Goal: Task Accomplishment & Management: Complete application form

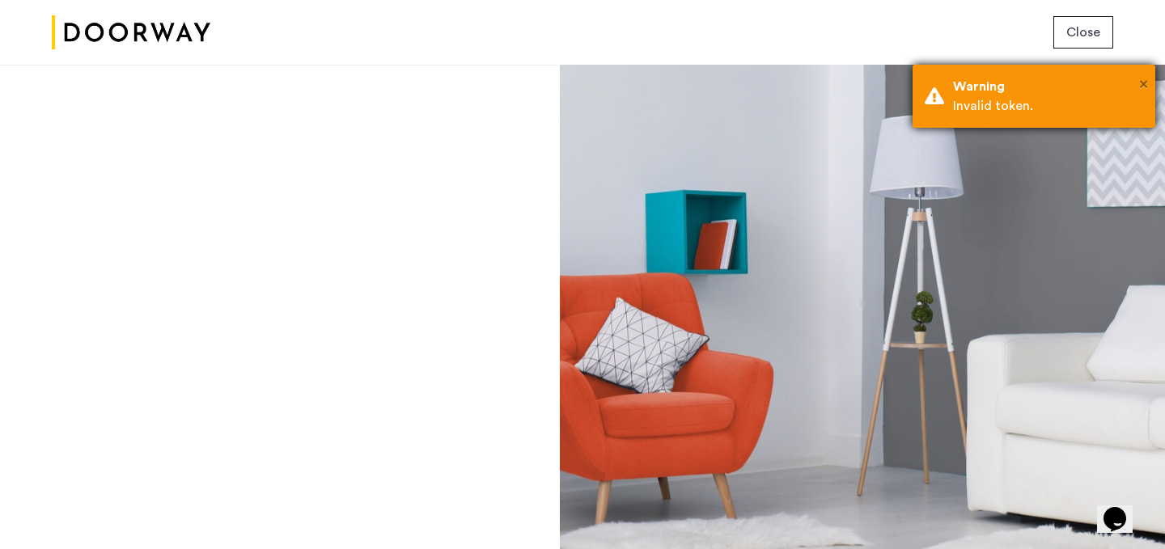
click at [1144, 80] on span "×" at bounding box center [1143, 84] width 9 height 16
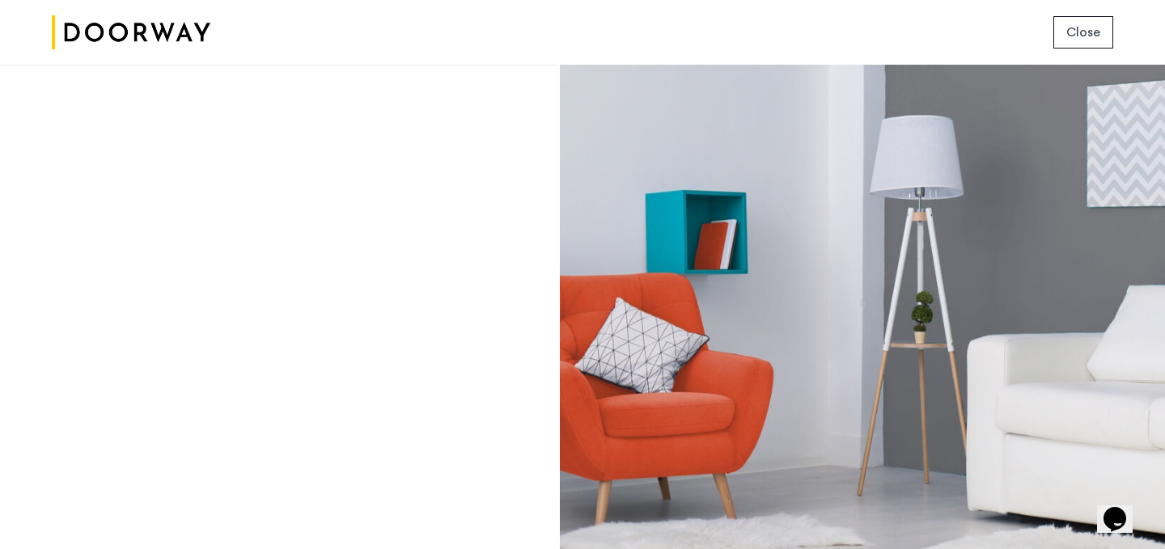
click at [1087, 34] on span "Close" at bounding box center [1083, 32] width 34 height 19
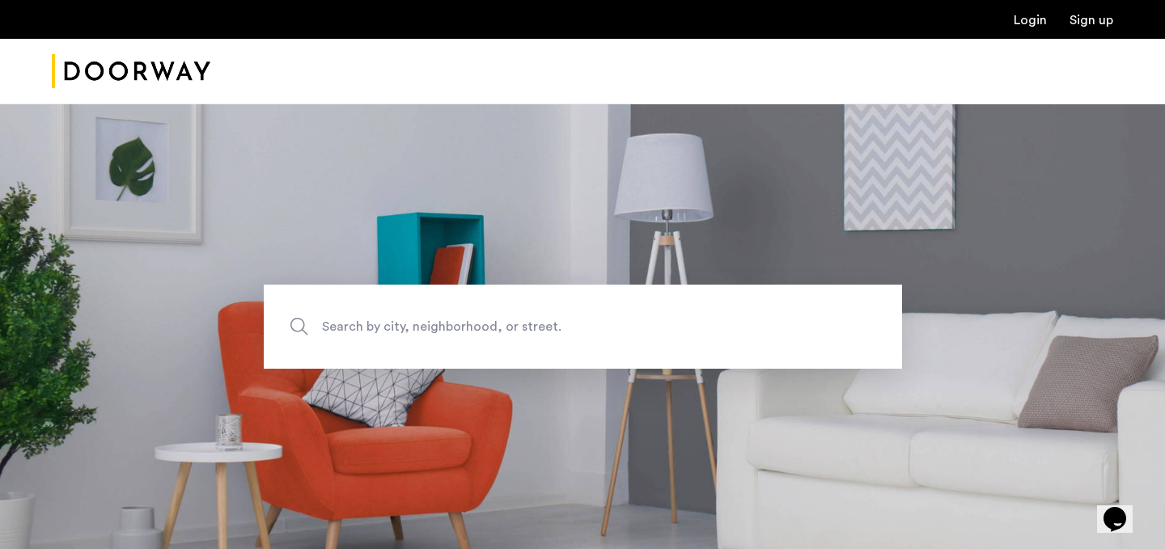
click at [1046, 27] on link "Login" at bounding box center [1030, 20] width 33 height 13
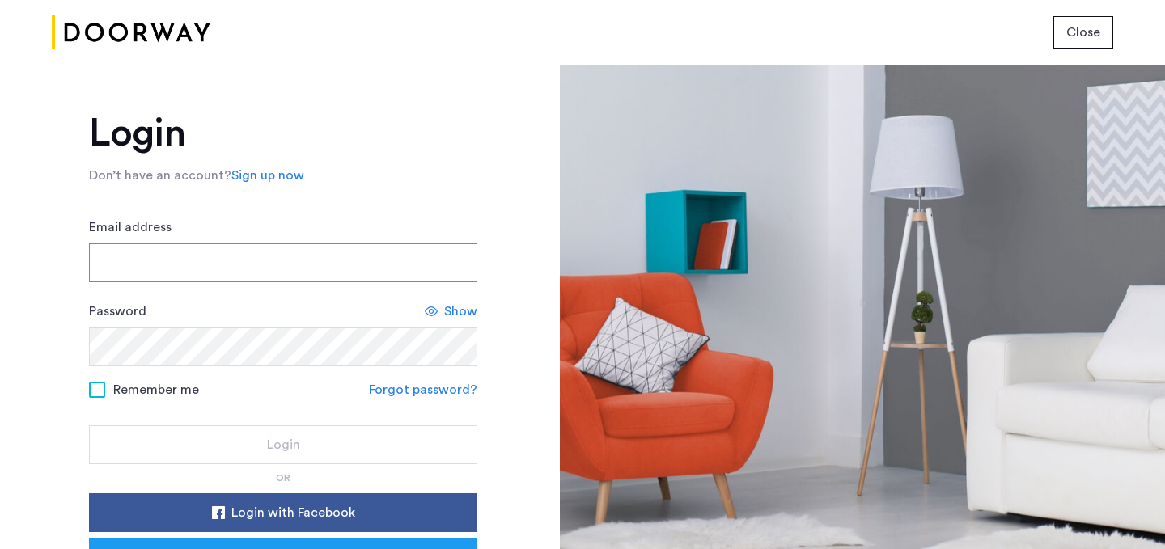
click at [301, 260] on input "Email address" at bounding box center [283, 263] width 388 height 39
type input "**********"
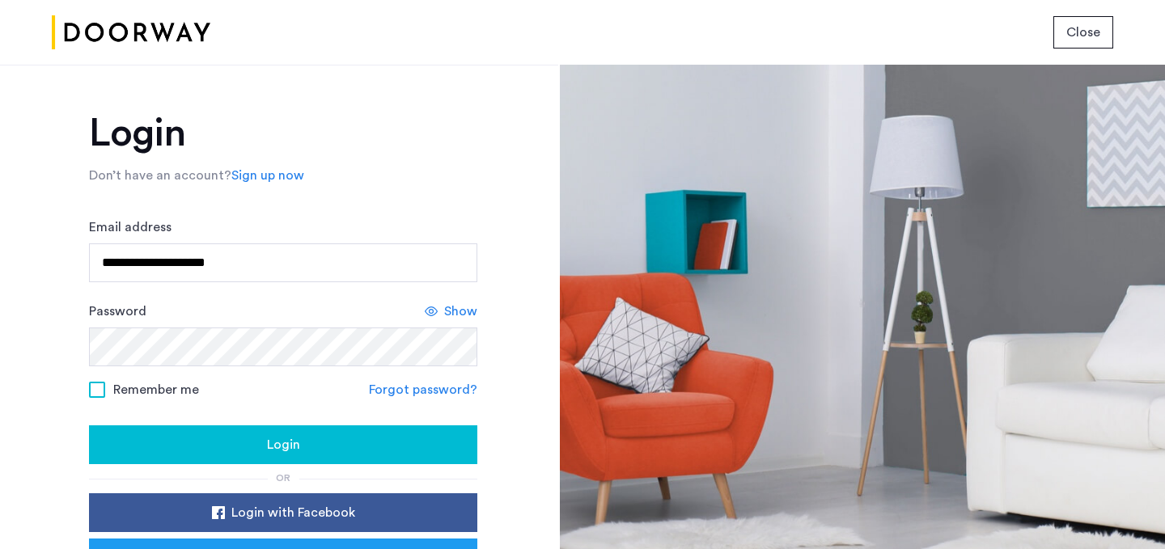
click at [218, 446] on div "Login" at bounding box center [283, 444] width 363 height 19
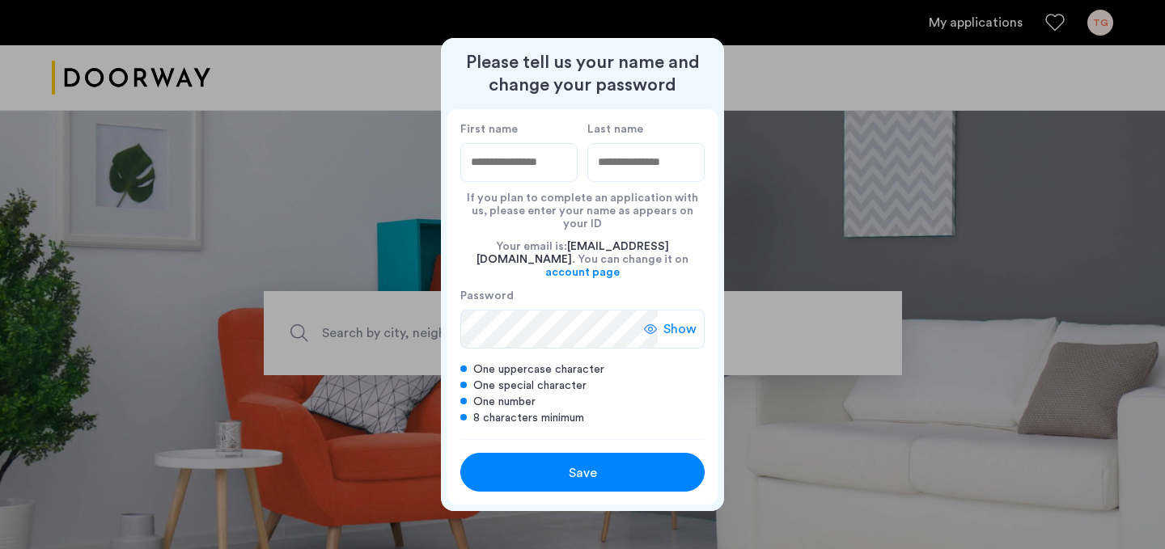
click at [482, 180] on input "First name" at bounding box center [518, 162] width 117 height 39
type input "*******"
click at [642, 179] on input "Last name" at bounding box center [645, 162] width 117 height 39
type input "*******"
click at [583, 289] on label "Password" at bounding box center [558, 296] width 197 height 15
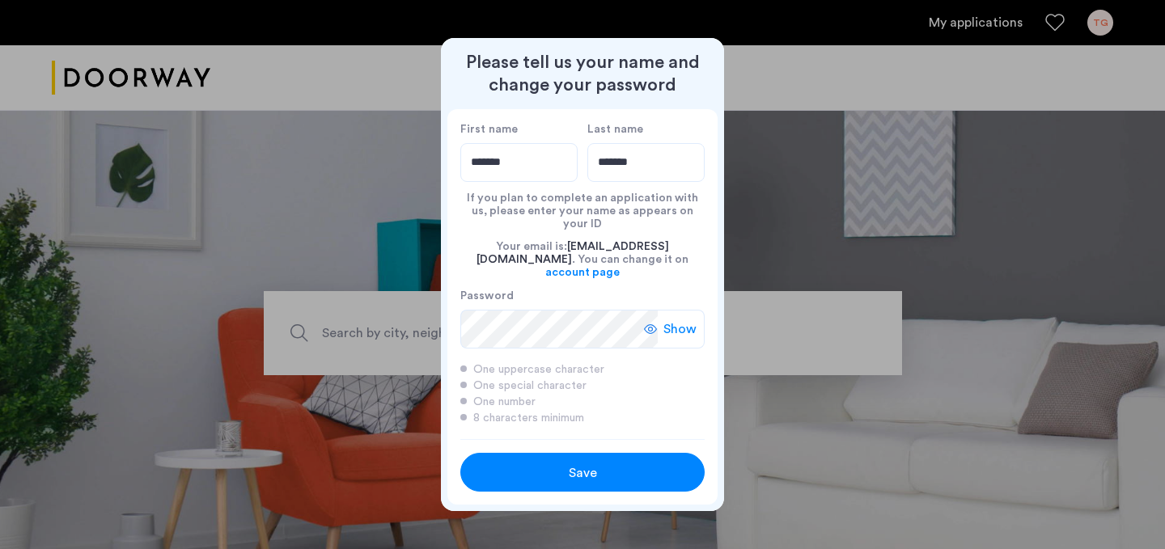
click at [579, 467] on span "Save" at bounding box center [583, 473] width 28 height 19
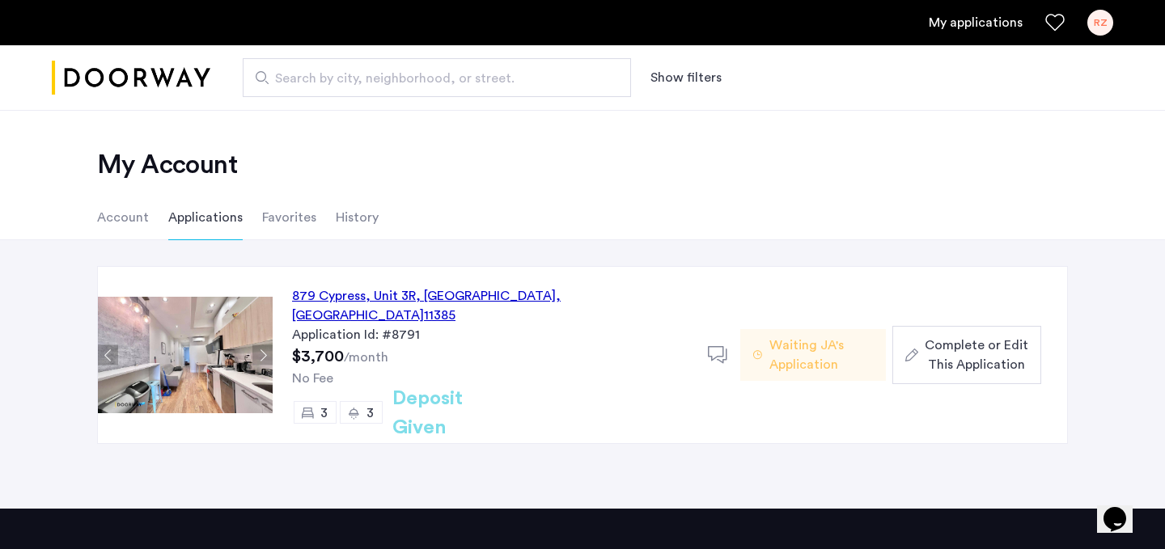
click at [950, 339] on span "Complete or Edit This Application" at bounding box center [977, 355] width 104 height 39
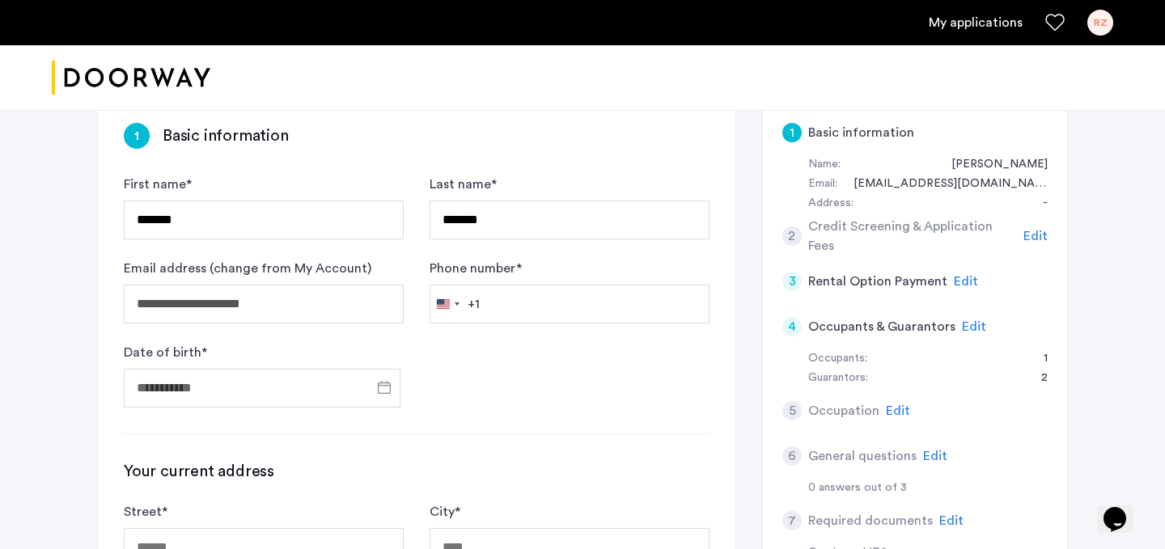
scroll to position [204, 0]
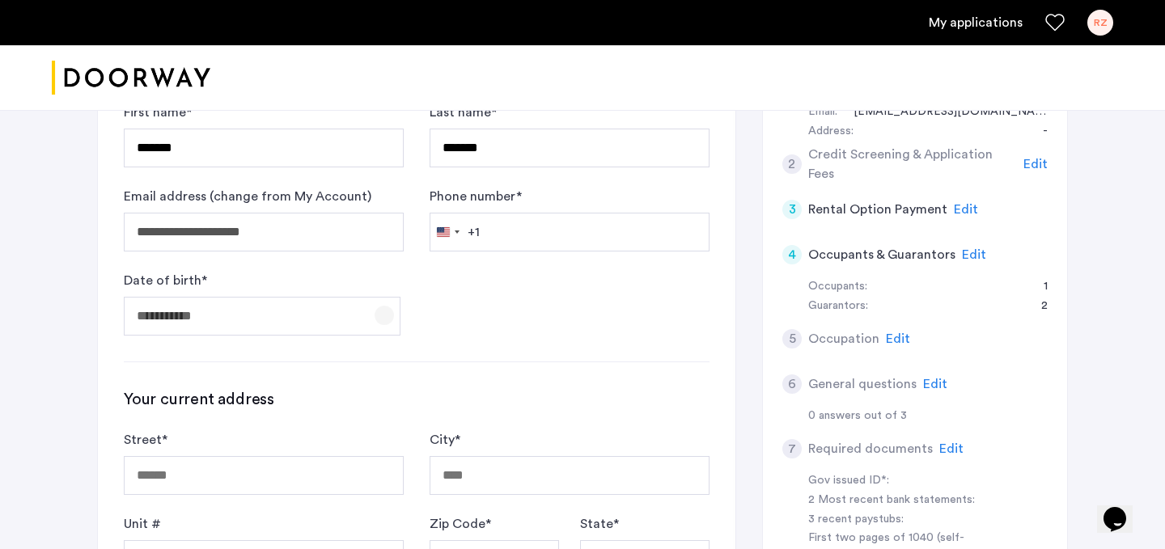
click at [386, 318] on span "Open calendar" at bounding box center [384, 315] width 39 height 39
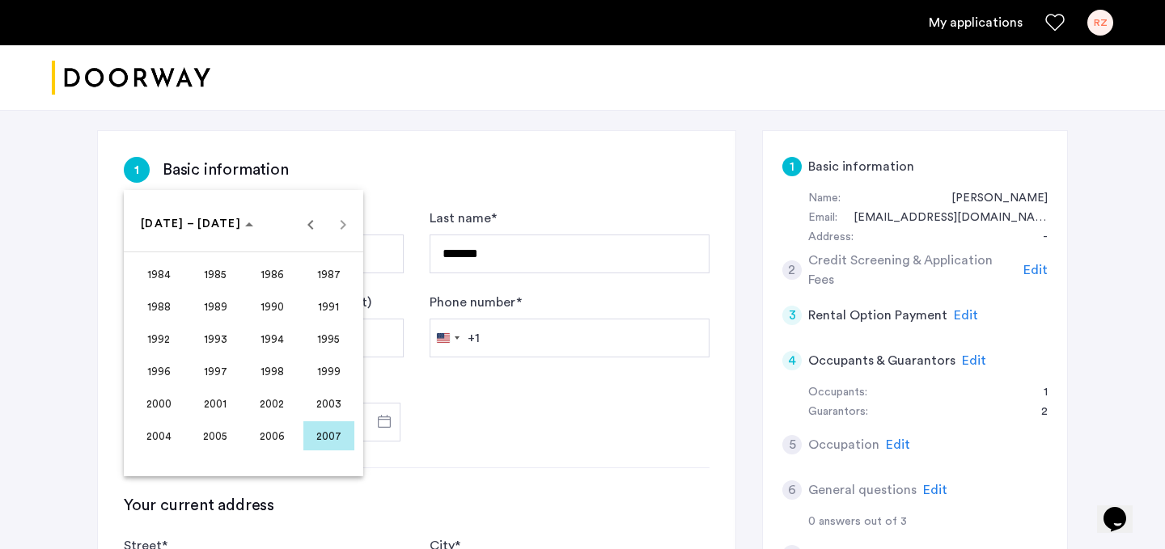
scroll to position [0, 0]
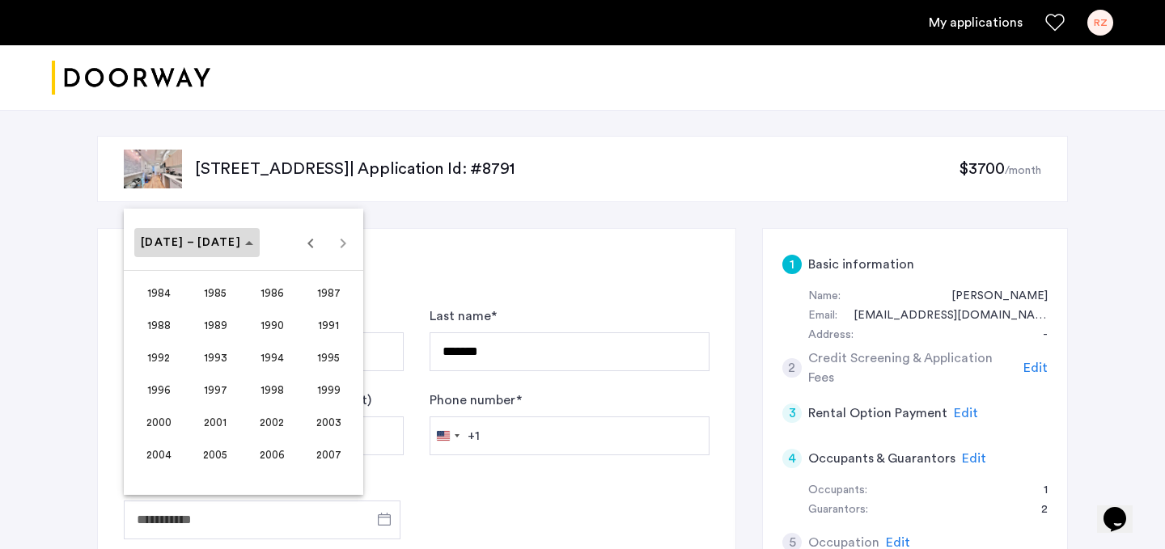
click at [221, 246] on span "[DATE] – [DATE]" at bounding box center [197, 243] width 112 height 14
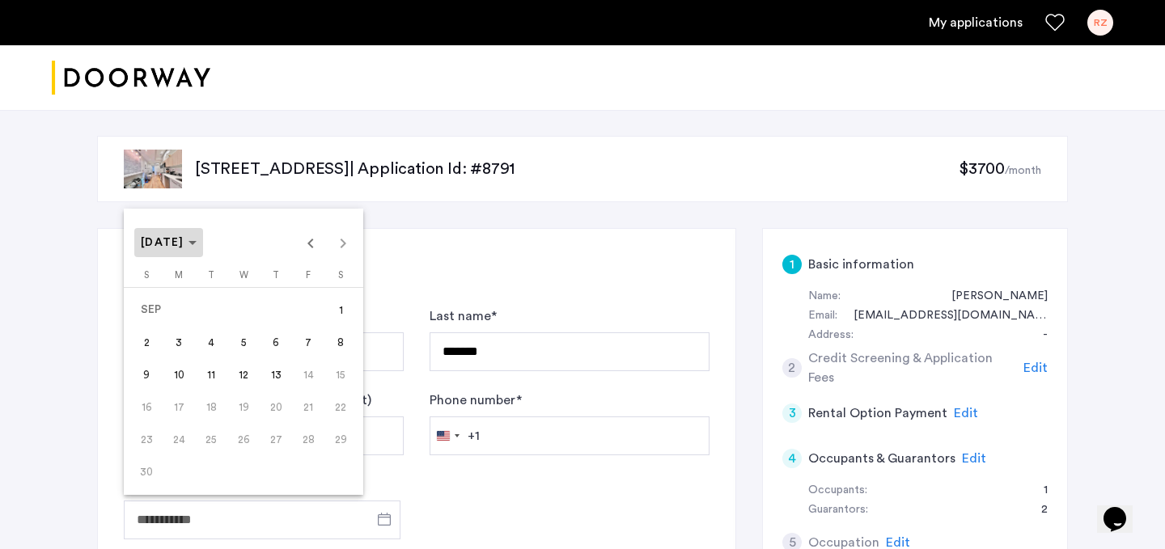
click at [197, 243] on polygon "Choose month and year" at bounding box center [193, 243] width 8 height 4
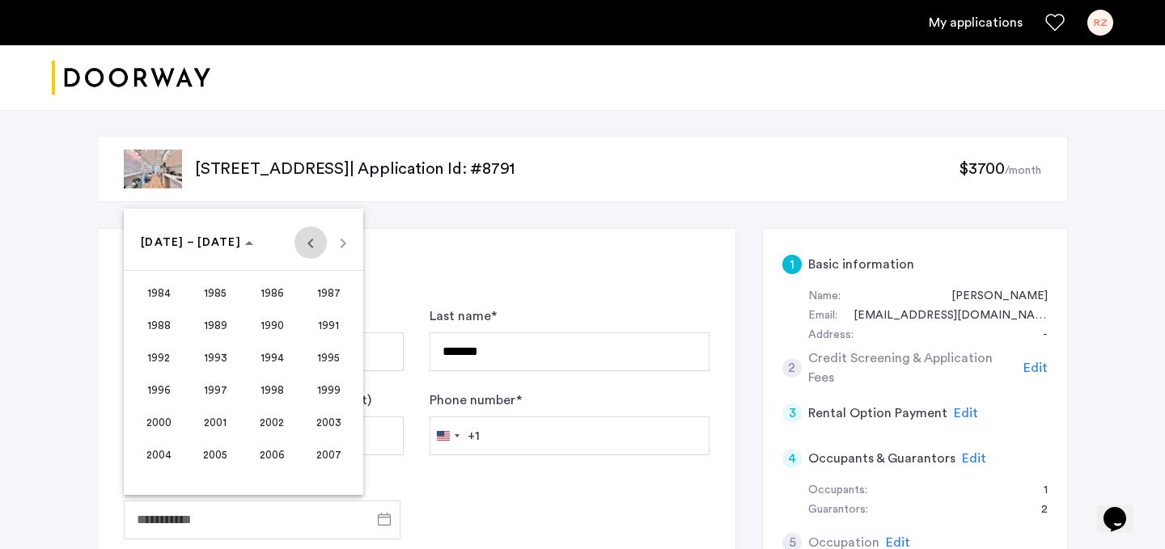
click at [313, 242] on span "Previous 24 years" at bounding box center [311, 243] width 32 height 32
click at [156, 293] on span "1960" at bounding box center [159, 292] width 51 height 29
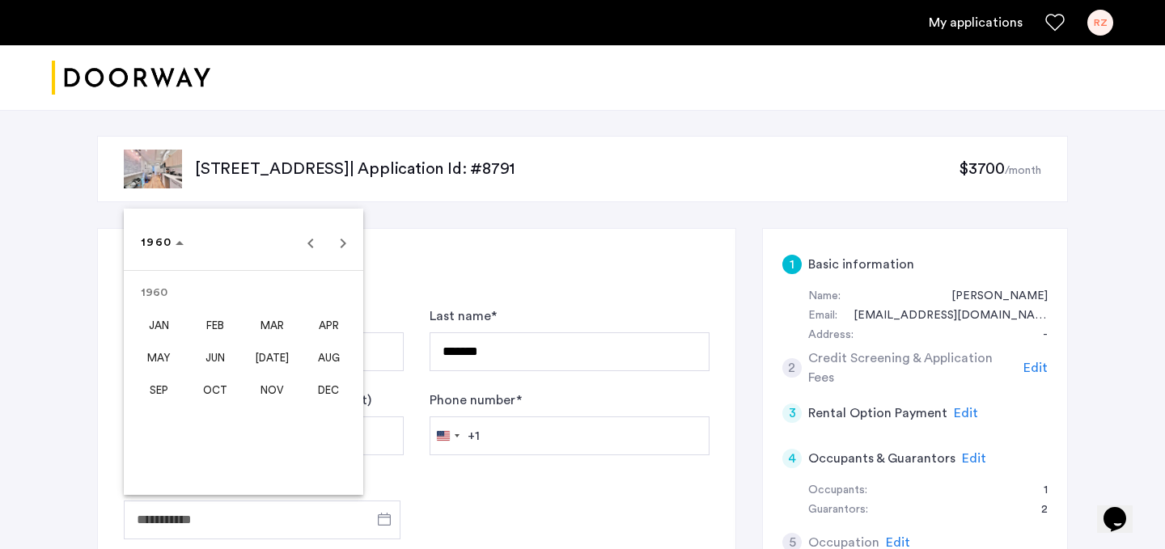
click at [325, 382] on span "DEC" at bounding box center [328, 389] width 51 height 29
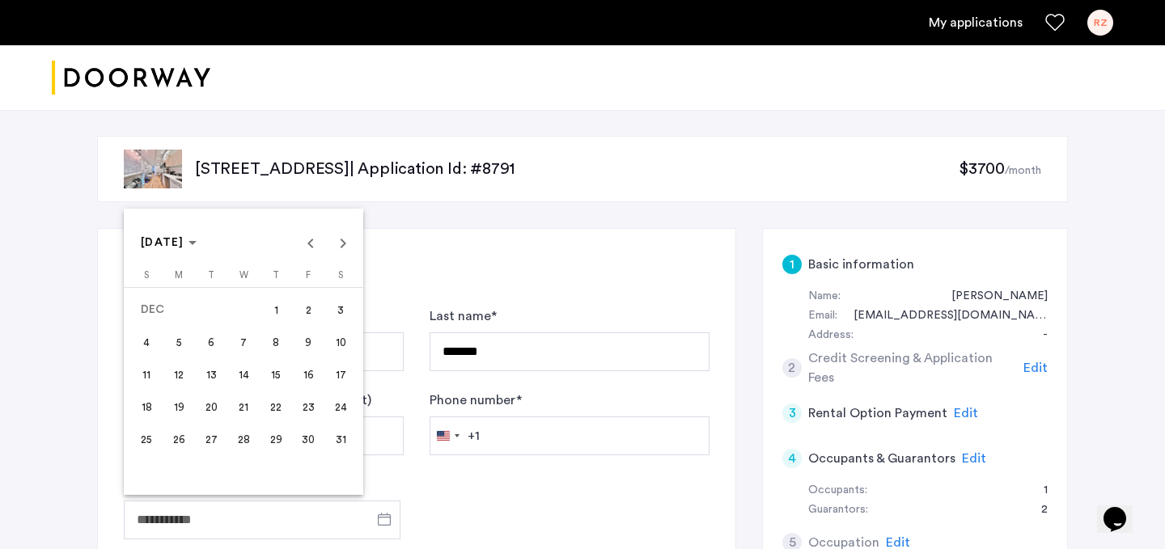
click at [151, 409] on span "18" at bounding box center [146, 406] width 29 height 29
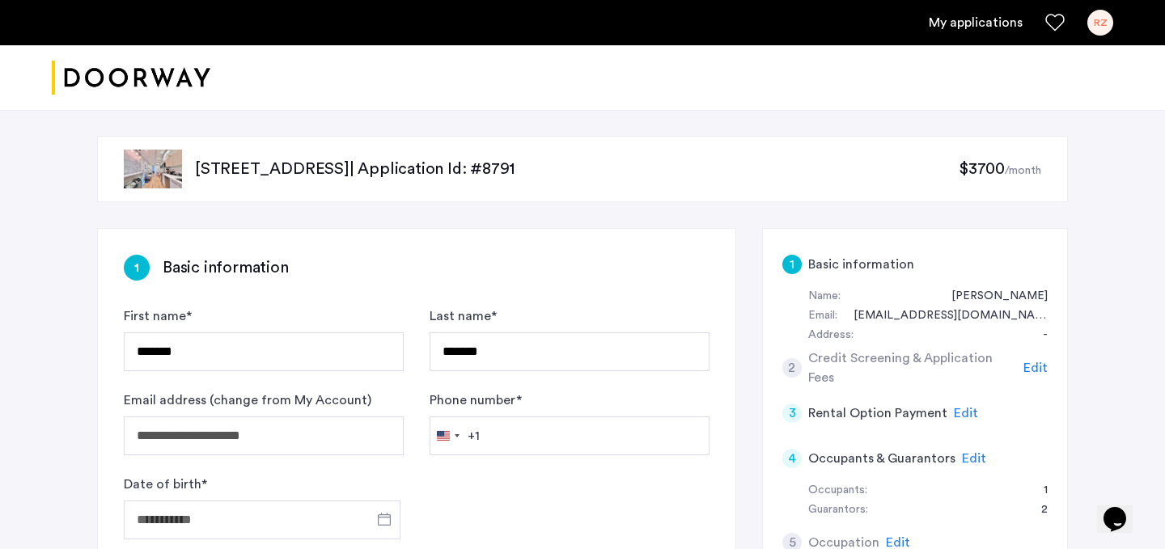
type input "**********"
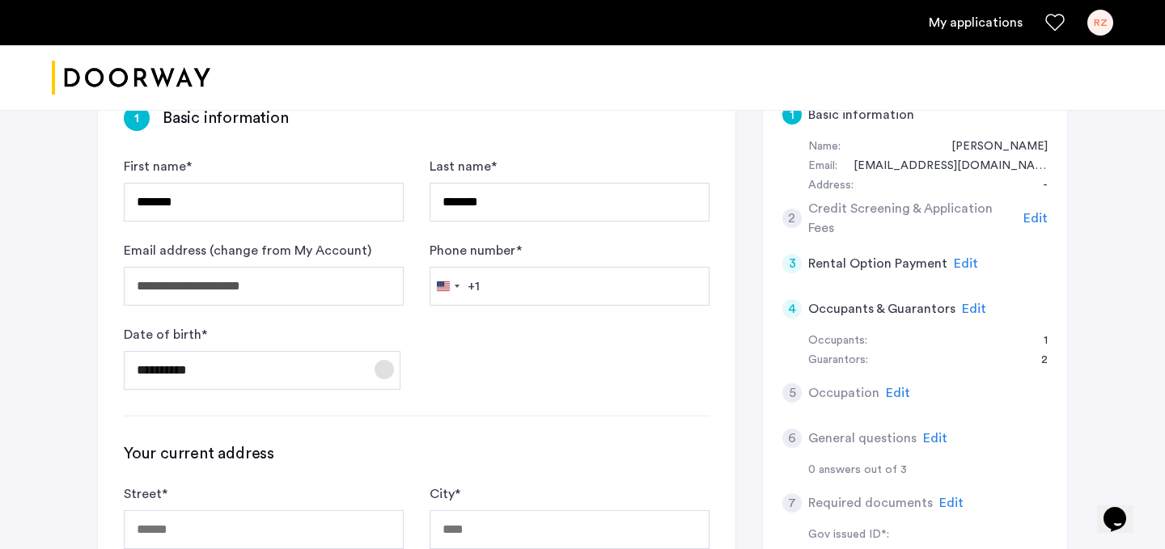
scroll to position [170, 0]
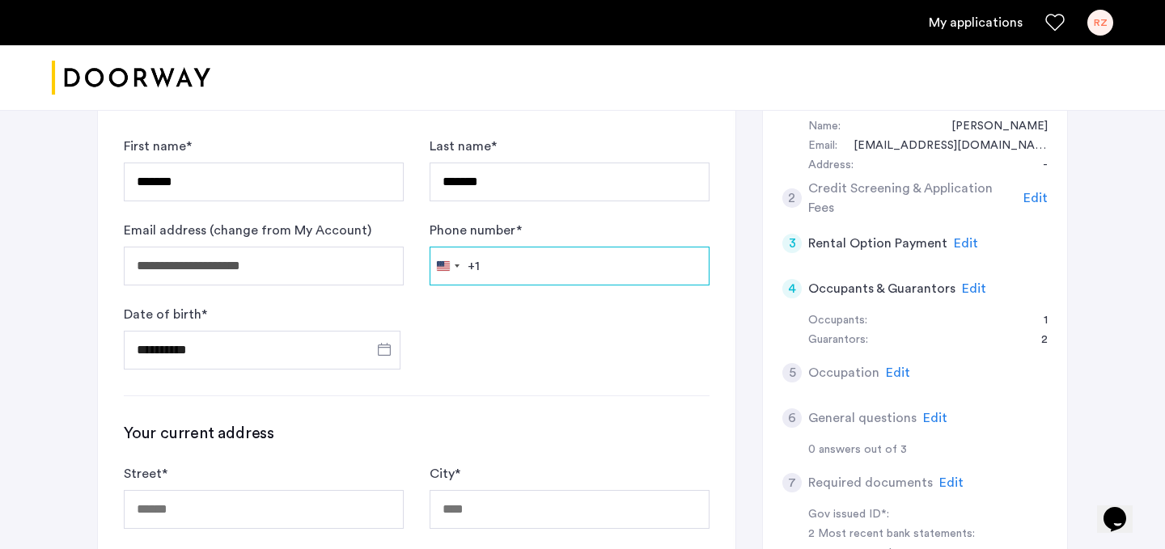
click at [501, 265] on input "Phone number *" at bounding box center [570, 266] width 280 height 39
type input "**********"
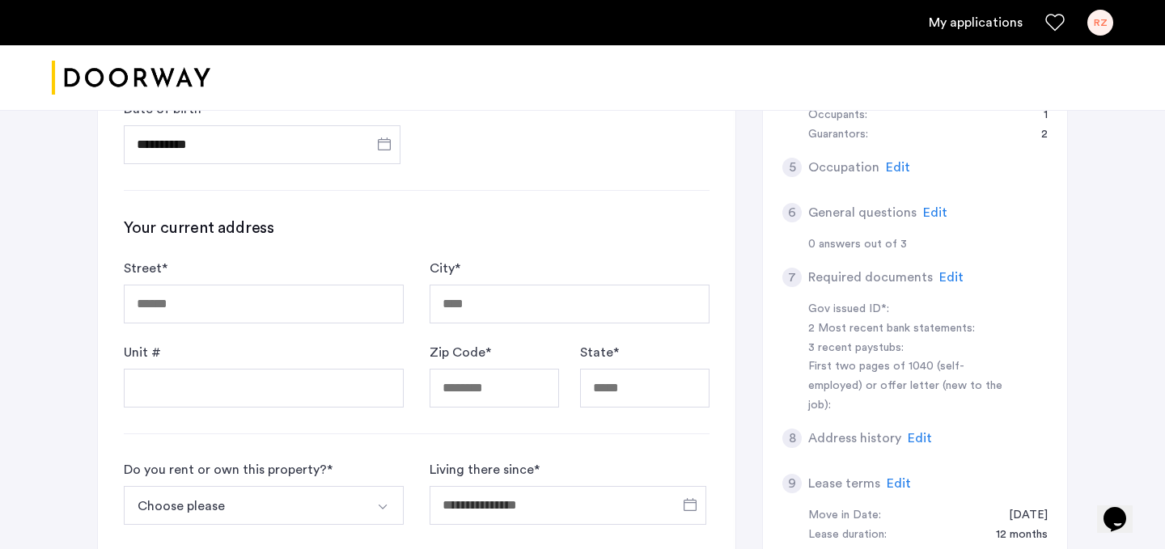
scroll to position [384, 0]
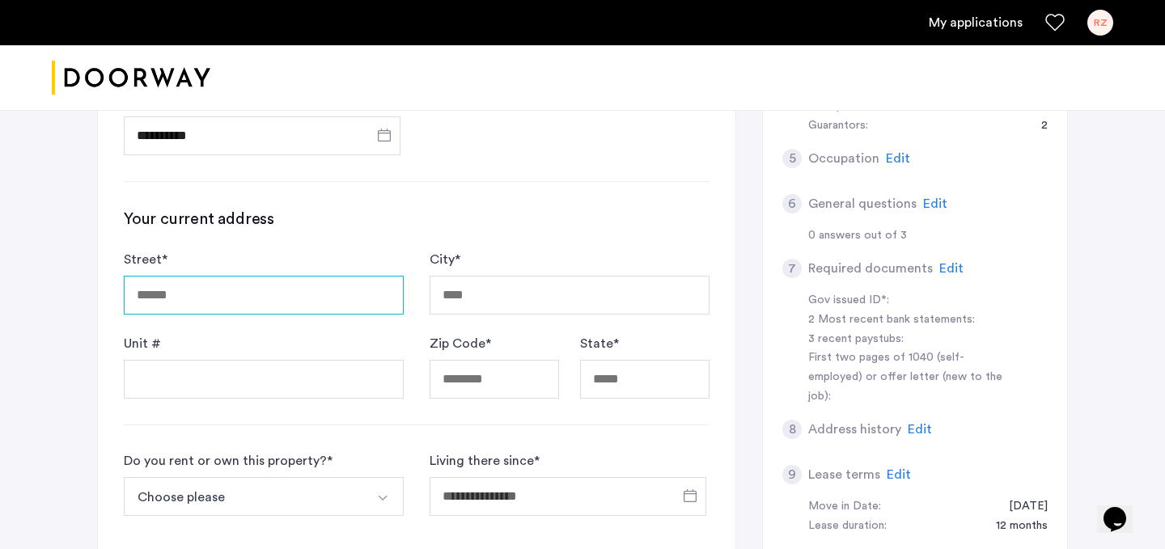
click at [235, 291] on input "Street *" at bounding box center [264, 295] width 280 height 39
type input "**********"
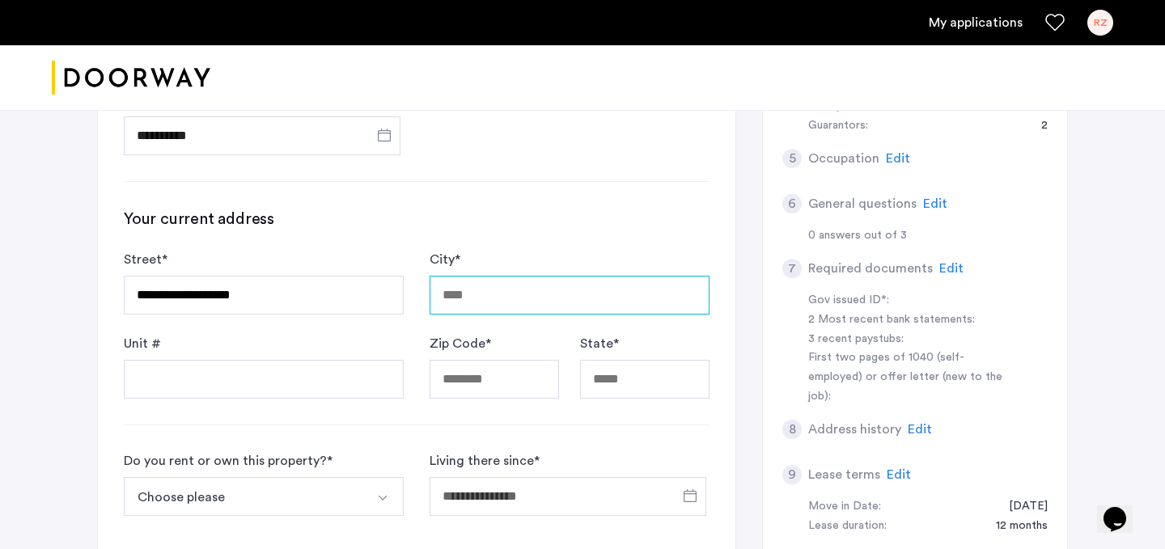
type input "********"
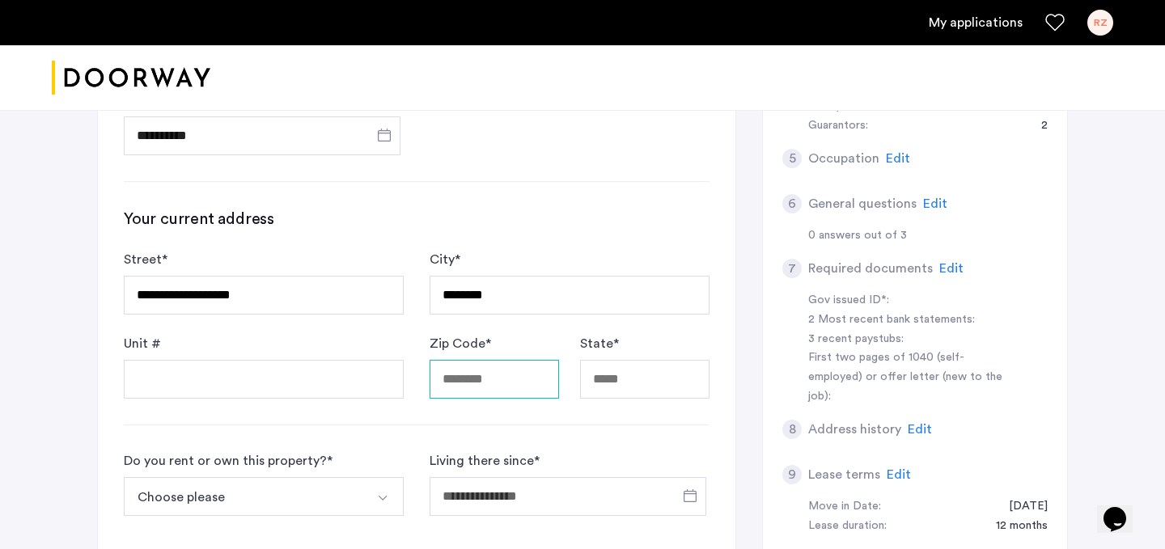
type input "*****"
type input "**"
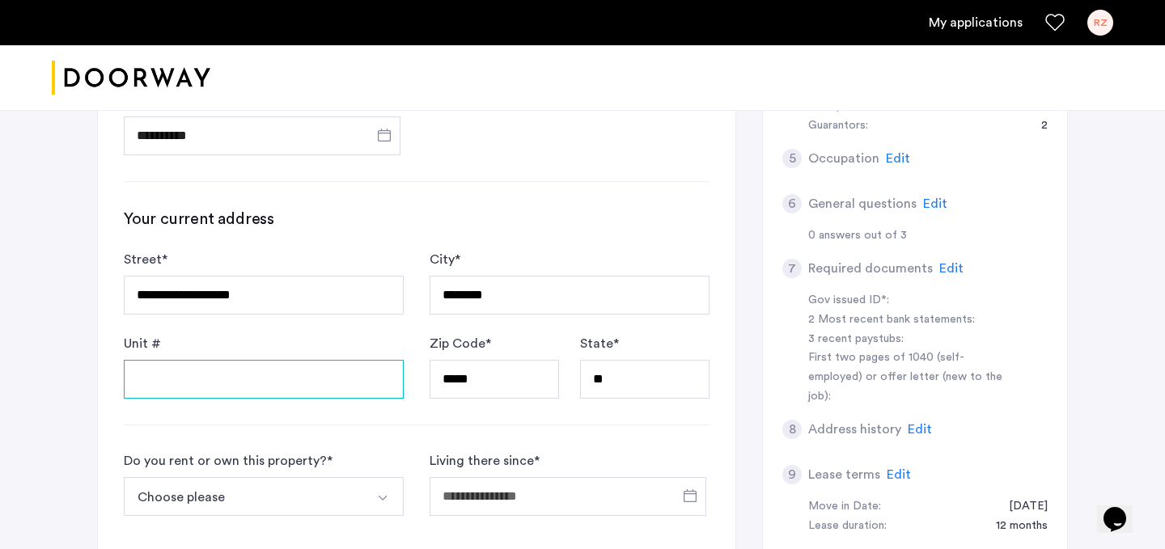
click at [206, 388] on input "Unit #" at bounding box center [264, 379] width 280 height 39
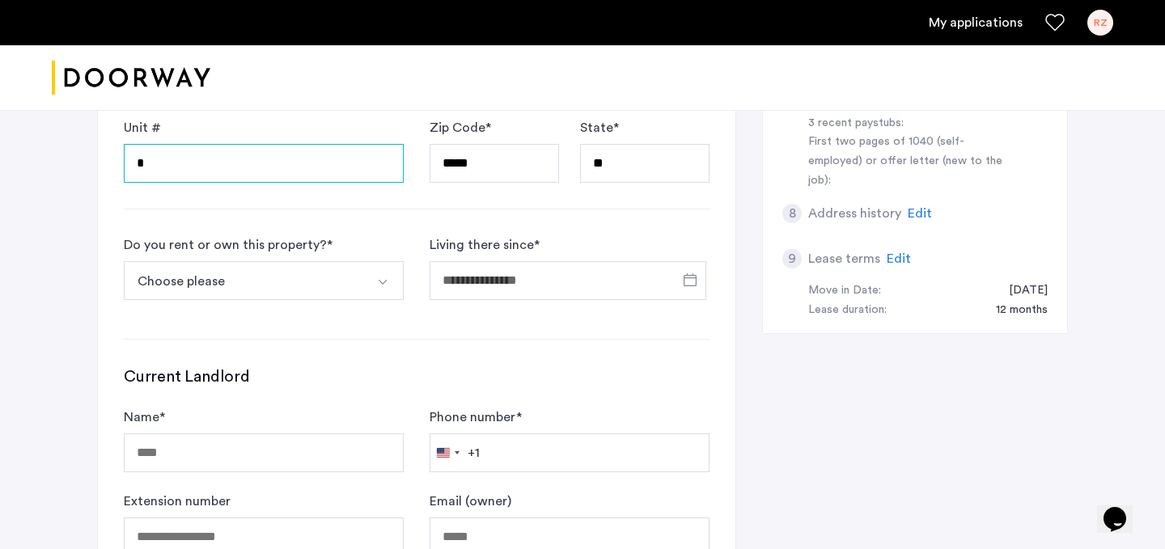
scroll to position [604, 0]
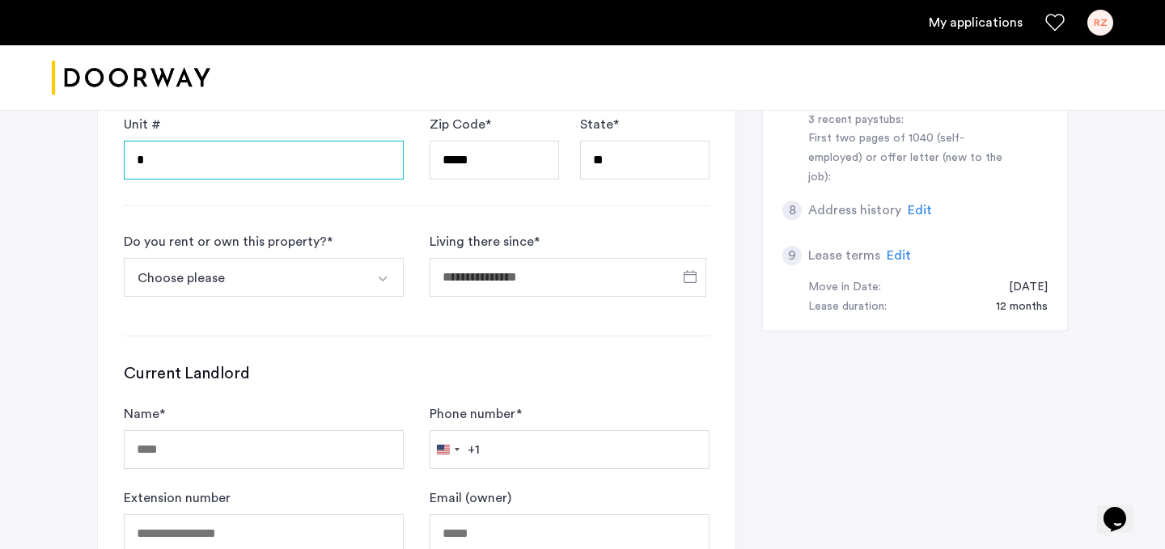
type input "*"
click at [287, 288] on button "Choose please" at bounding box center [245, 277] width 242 height 39
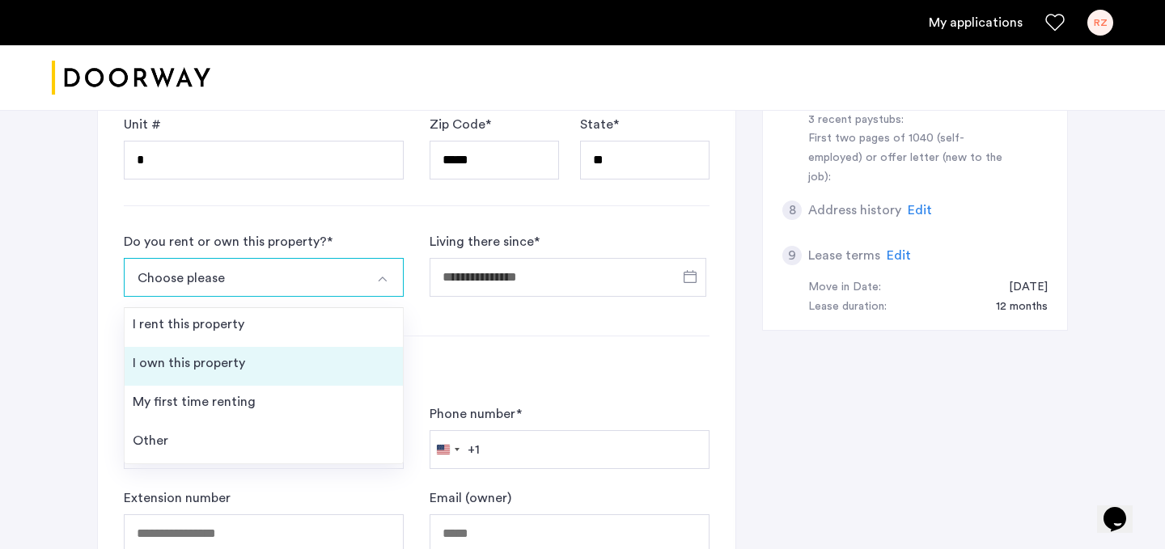
click at [210, 362] on div "I own this property" at bounding box center [189, 363] width 112 height 19
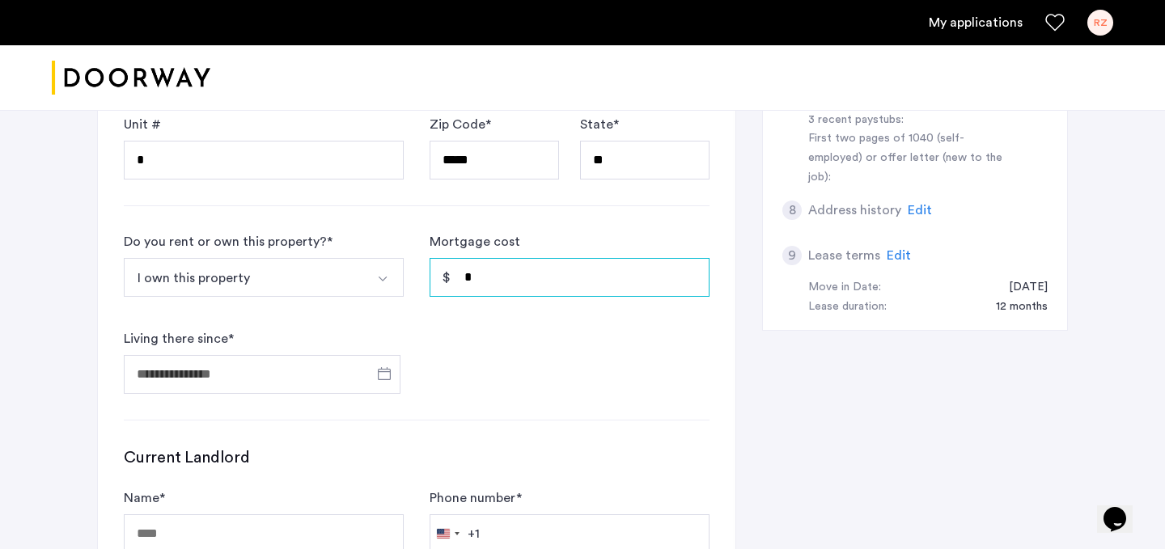
click at [481, 284] on input "*" at bounding box center [570, 277] width 280 height 39
type input "*****"
click at [384, 375] on span "Open calendar" at bounding box center [384, 373] width 39 height 39
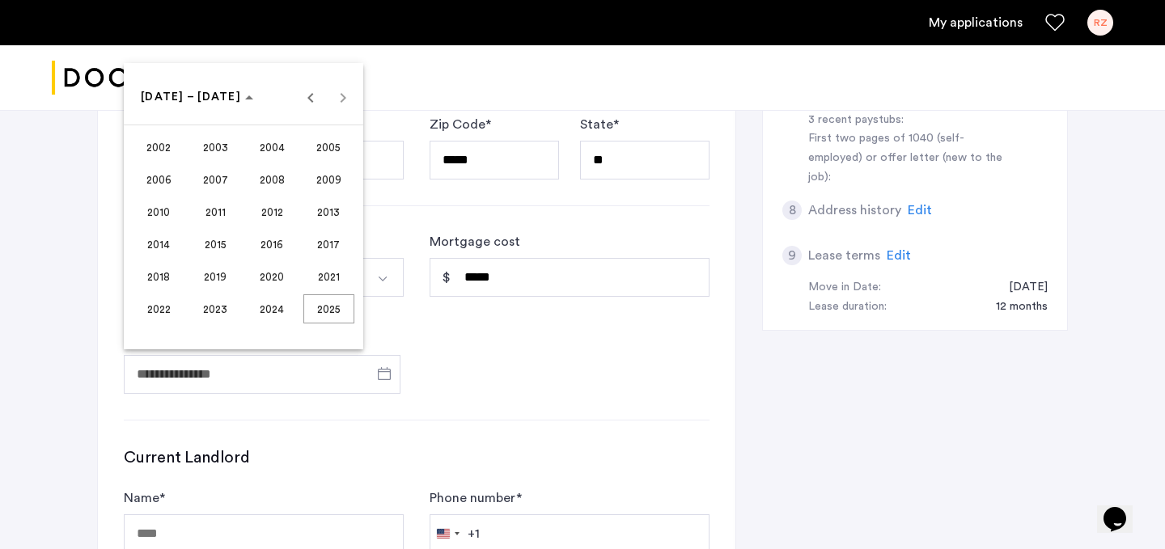
click at [223, 310] on span "2023" at bounding box center [215, 309] width 51 height 29
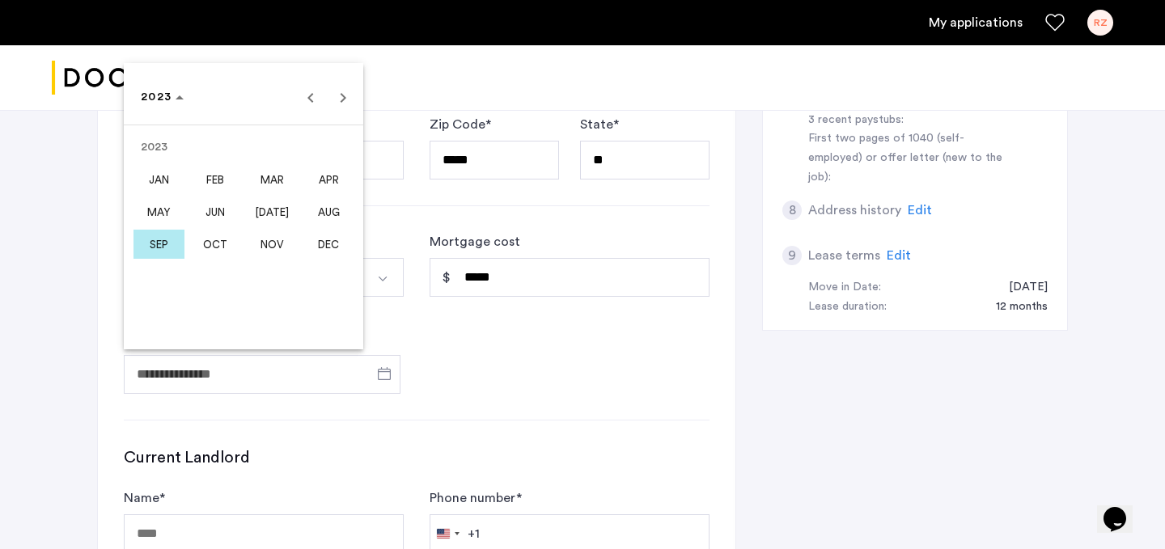
click at [156, 219] on span "MAY" at bounding box center [159, 211] width 51 height 29
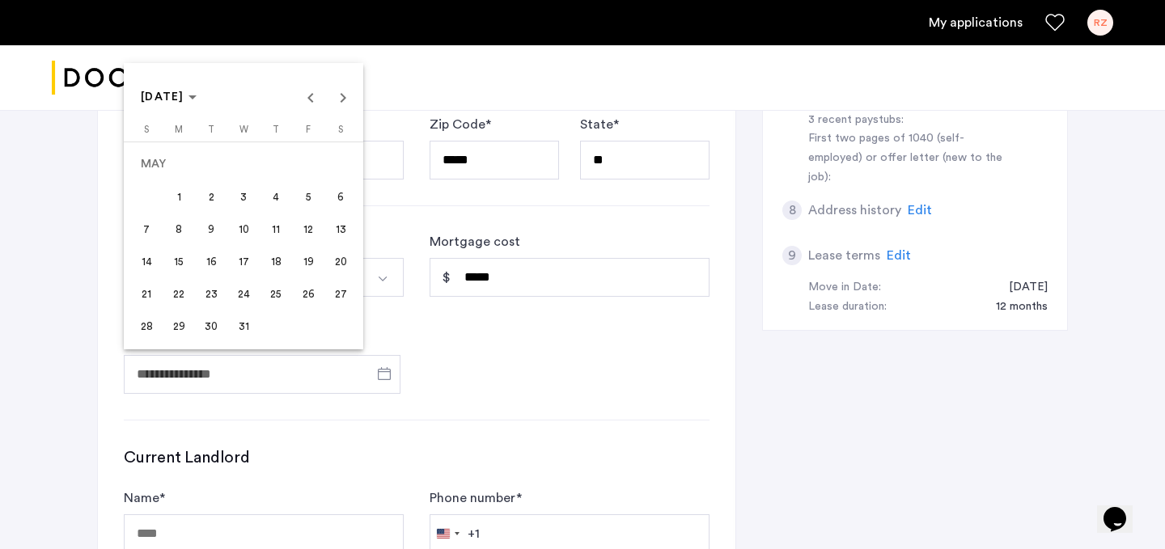
click at [183, 255] on span "15" at bounding box center [178, 261] width 29 height 29
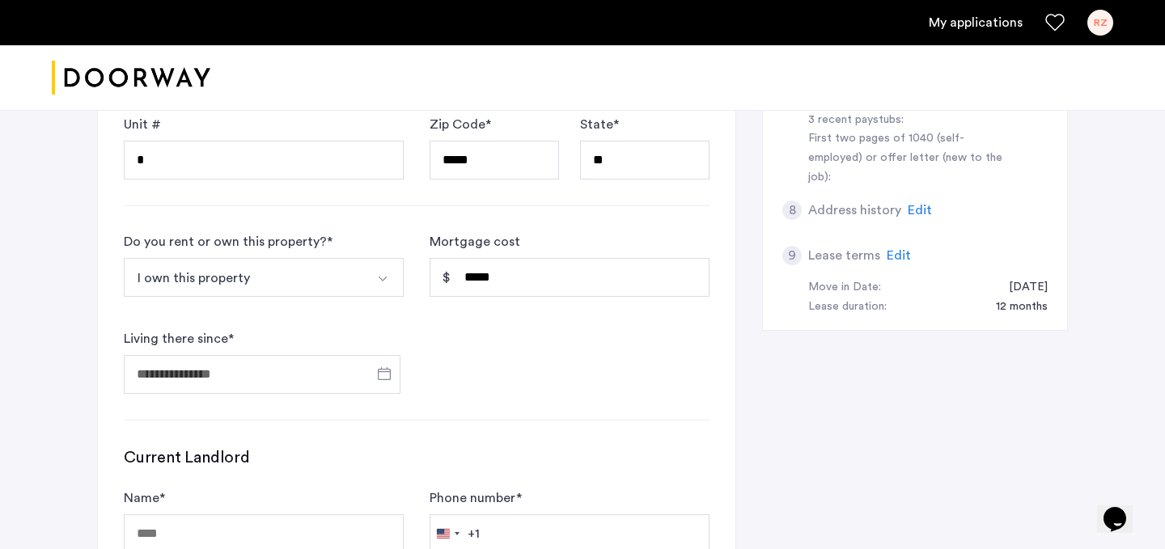
type input "**********"
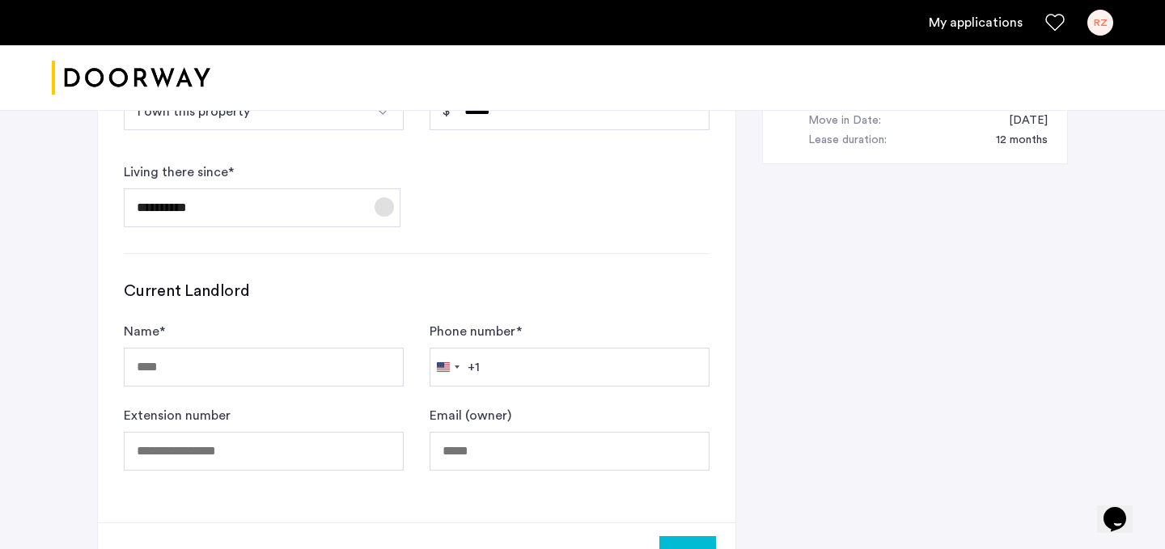
scroll to position [787, 0]
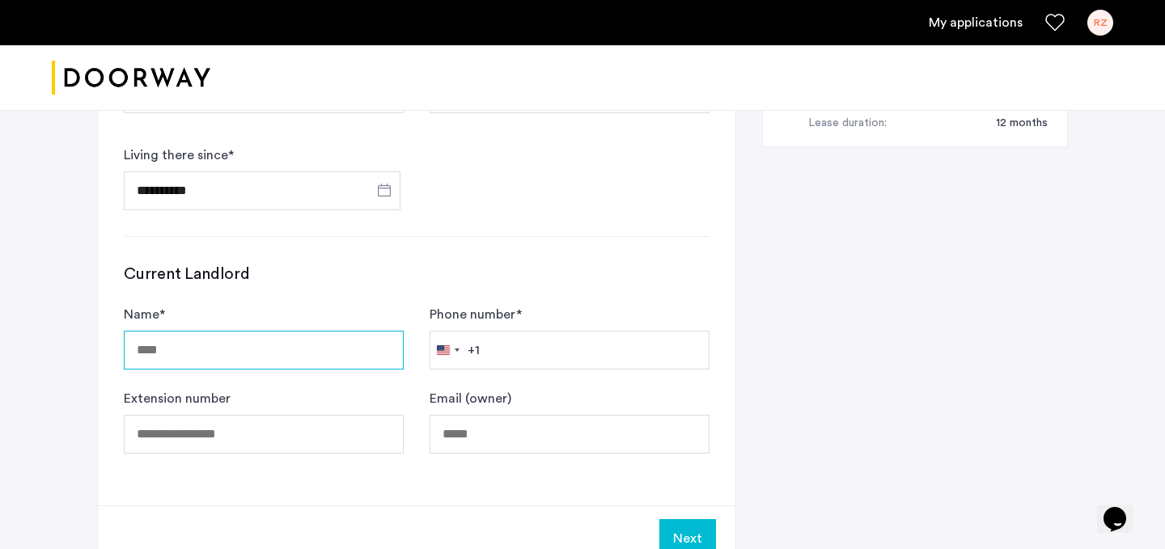
click at [227, 358] on input "Name *" at bounding box center [264, 350] width 280 height 39
type input "******"
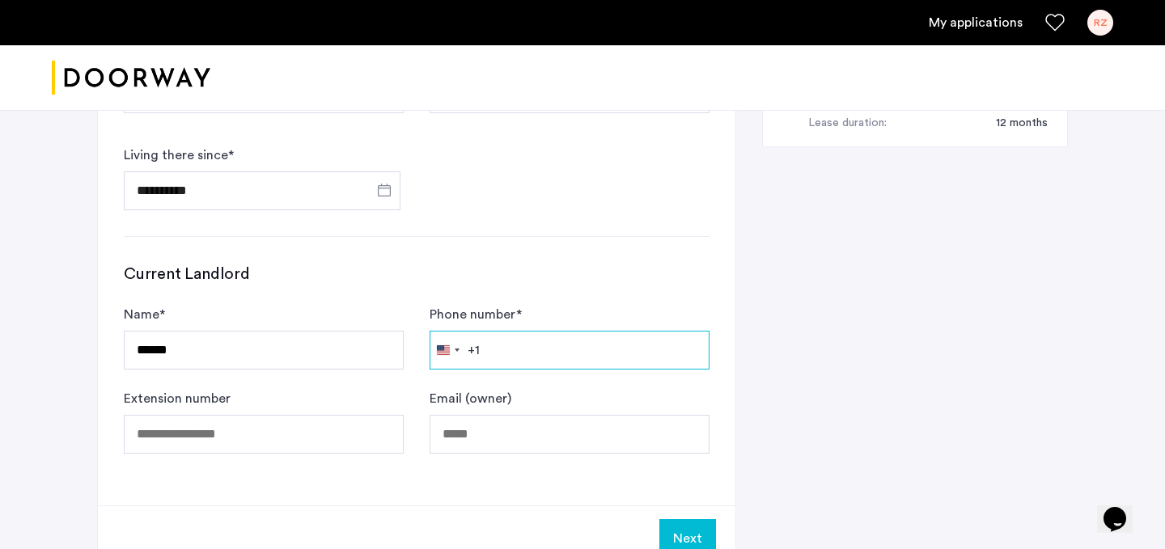
click at [510, 357] on input "Phone number *" at bounding box center [570, 350] width 280 height 39
type input "**********"
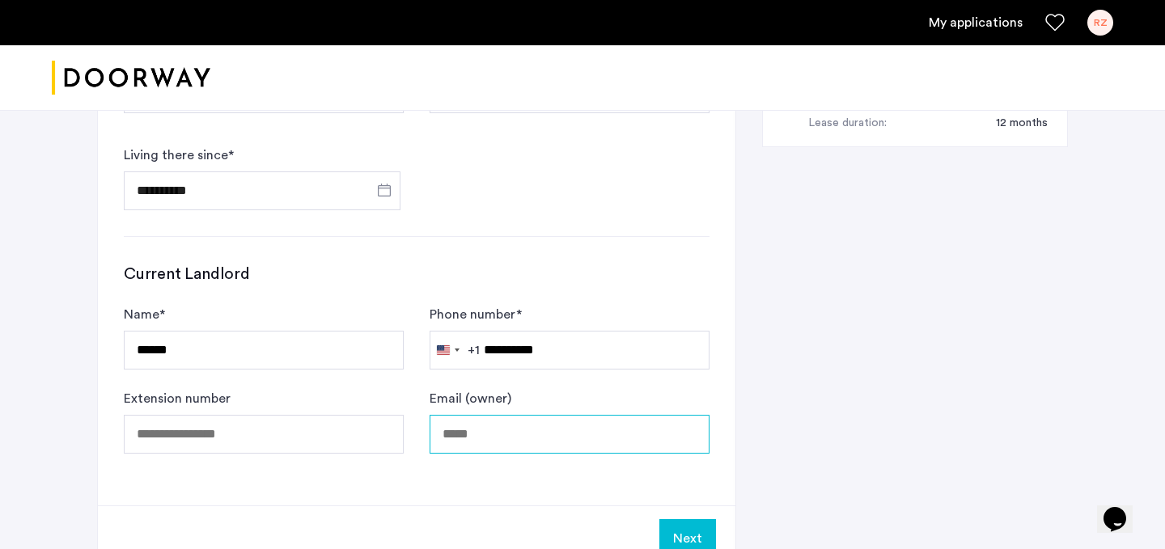
type input "**********"
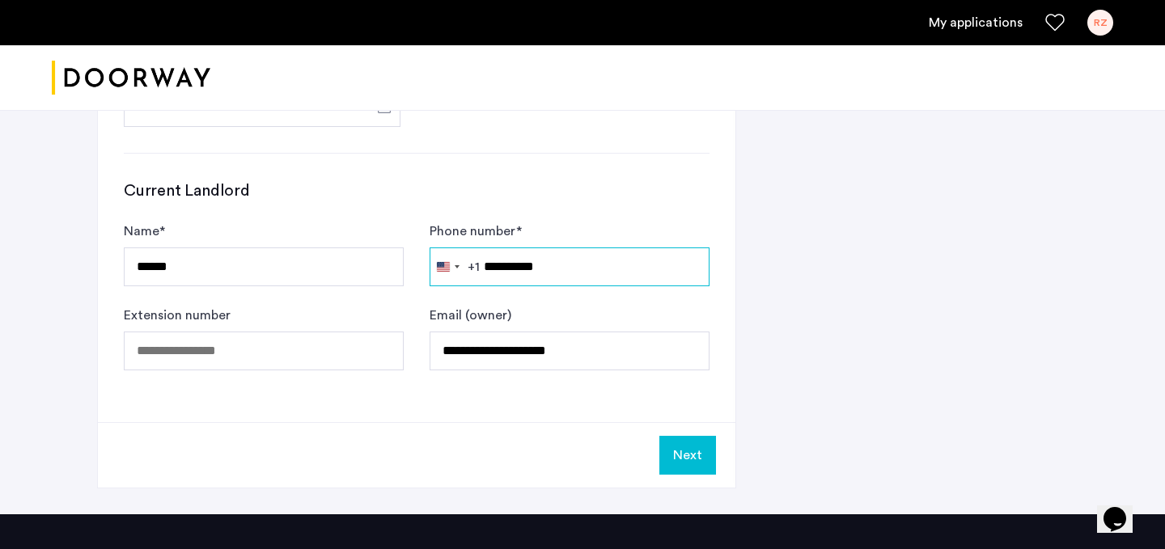
scroll to position [889, 0]
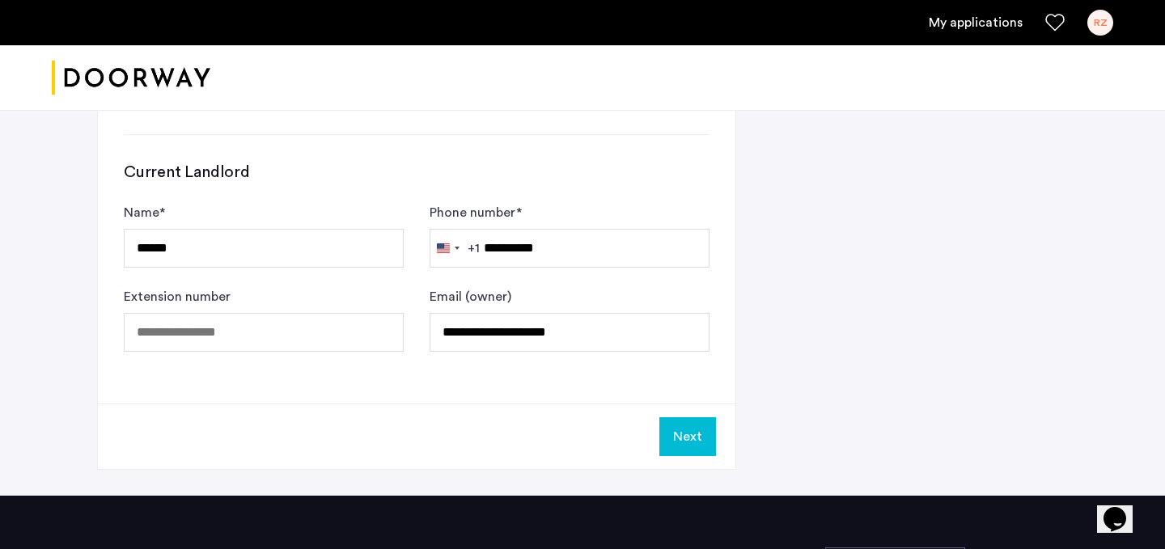
click at [682, 439] on button "Next" at bounding box center [687, 437] width 57 height 39
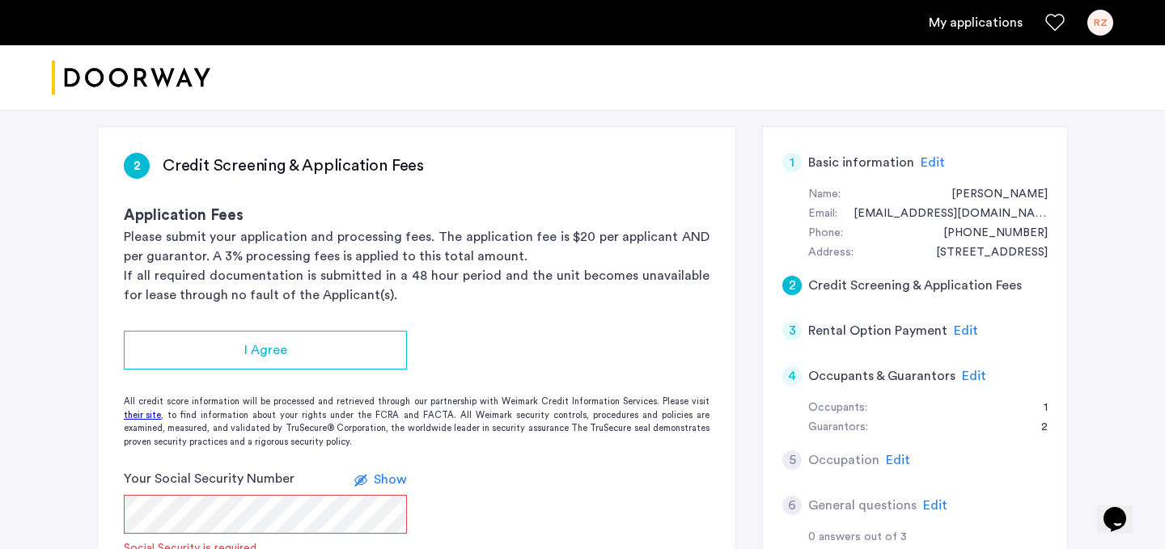
scroll to position [193, 0]
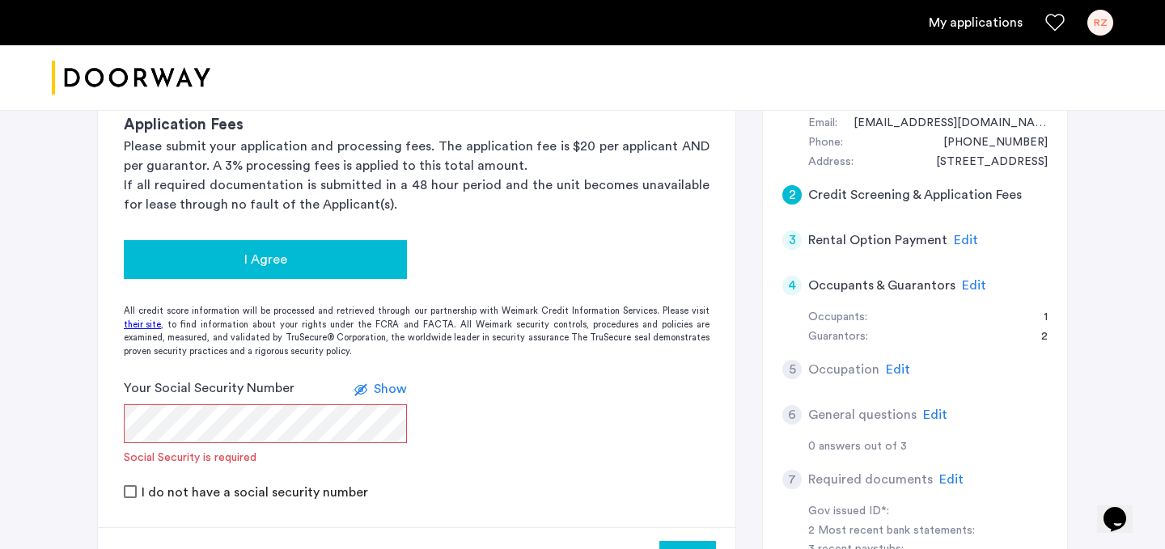
click at [277, 267] on span "I Agree" at bounding box center [265, 259] width 43 height 19
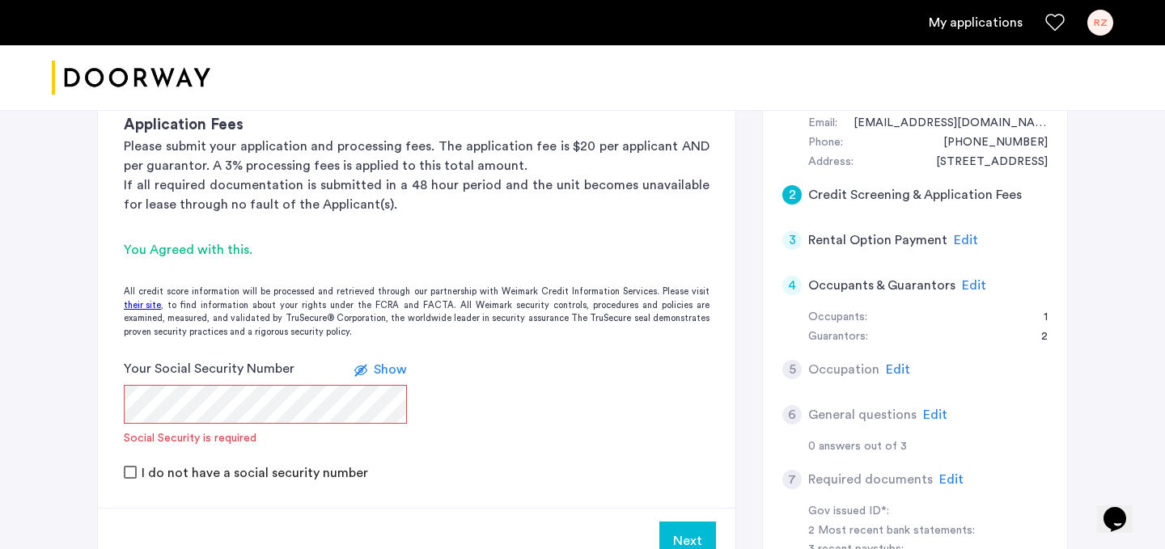
scroll to position [286, 0]
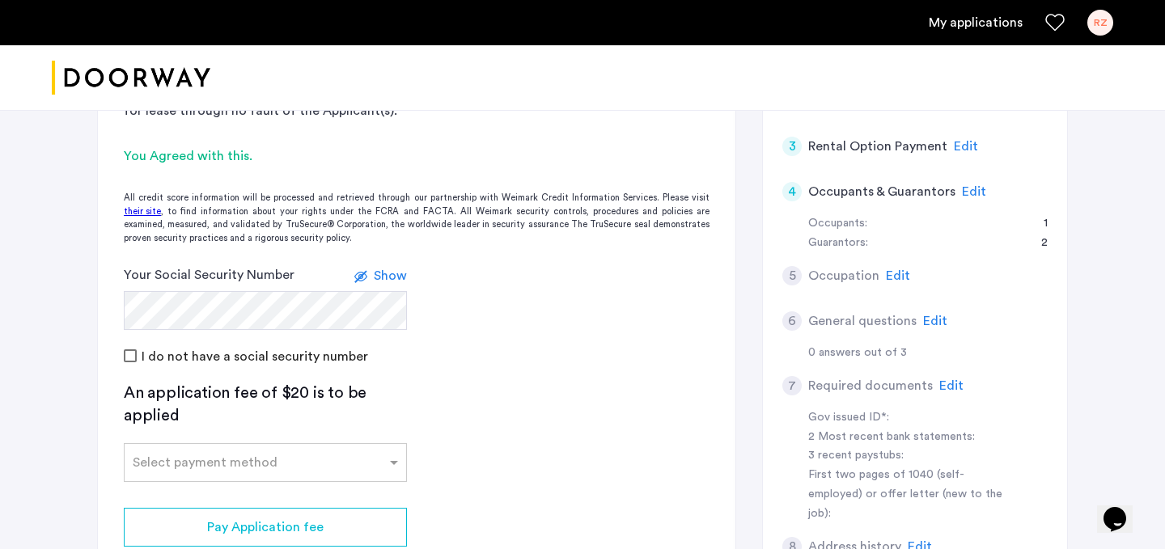
click at [161, 361] on label "I do not have a social security number" at bounding box center [253, 356] width 230 height 13
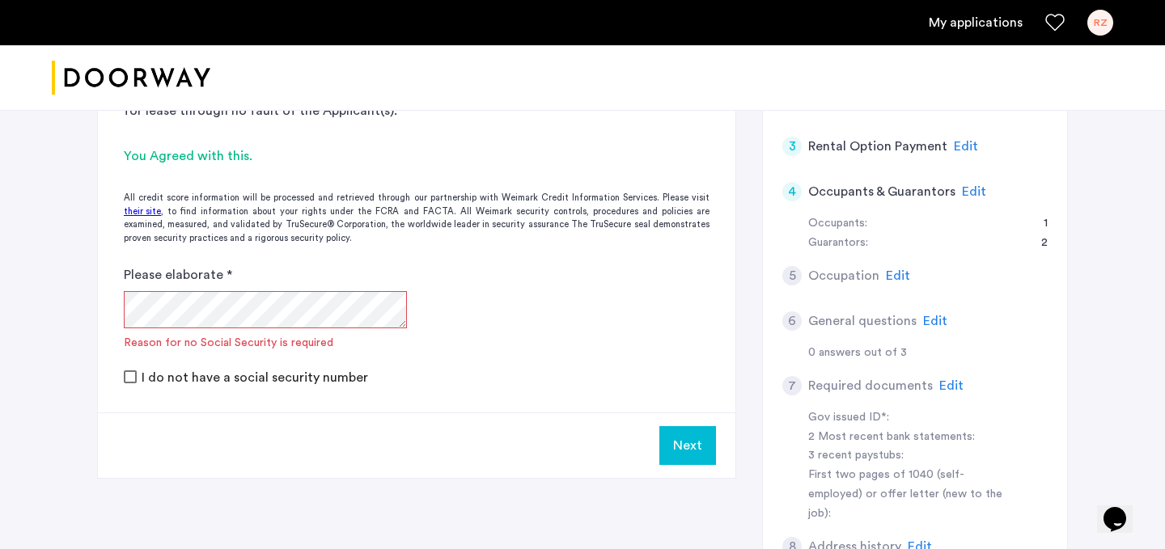
click at [218, 279] on label "Please elaborate *" at bounding box center [265, 274] width 283 height 19
click at [201, 342] on div "Reason for no Social Security is required" at bounding box center [265, 343] width 283 height 16
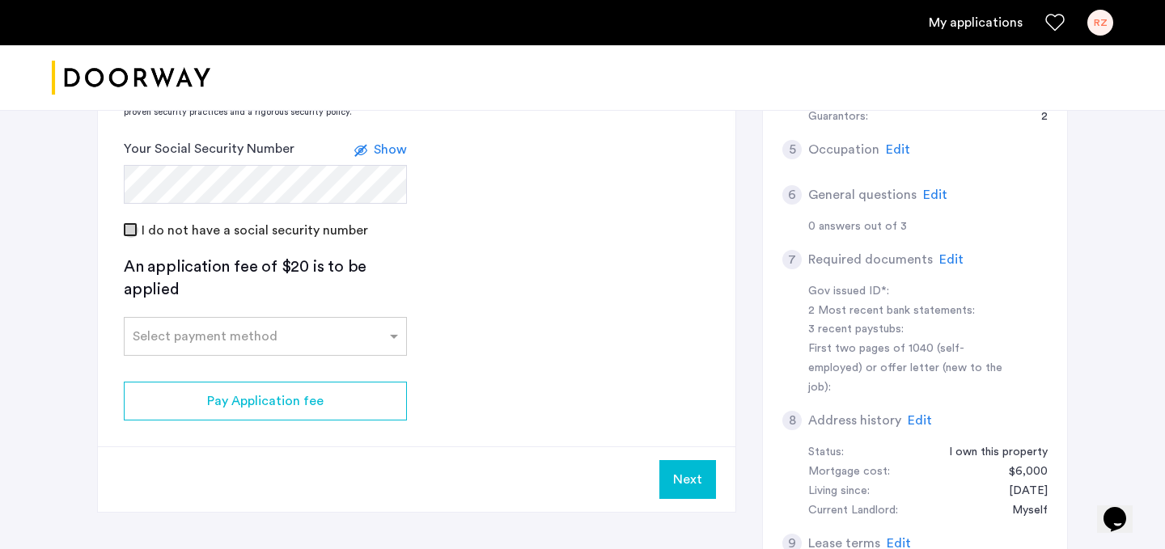
scroll to position [469, 0]
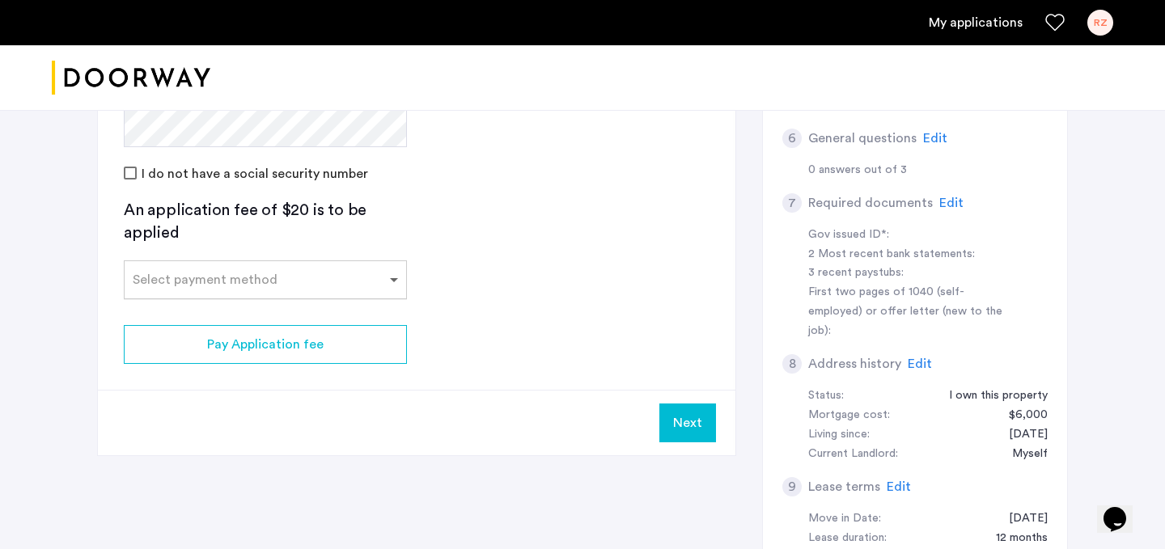
click at [392, 282] on span at bounding box center [396, 279] width 20 height 19
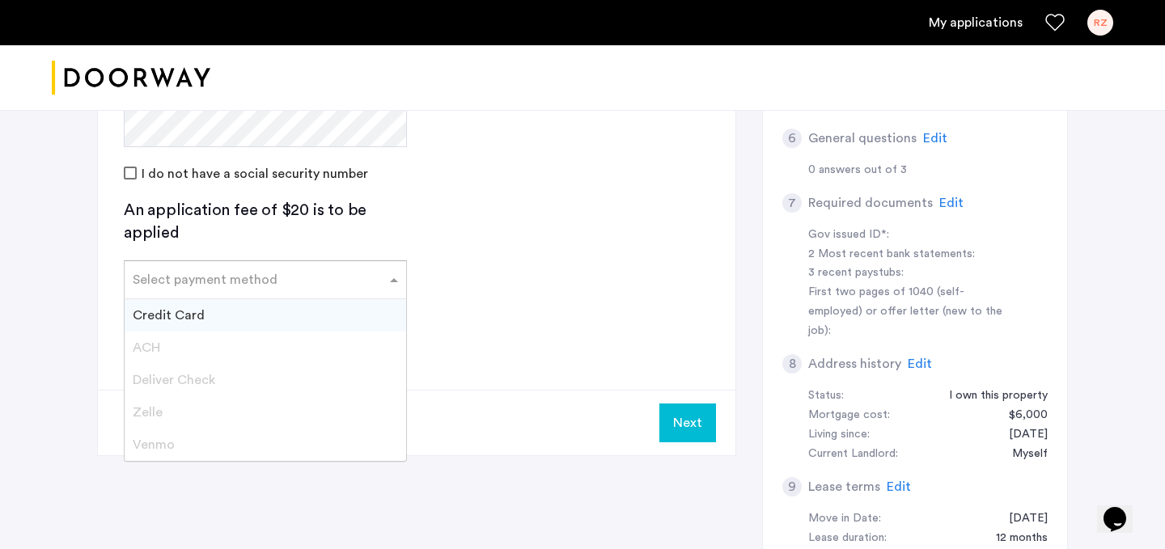
click at [301, 315] on div "Credit Card" at bounding box center [266, 315] width 282 height 32
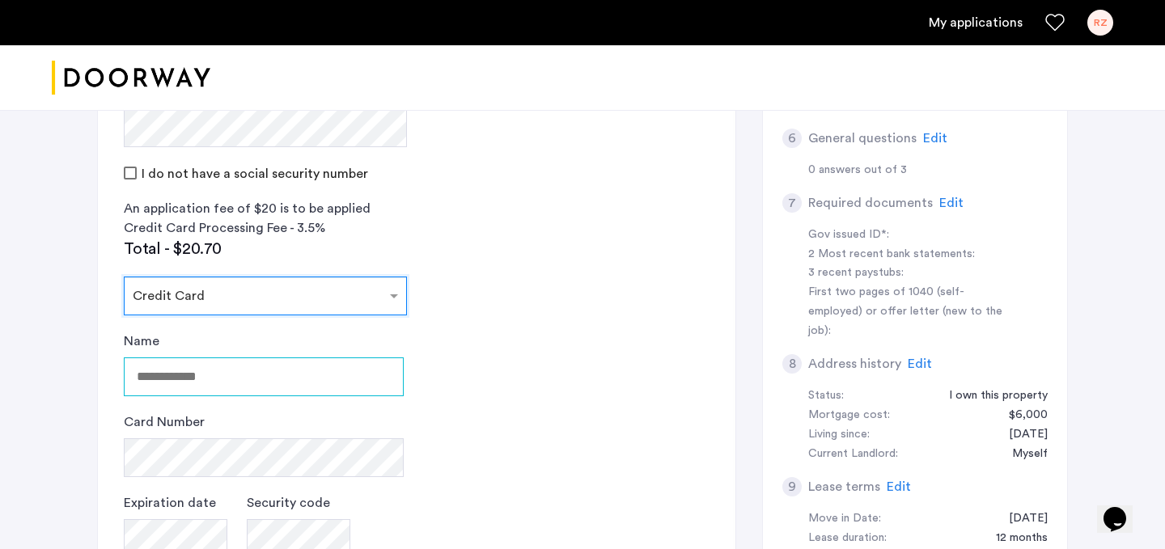
click at [257, 384] on input "Name" at bounding box center [264, 377] width 280 height 39
type input "**********"
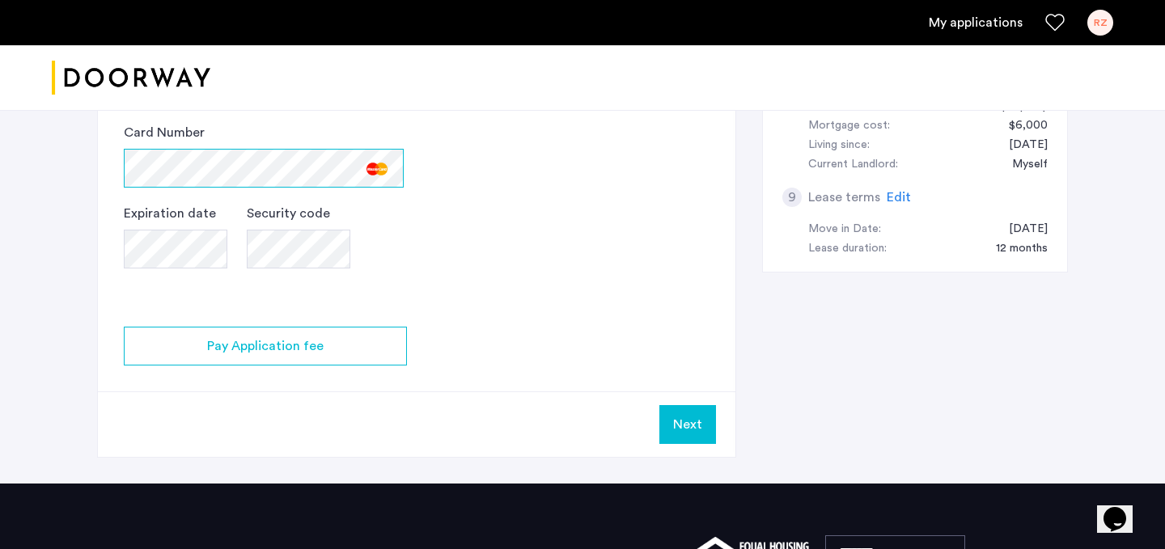
scroll to position [813, 0]
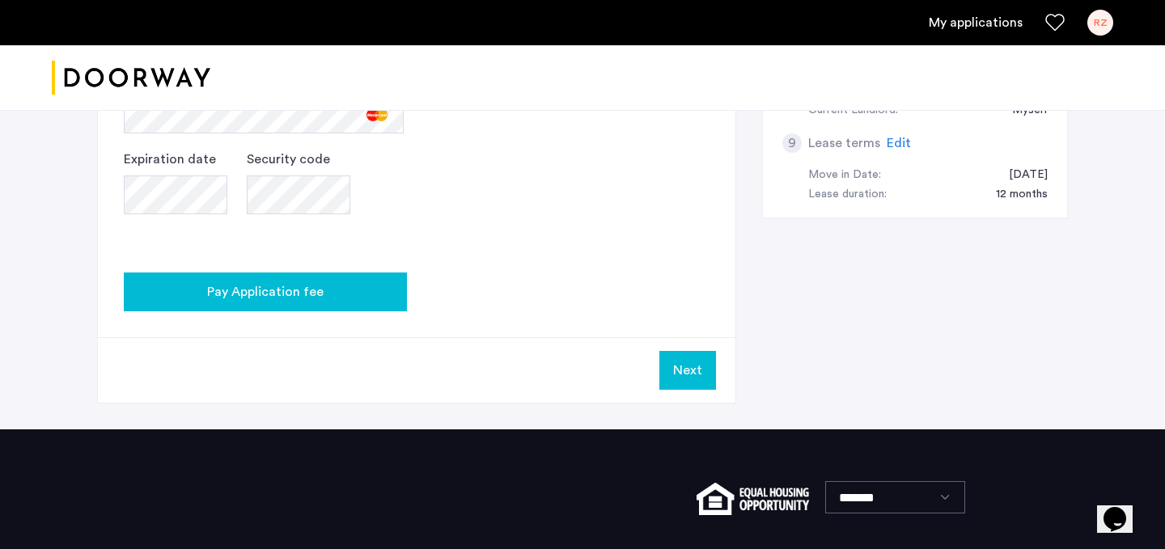
click at [291, 292] on span "Pay Application fee" at bounding box center [265, 291] width 117 height 19
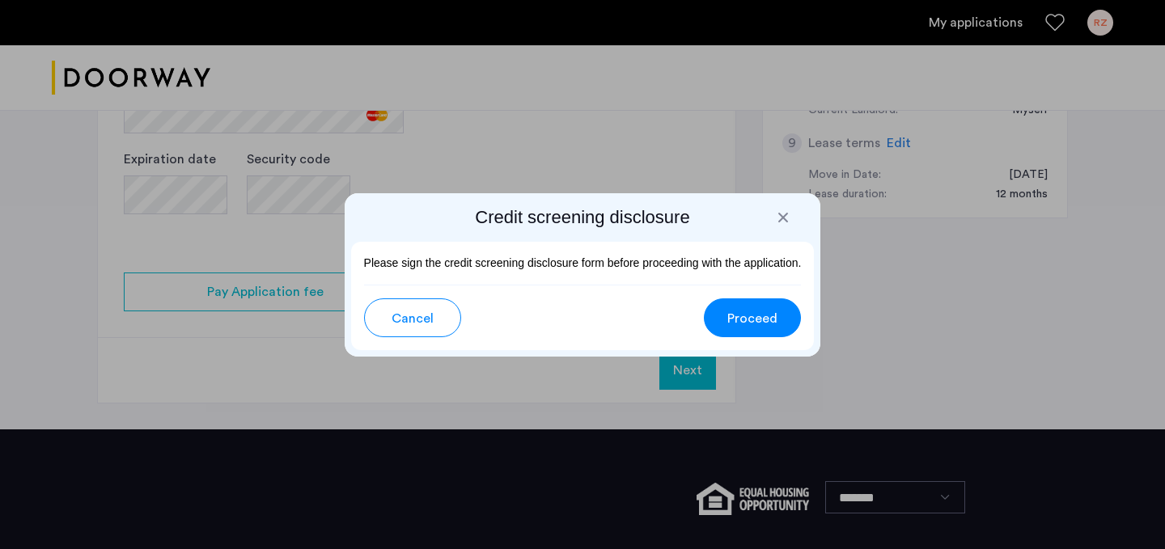
click at [744, 317] on span "Proceed" at bounding box center [752, 318] width 50 height 19
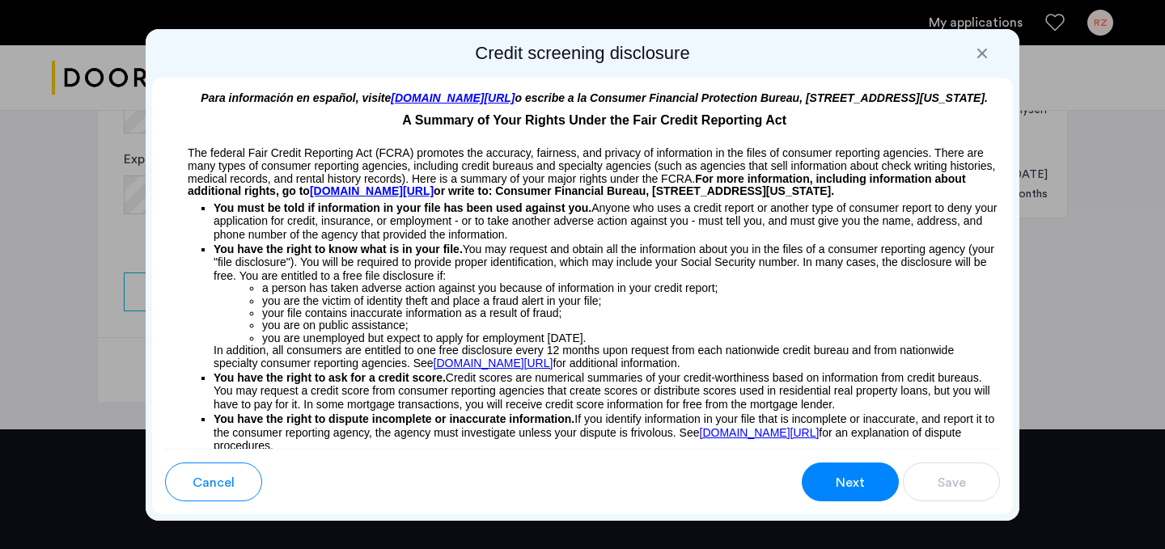
click at [854, 488] on span "Next" at bounding box center [850, 482] width 29 height 19
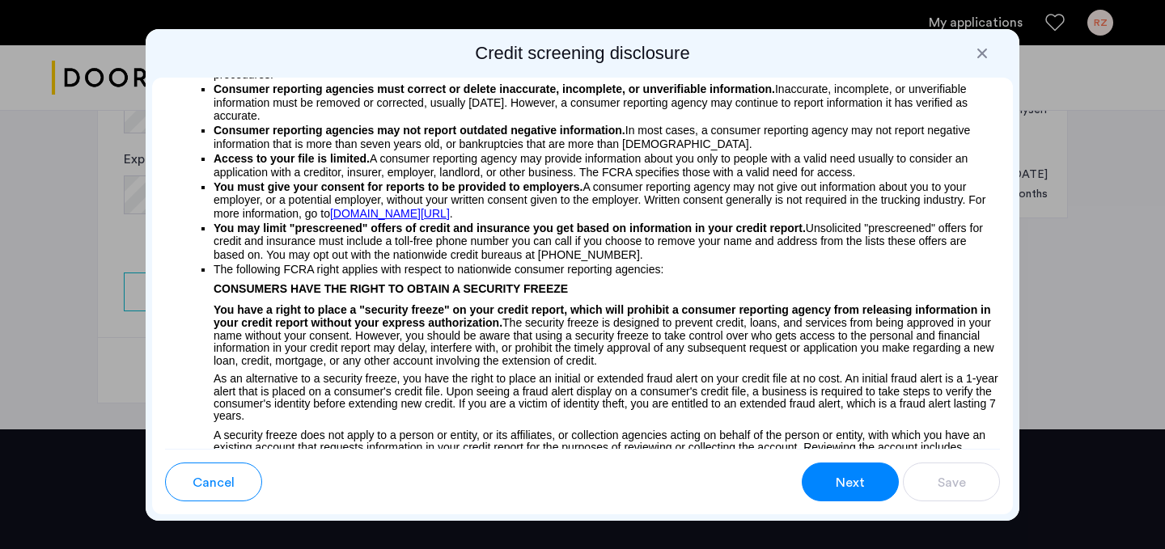
click at [854, 488] on span "Next" at bounding box center [850, 482] width 29 height 19
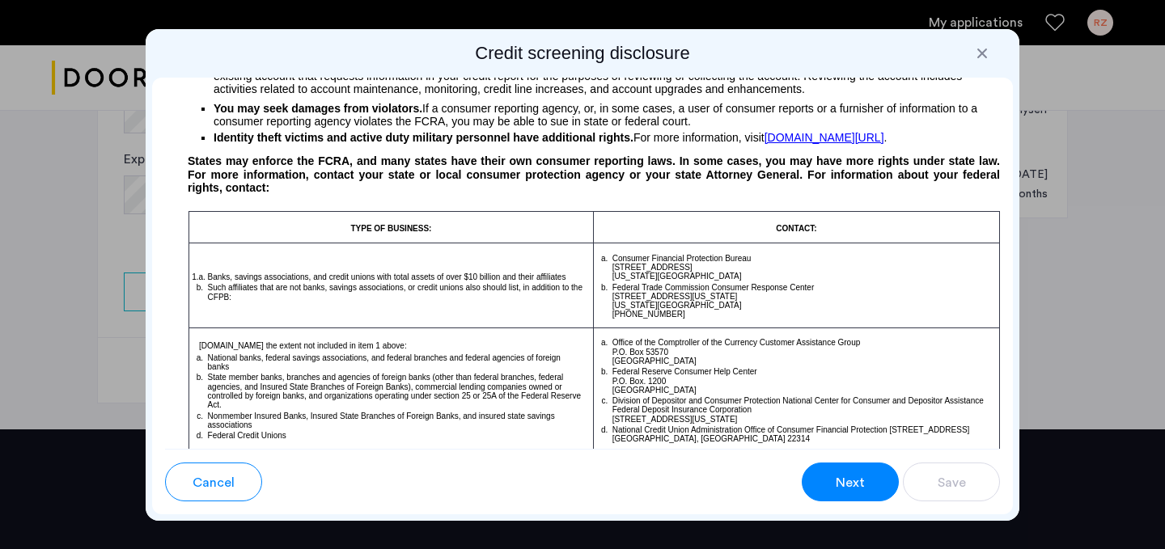
click at [854, 488] on span "Next" at bounding box center [850, 482] width 29 height 19
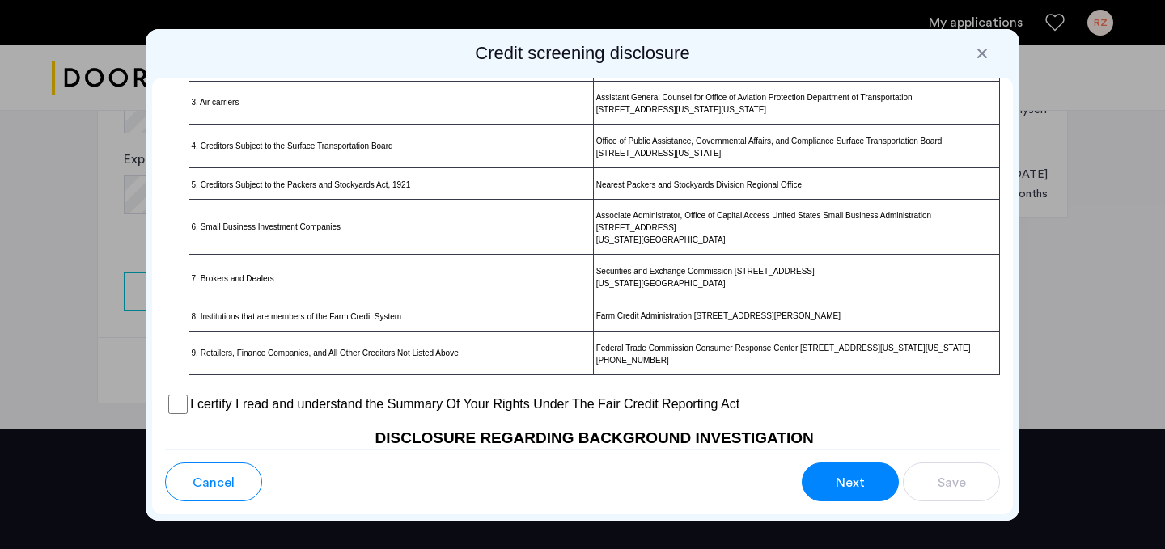
click at [854, 488] on span "Next" at bounding box center [850, 482] width 29 height 19
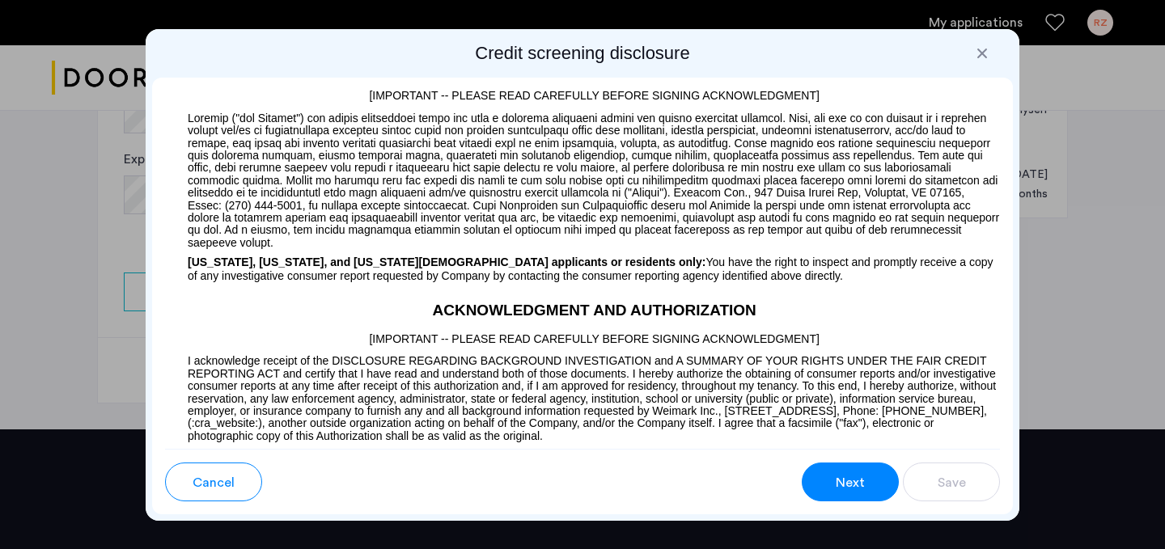
click at [854, 488] on span "Next" at bounding box center [850, 482] width 29 height 19
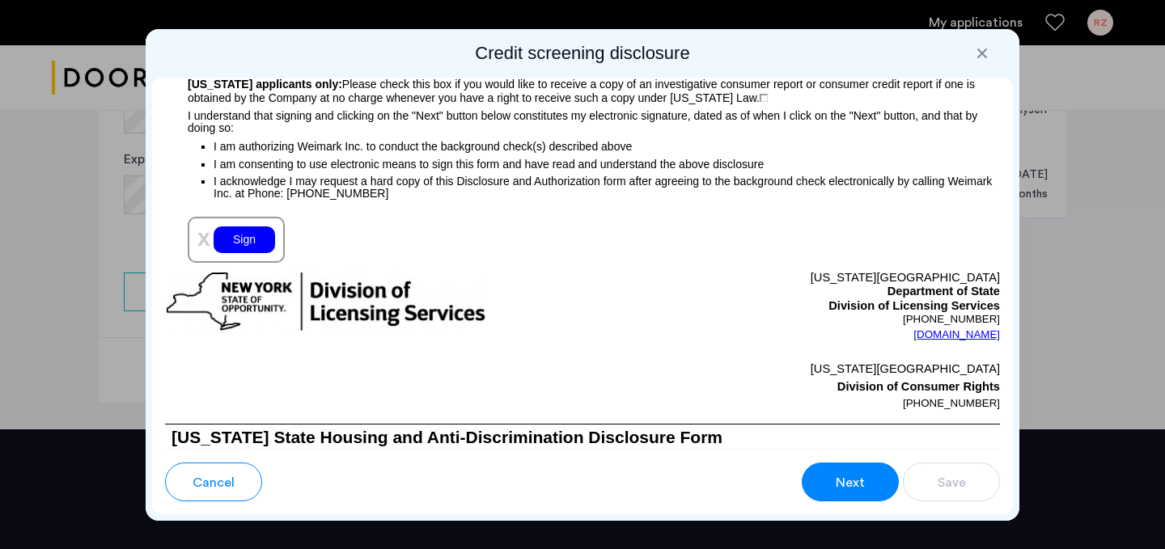
click at [854, 488] on span "Next" at bounding box center [850, 482] width 29 height 19
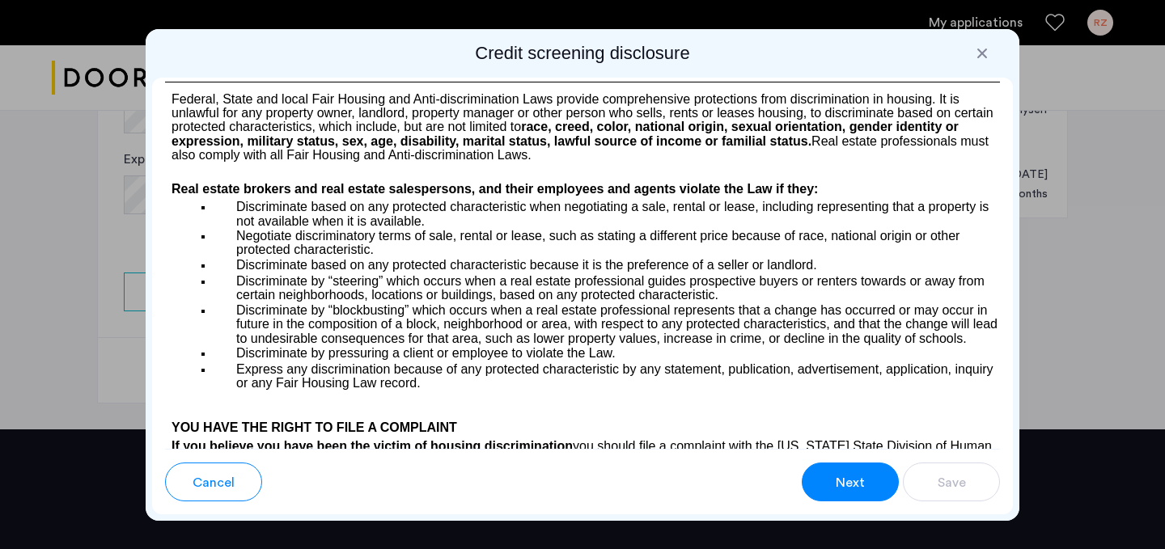
click at [854, 488] on span "Next" at bounding box center [850, 482] width 29 height 19
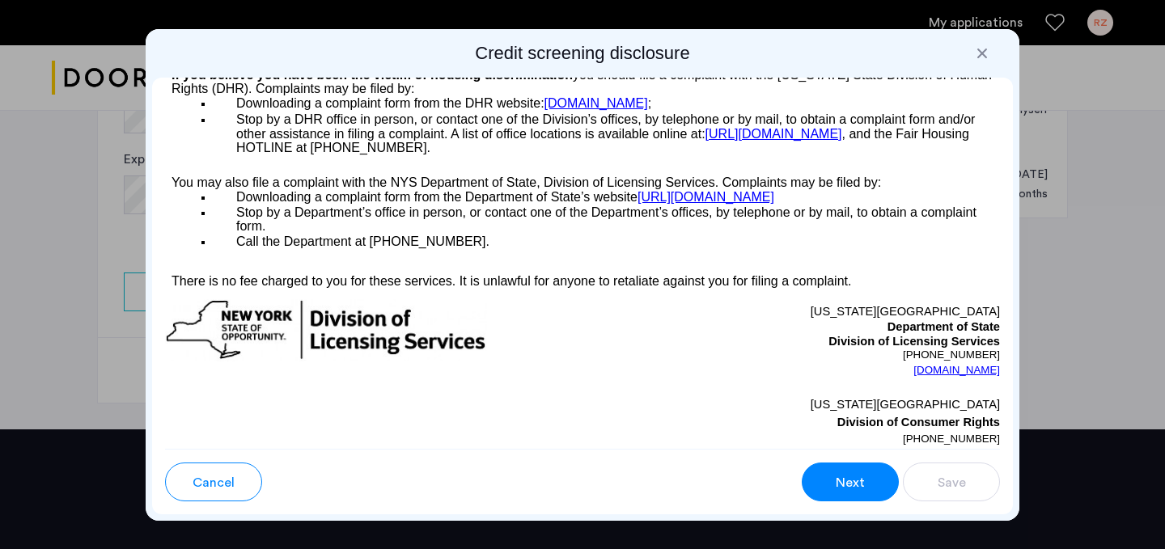
click at [854, 488] on span "Next" at bounding box center [850, 482] width 29 height 19
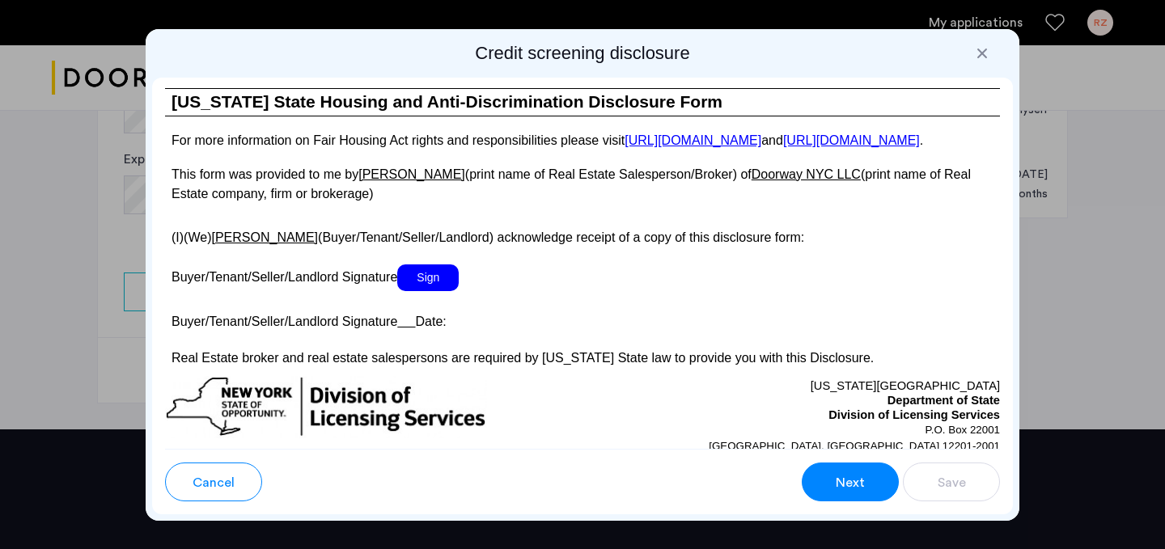
click at [854, 488] on span "Next" at bounding box center [850, 482] width 29 height 19
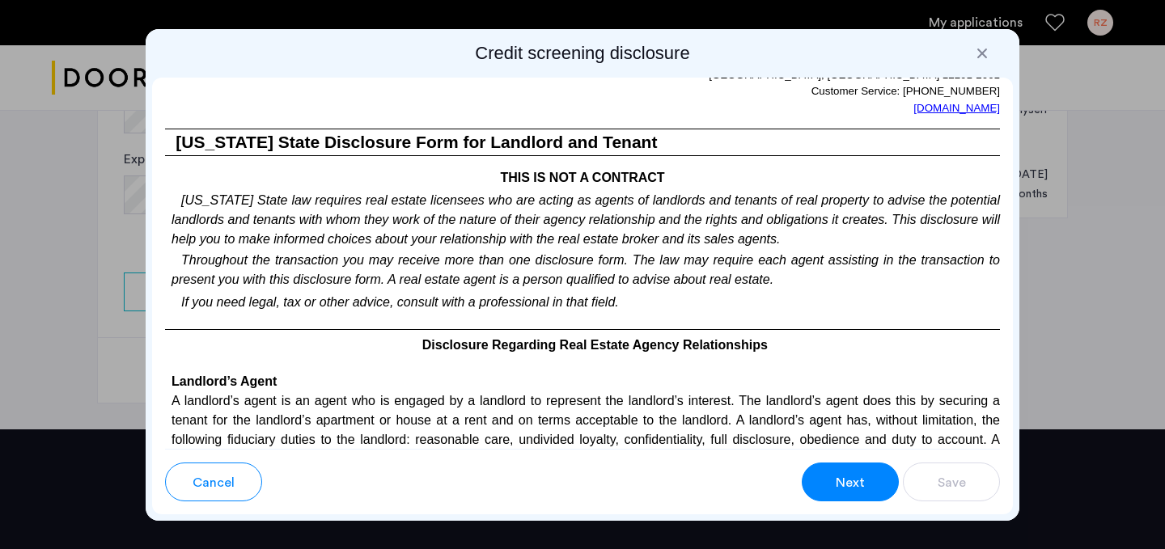
click at [854, 488] on span "Next" at bounding box center [850, 482] width 29 height 19
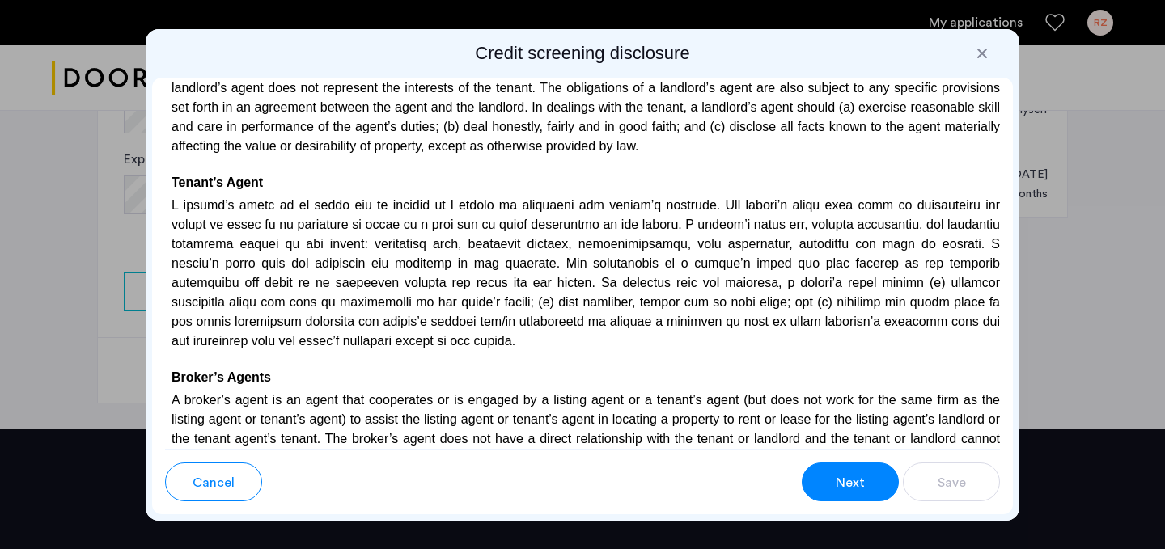
click at [854, 488] on span "Next" at bounding box center [850, 482] width 29 height 19
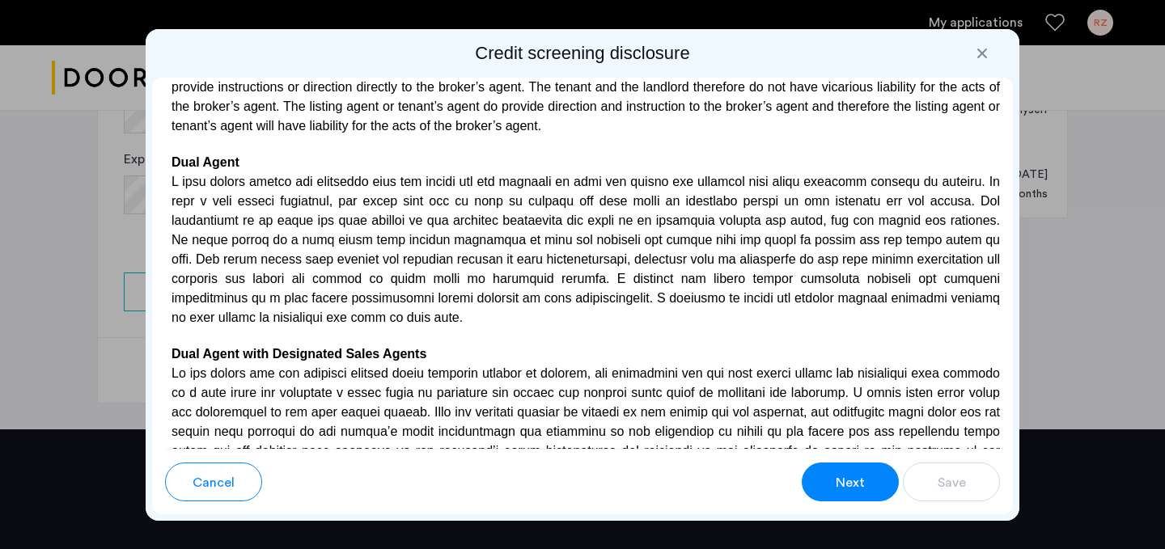
click at [854, 488] on span "Next" at bounding box center [850, 482] width 29 height 19
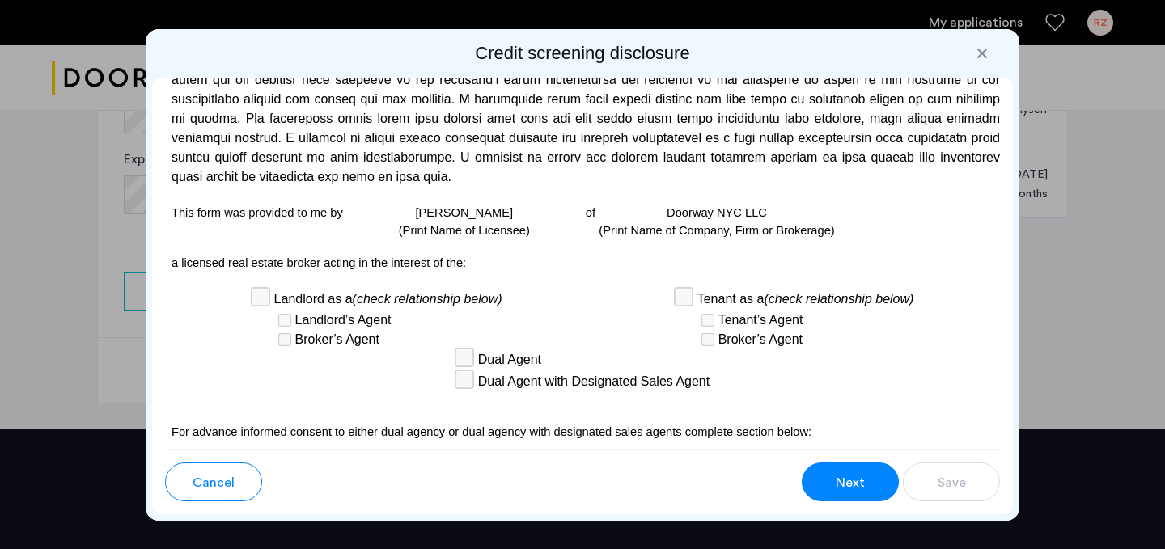
click at [854, 488] on span "Next" at bounding box center [850, 482] width 29 height 19
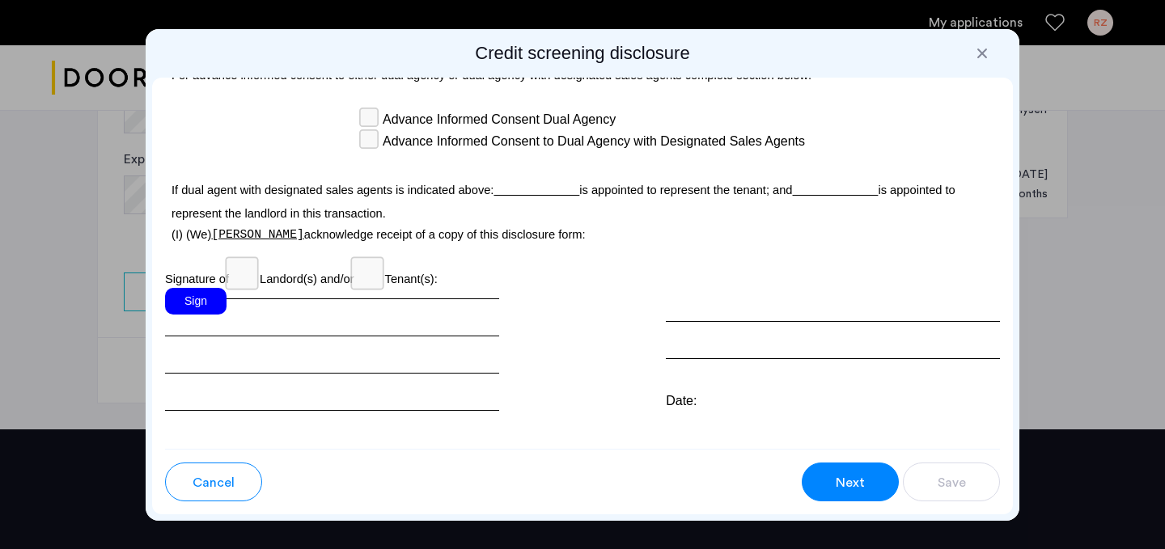
click at [854, 488] on span "Next" at bounding box center [850, 482] width 29 height 19
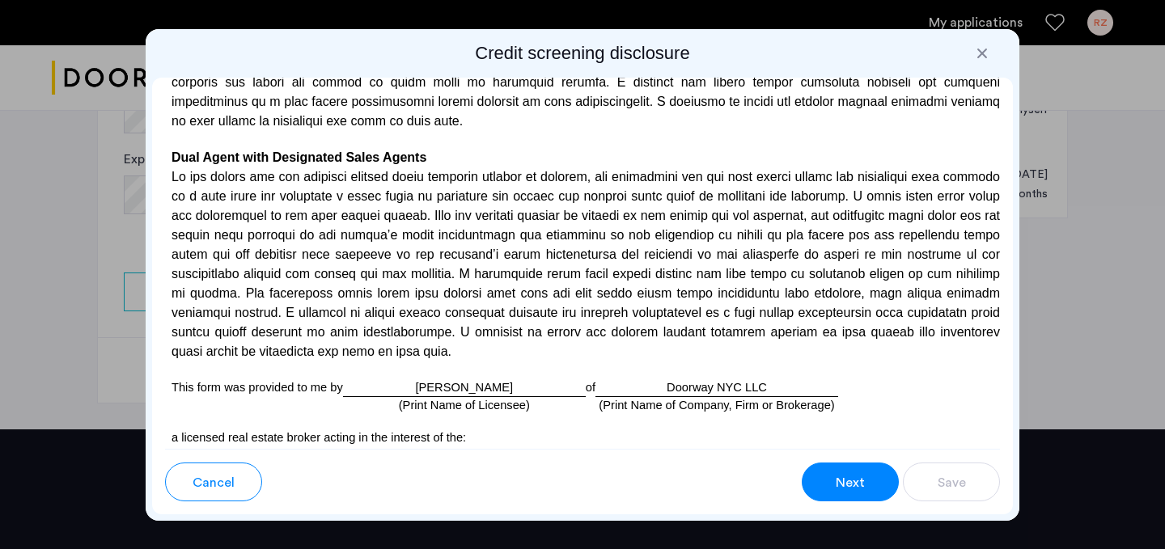
click at [854, 488] on span "Next" at bounding box center [850, 482] width 29 height 19
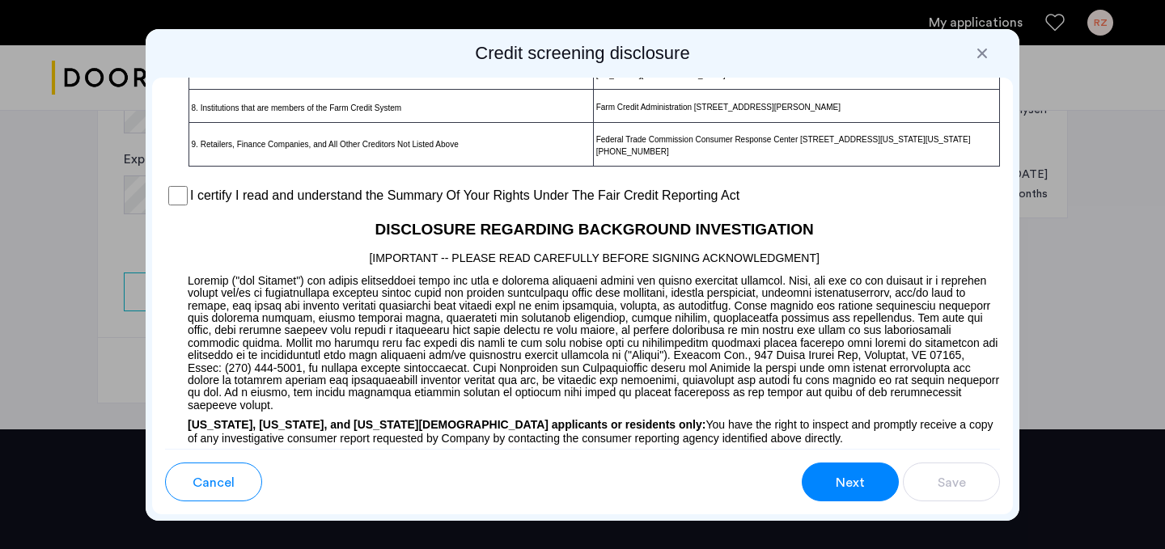
scroll to position [1269, 0]
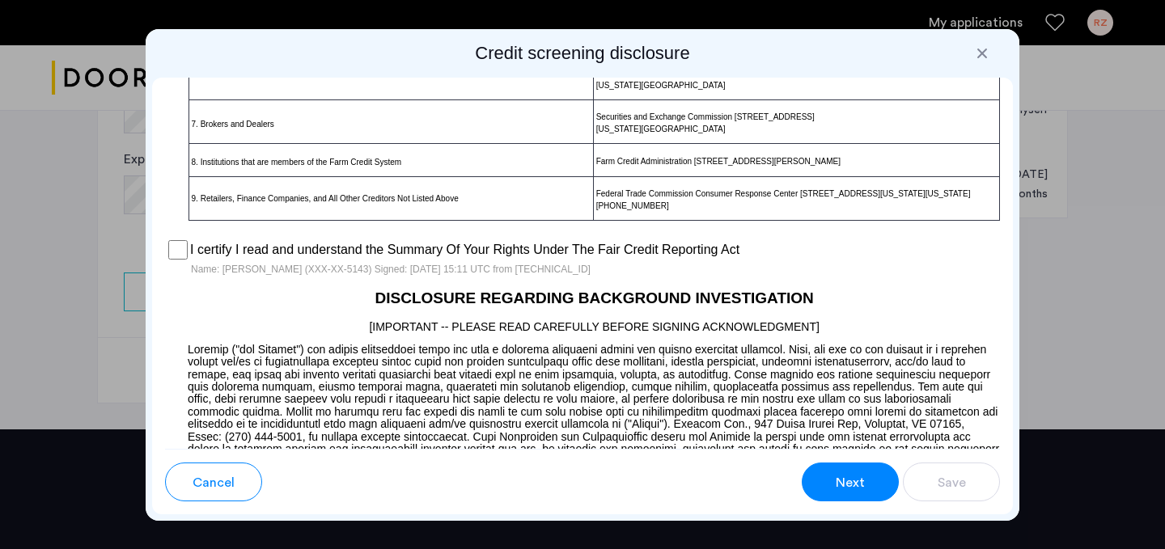
click at [862, 486] on span "Next" at bounding box center [850, 482] width 29 height 19
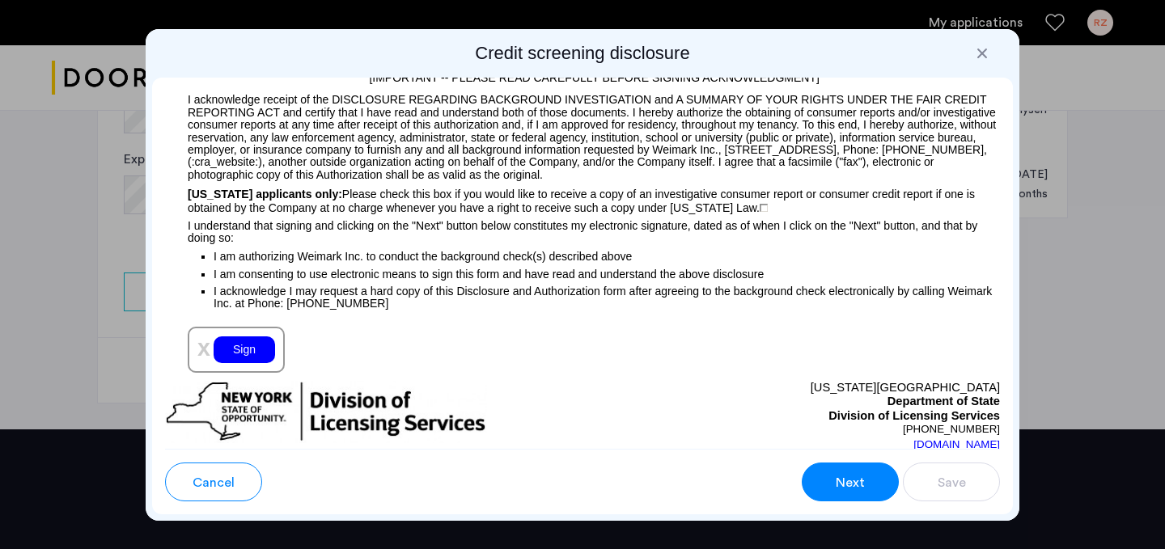
scroll to position [1849, 0]
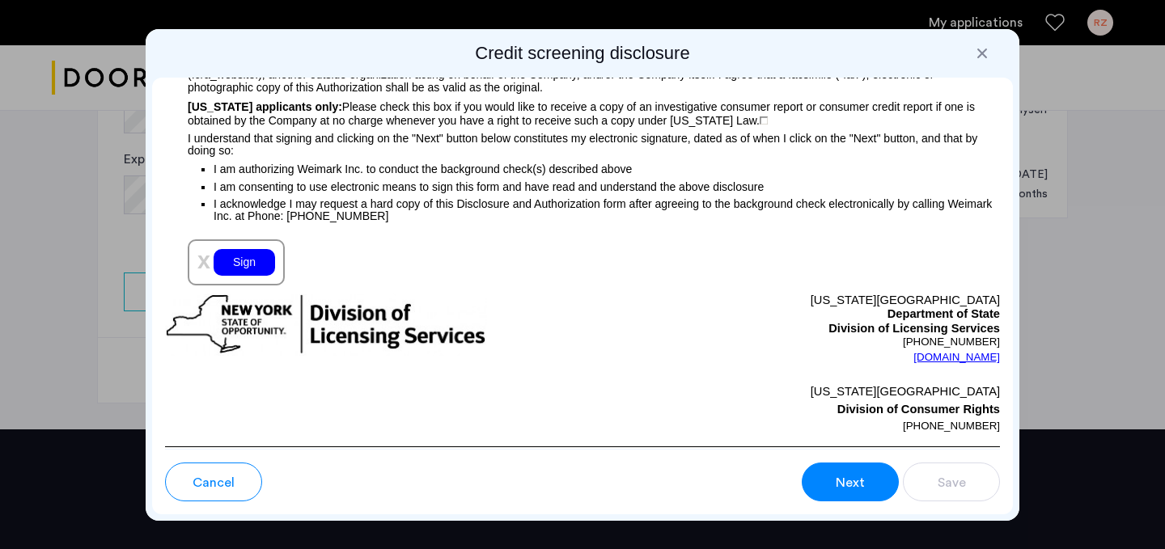
click at [248, 261] on div "Sign" at bounding box center [244, 262] width 61 height 27
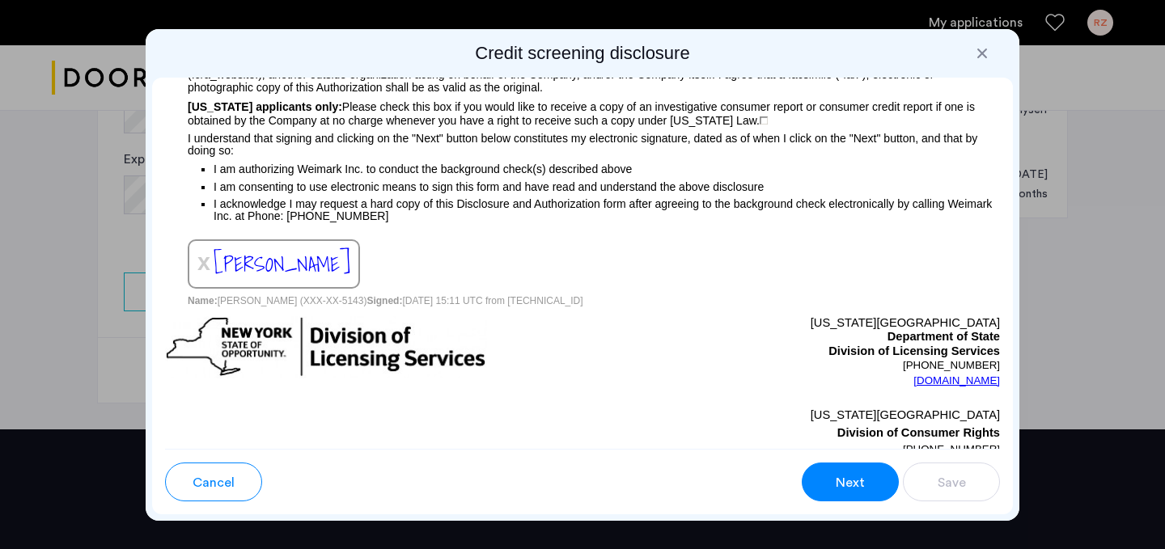
click at [853, 483] on span "Next" at bounding box center [850, 482] width 29 height 19
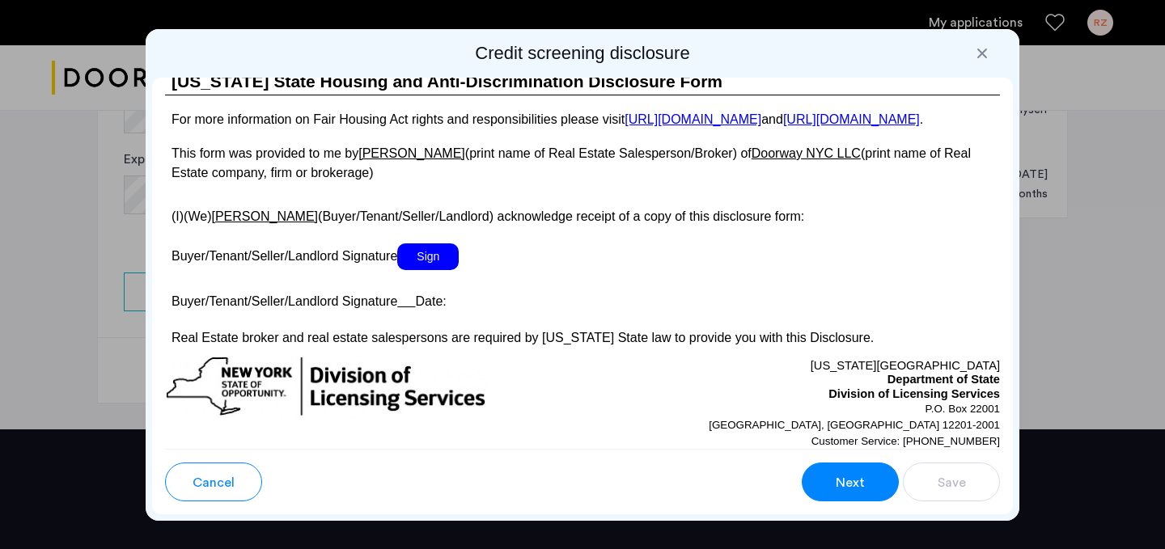
scroll to position [3038, 0]
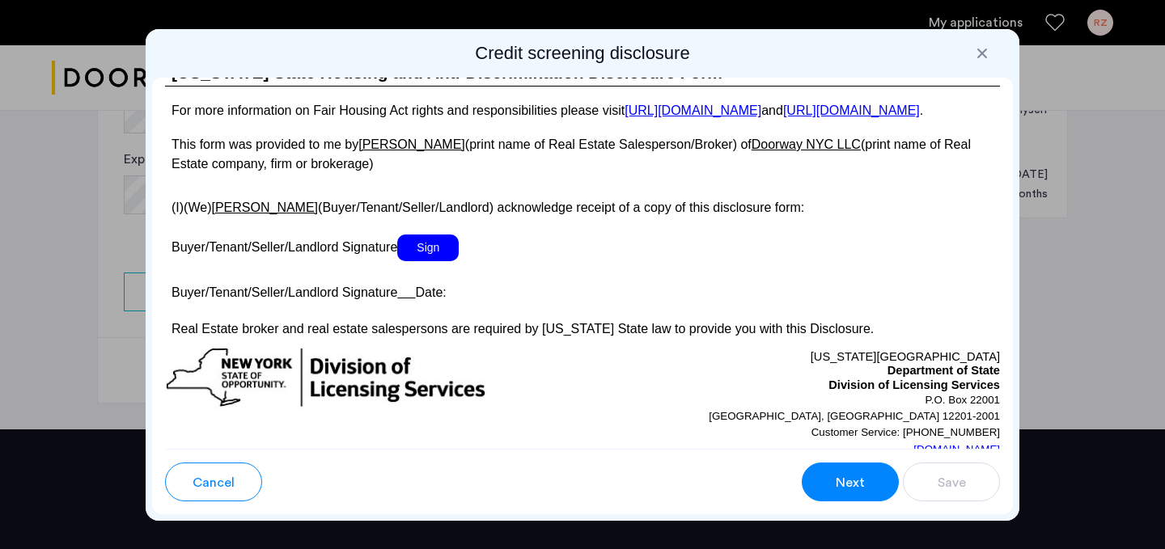
click at [432, 259] on span "Sign" at bounding box center [427, 248] width 61 height 27
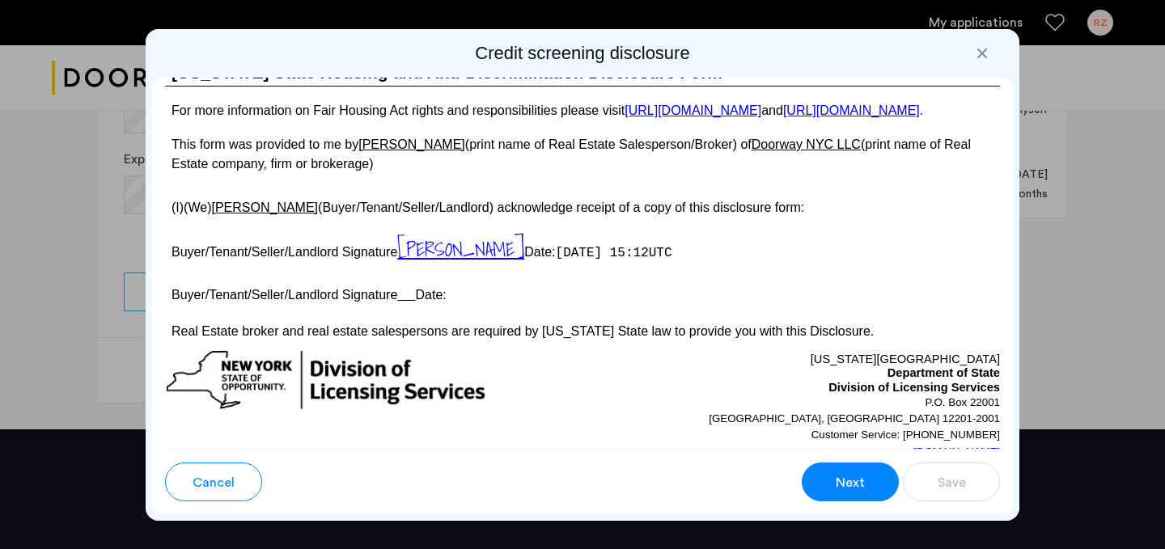
click at [848, 483] on span "Next" at bounding box center [850, 482] width 29 height 19
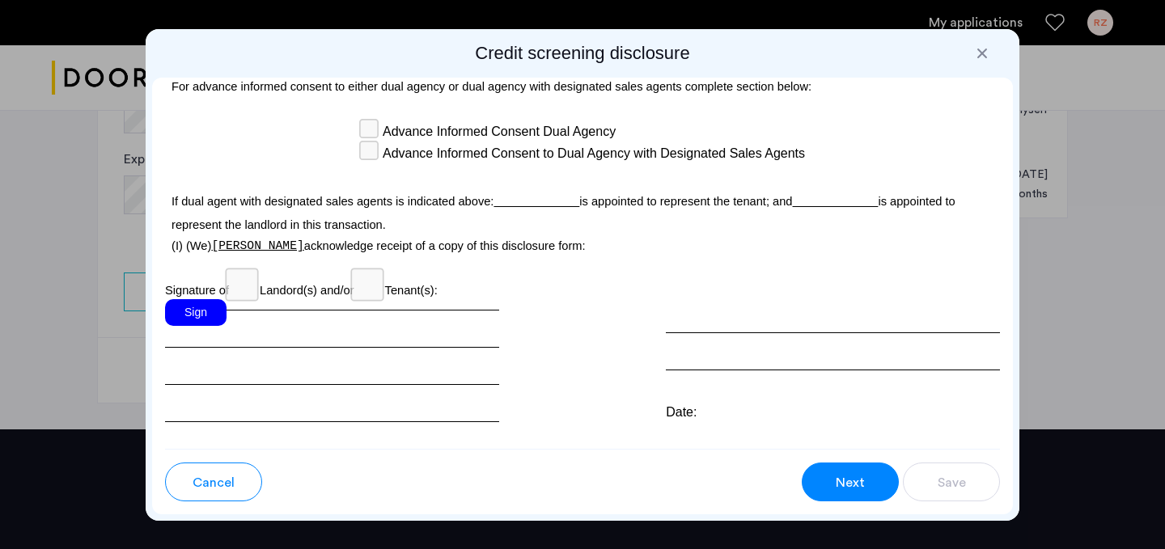
scroll to position [4853, 0]
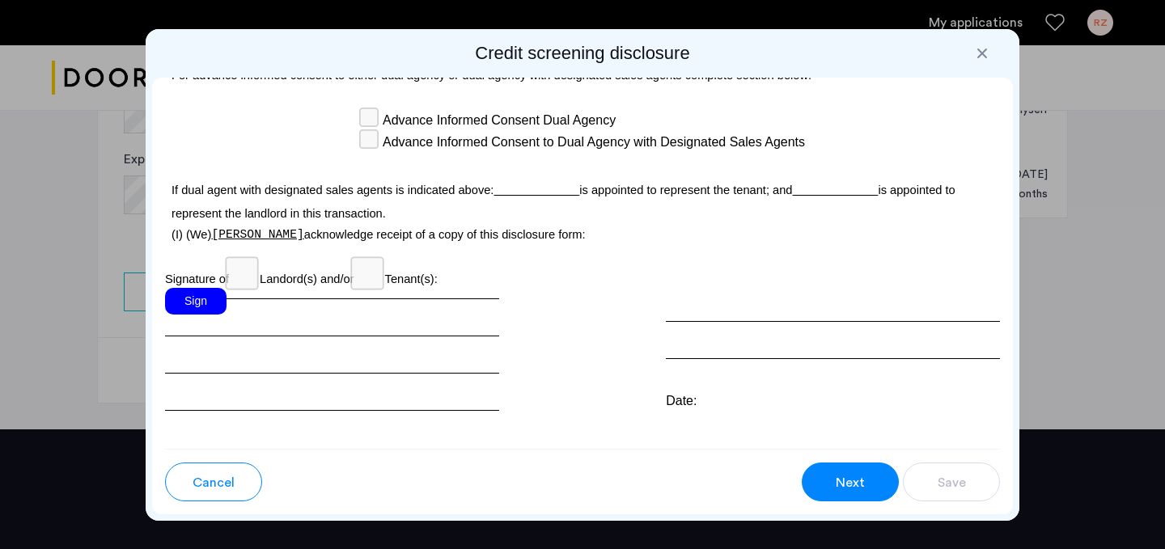
click at [195, 288] on div "Sign" at bounding box center [195, 301] width 61 height 27
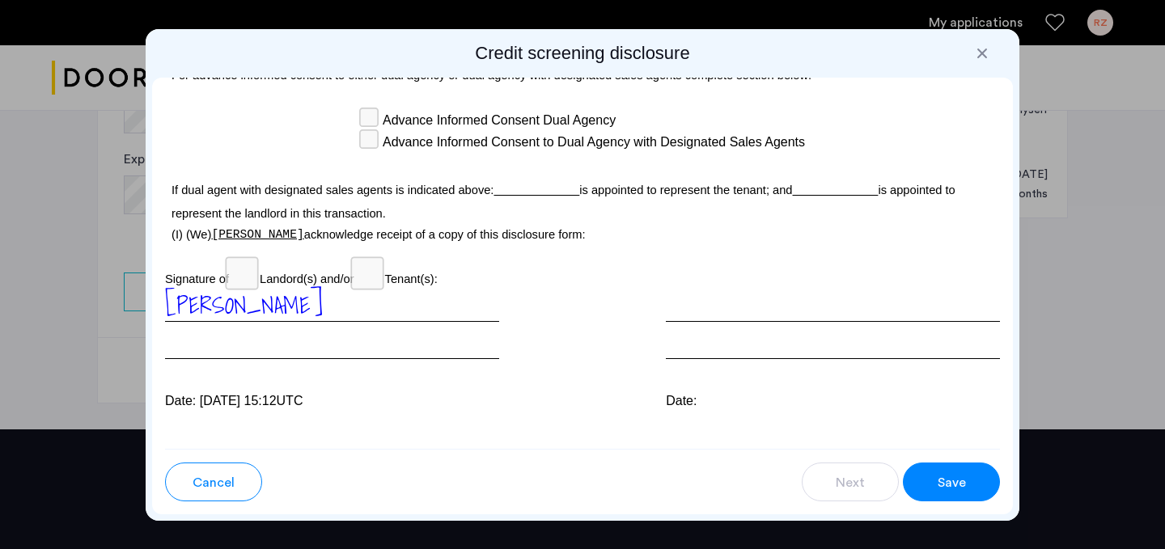
click at [955, 489] on span "Save" at bounding box center [952, 482] width 28 height 19
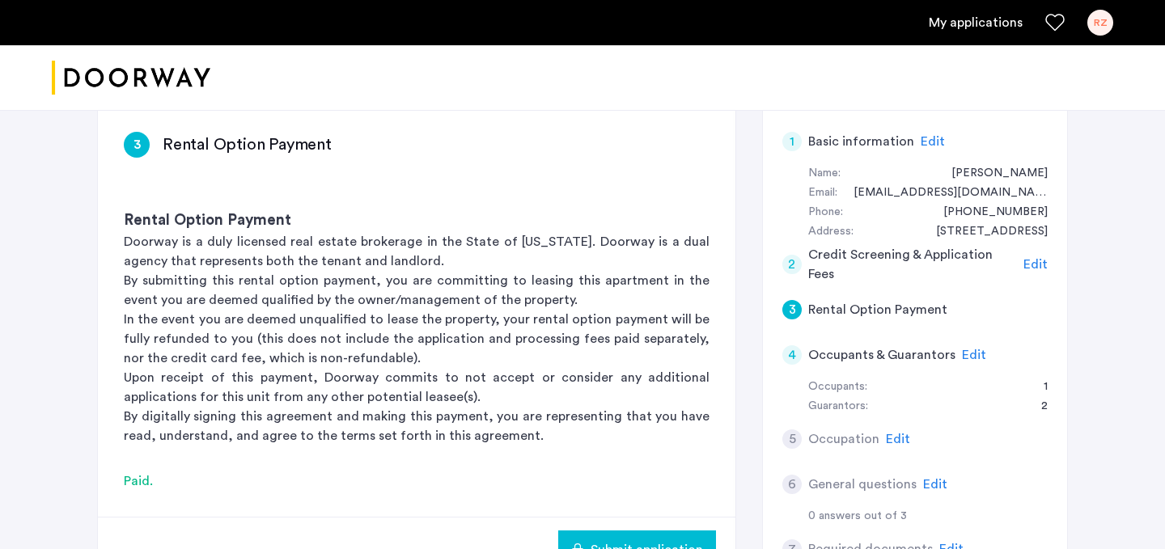
scroll to position [201, 0]
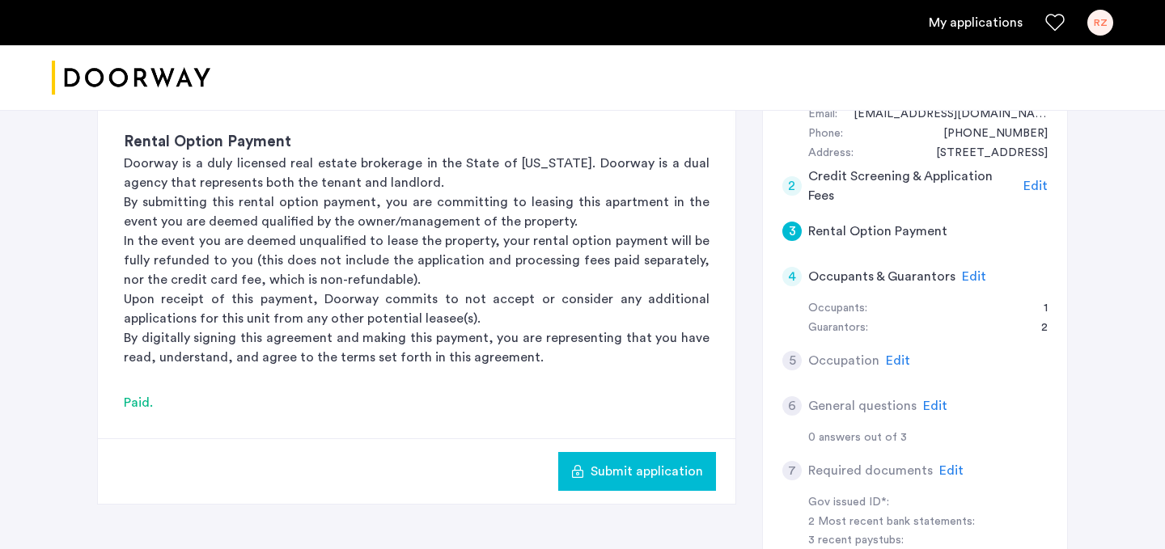
click at [645, 473] on span "Submit application" at bounding box center [647, 471] width 112 height 19
click at [896, 360] on span "Edit" at bounding box center [898, 360] width 24 height 13
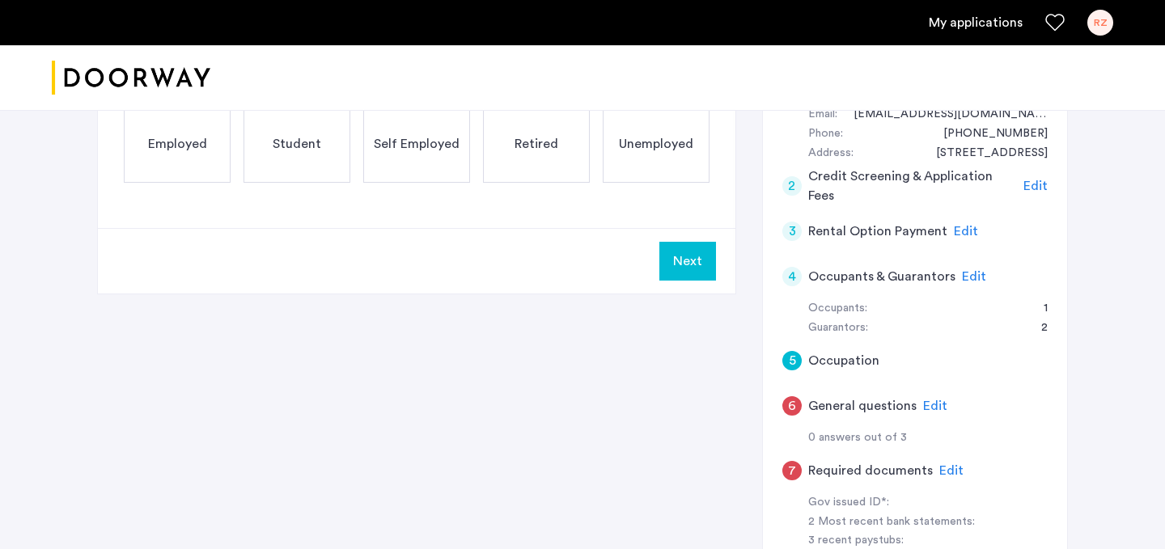
click at [193, 151] on span "Employed" at bounding box center [177, 143] width 59 height 19
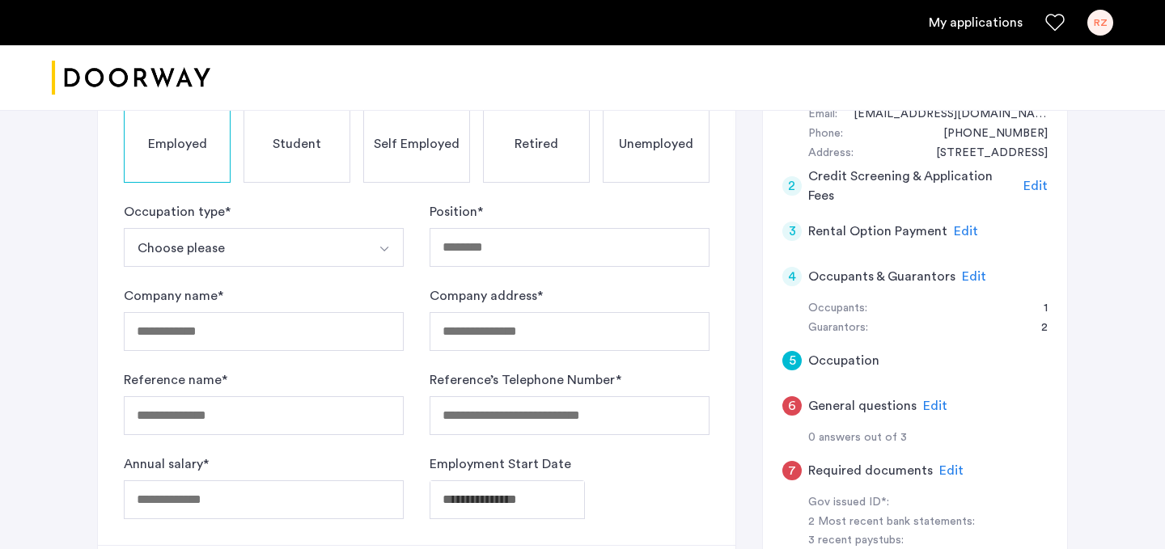
click at [181, 244] on button "Choose please" at bounding box center [245, 247] width 242 height 39
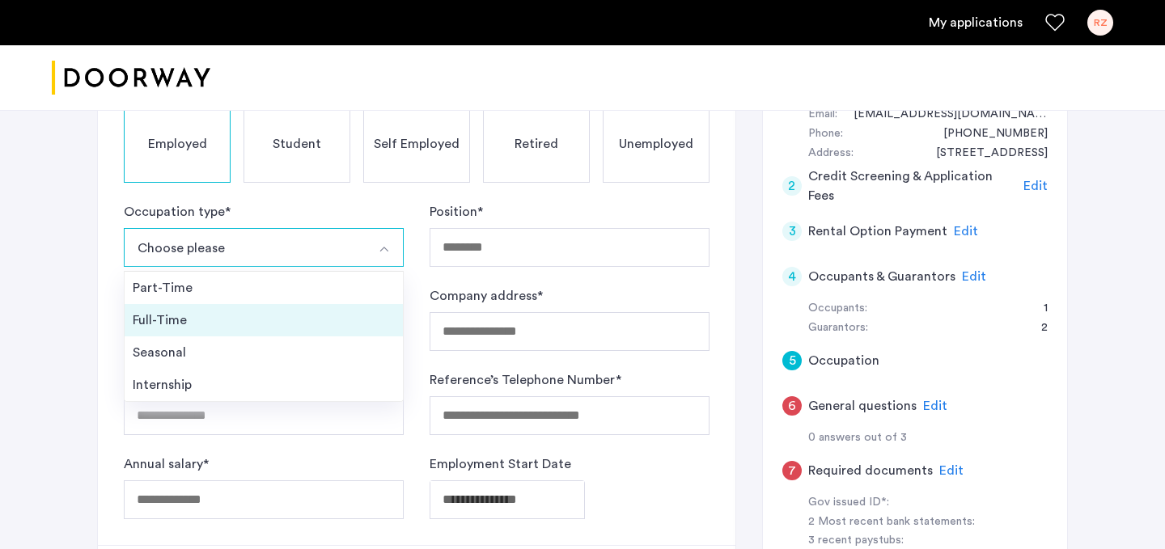
click at [171, 317] on div "Full-Time" at bounding box center [264, 320] width 262 height 19
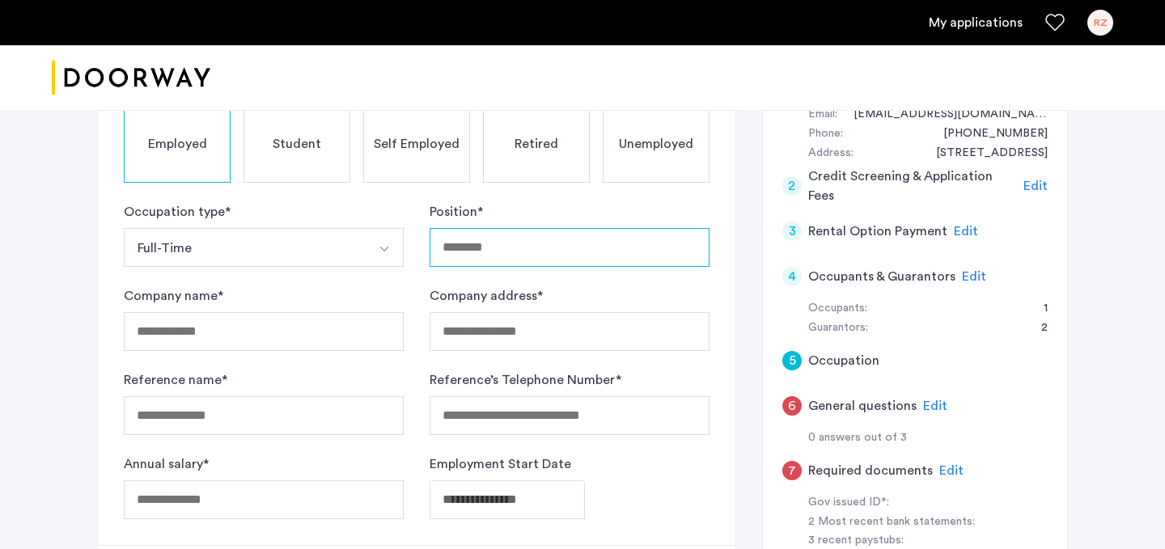
click at [463, 241] on input "Position *" at bounding box center [570, 247] width 280 height 39
type input "*********"
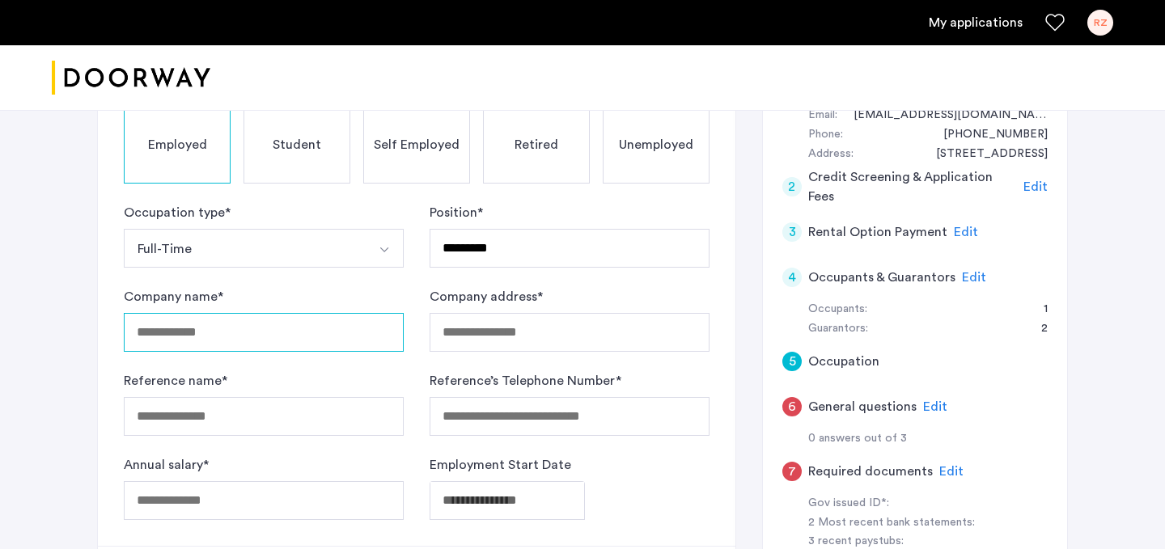
click at [321, 320] on input "Company name *" at bounding box center [264, 332] width 280 height 39
type input "**********"
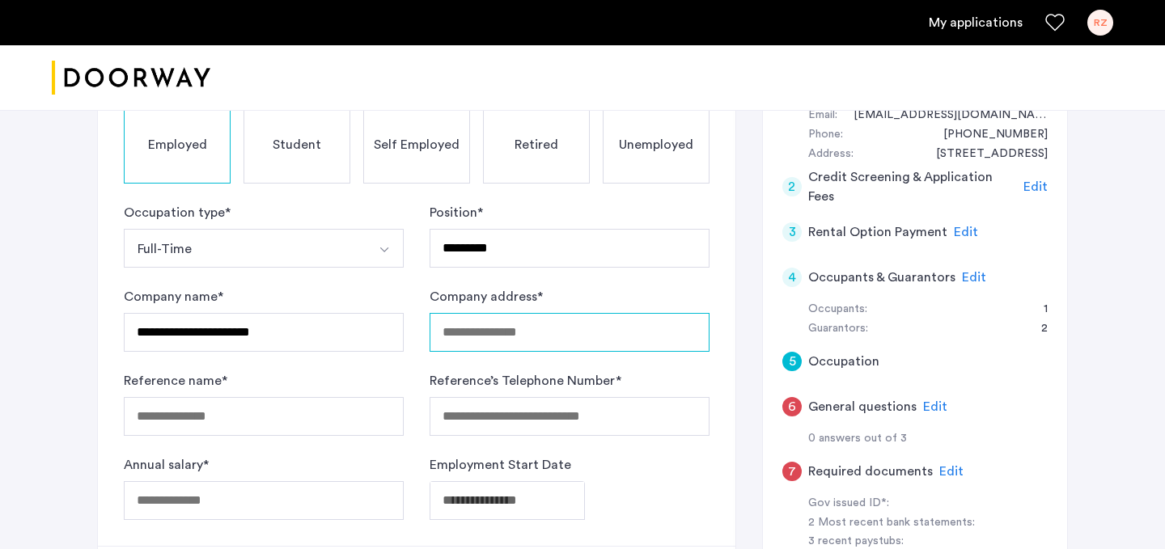
type input "**********"
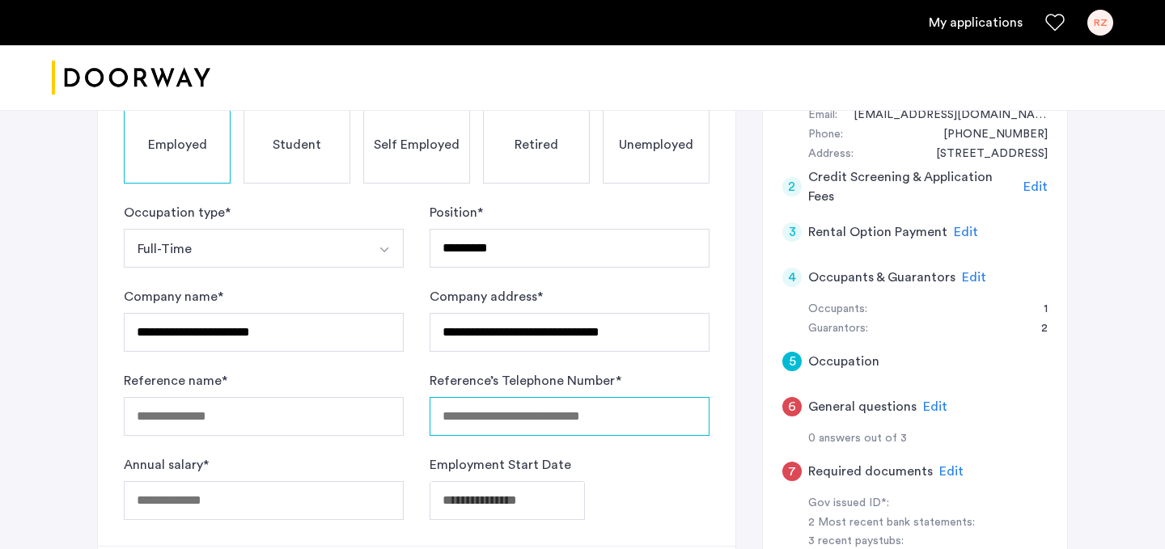
type input "**********"
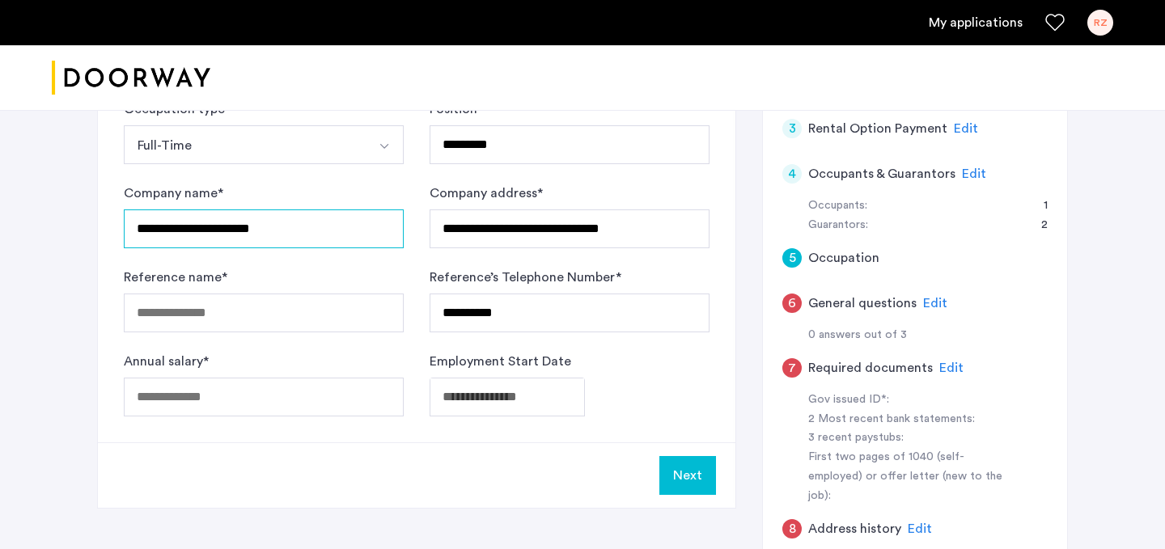
scroll to position [341, 0]
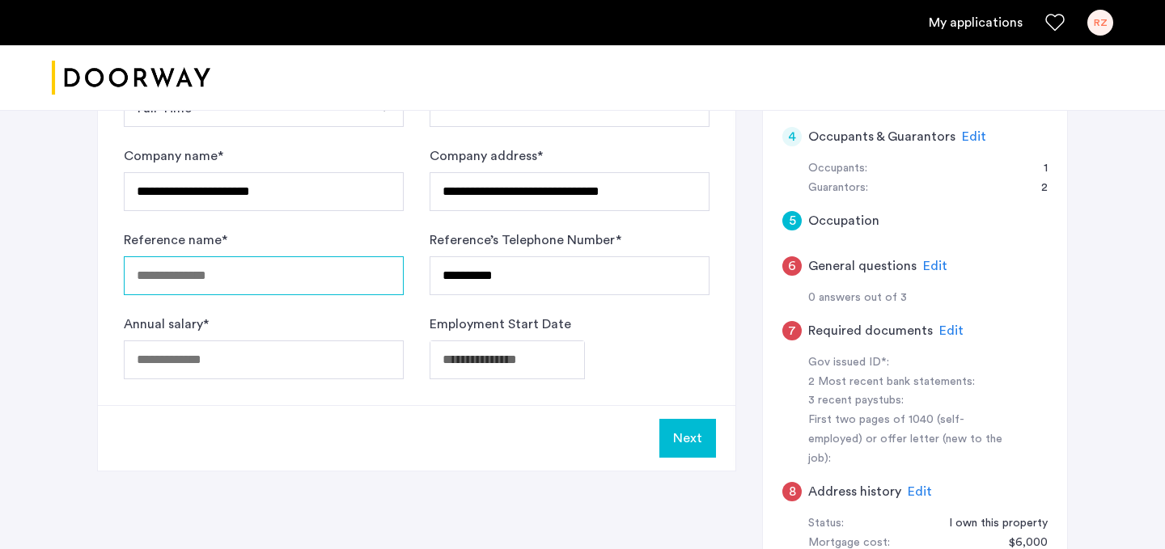
click at [216, 278] on input "Reference name *" at bounding box center [264, 276] width 280 height 39
type input "**********"
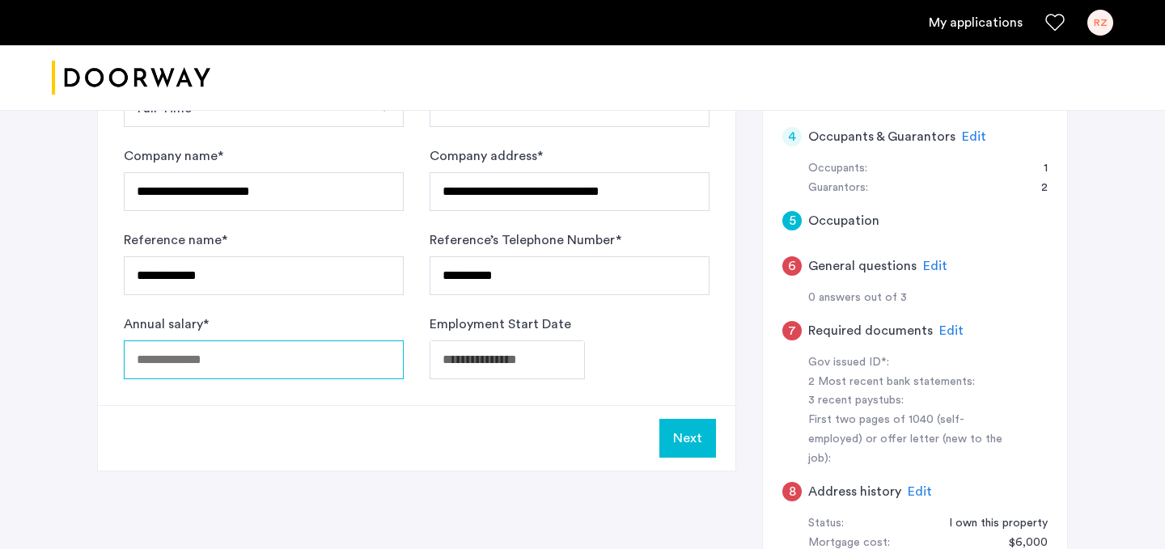
click at [198, 369] on input "Annual salary *" at bounding box center [264, 360] width 280 height 39
type input "******"
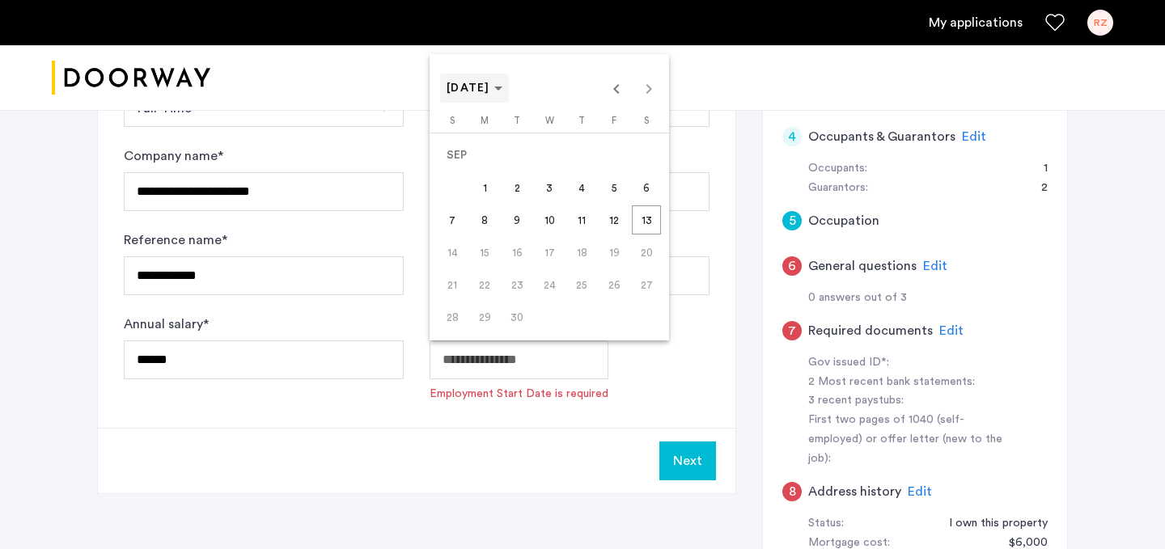
click at [502, 90] on polygon "Choose month and year" at bounding box center [498, 89] width 8 height 4
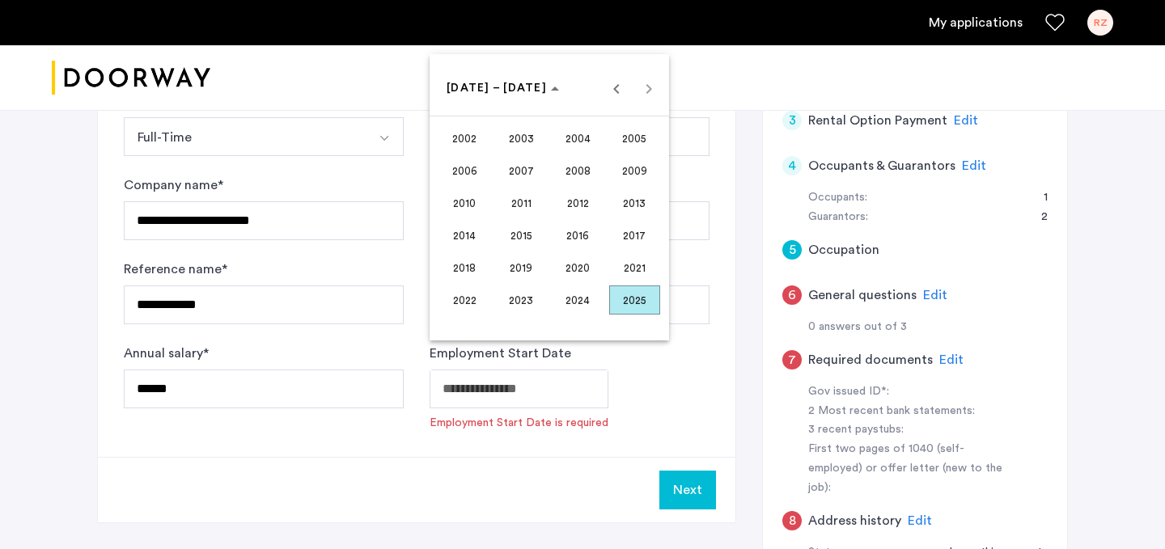
scroll to position [271, 0]
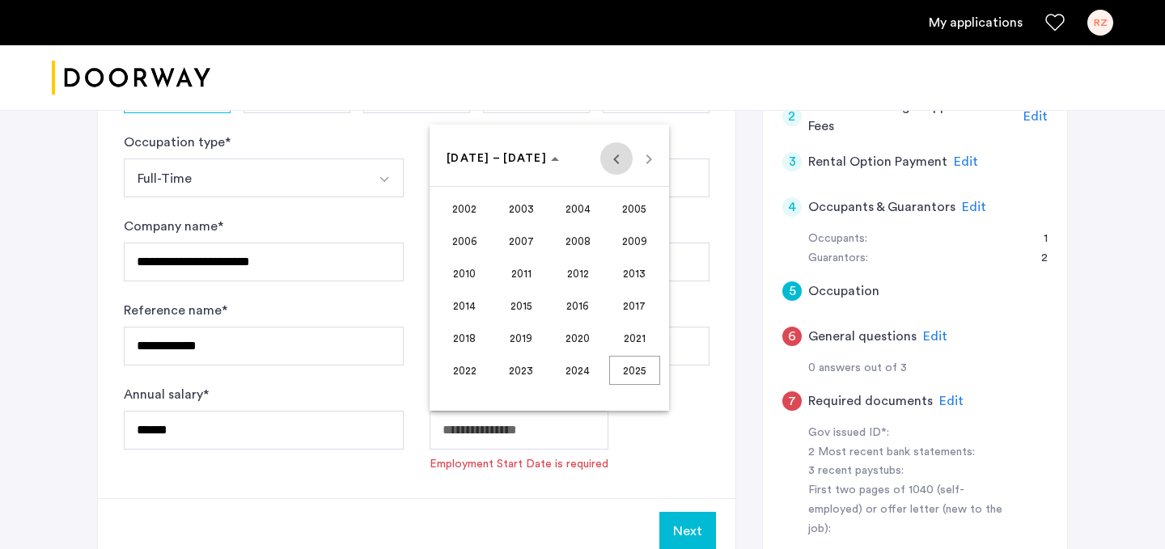
click at [619, 157] on span "Previous 24 years" at bounding box center [616, 158] width 32 height 32
click at [523, 376] on span "1999" at bounding box center [521, 370] width 51 height 29
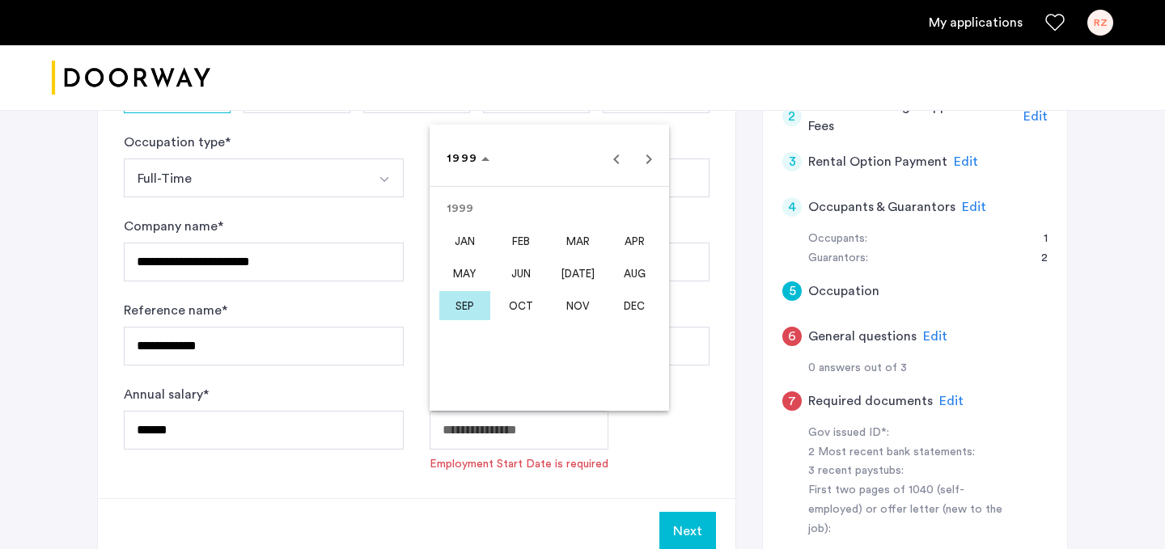
click at [464, 308] on span "SEP" at bounding box center [464, 305] width 51 height 29
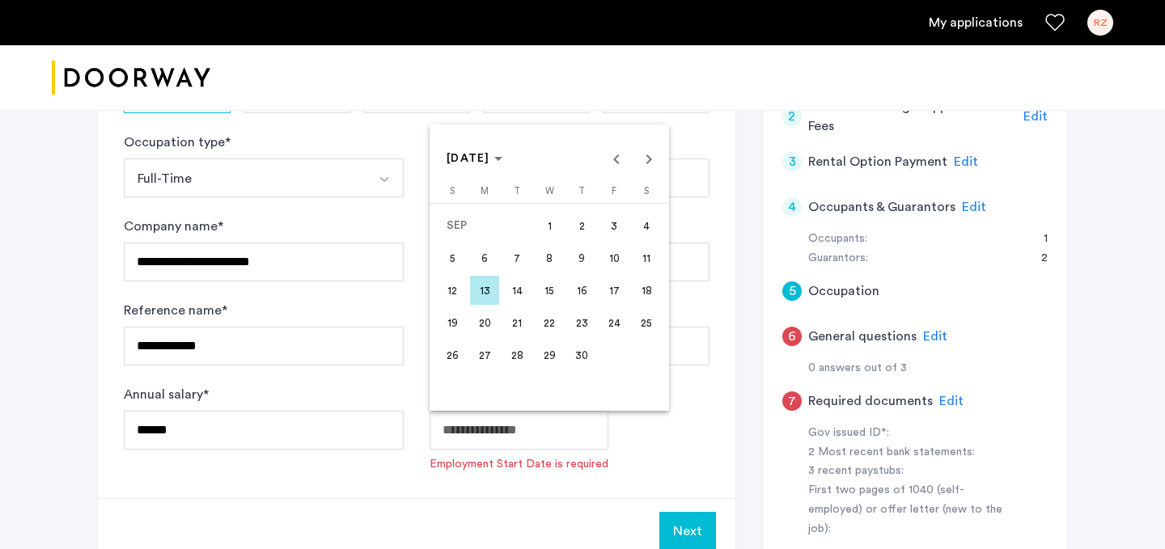
click at [551, 229] on span "1" at bounding box center [549, 225] width 29 height 29
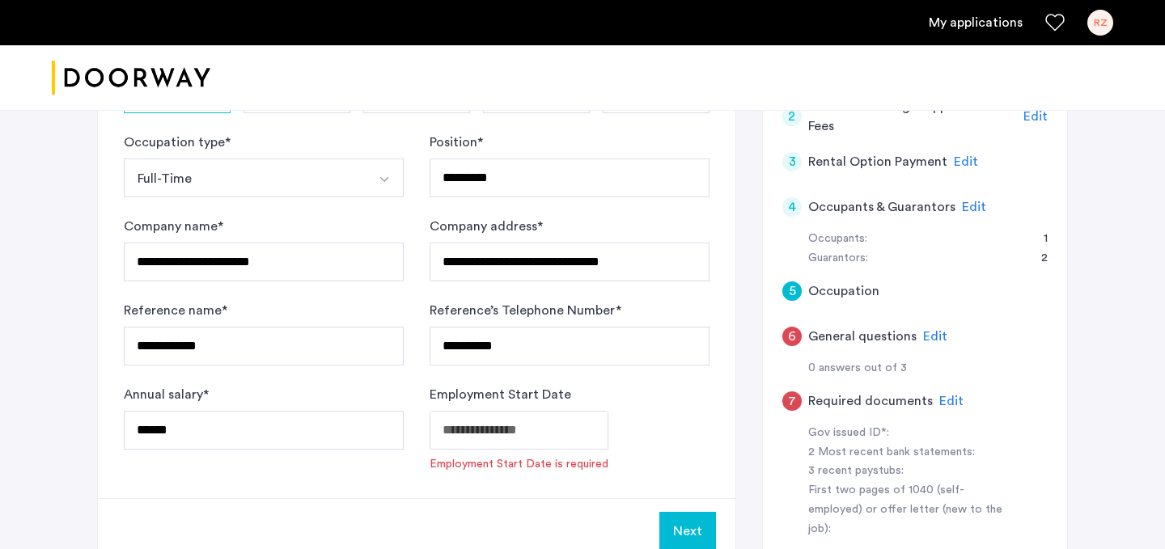
type input "**********"
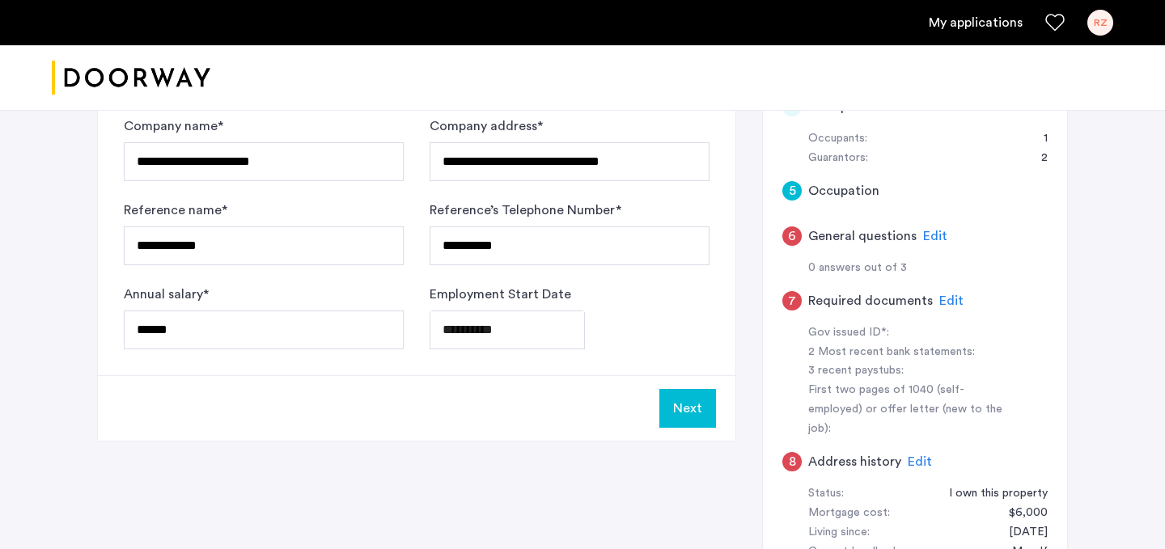
scroll to position [381, 0]
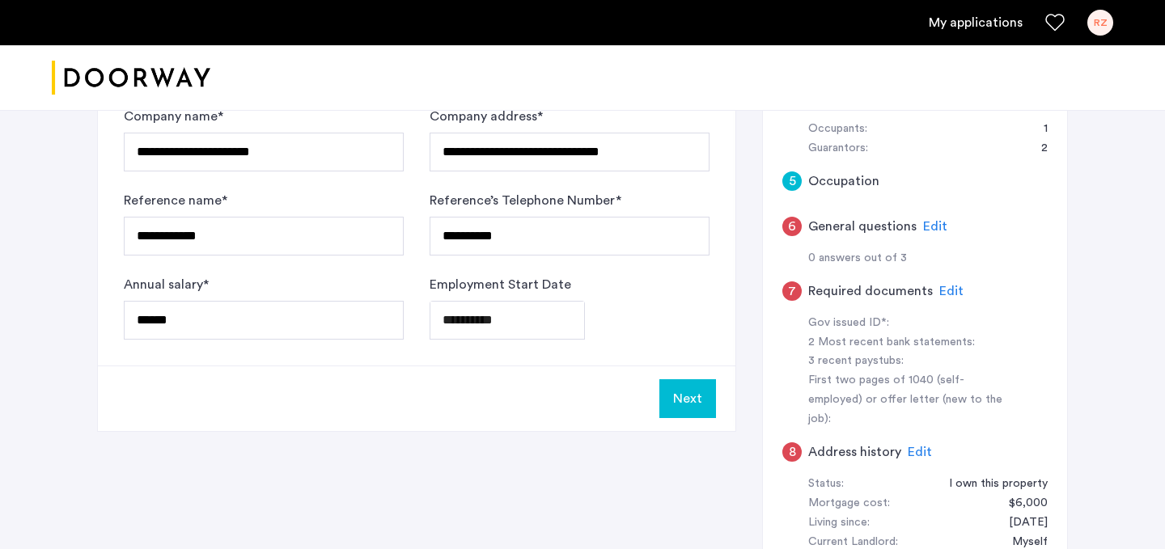
click at [690, 409] on button "Next" at bounding box center [687, 399] width 57 height 39
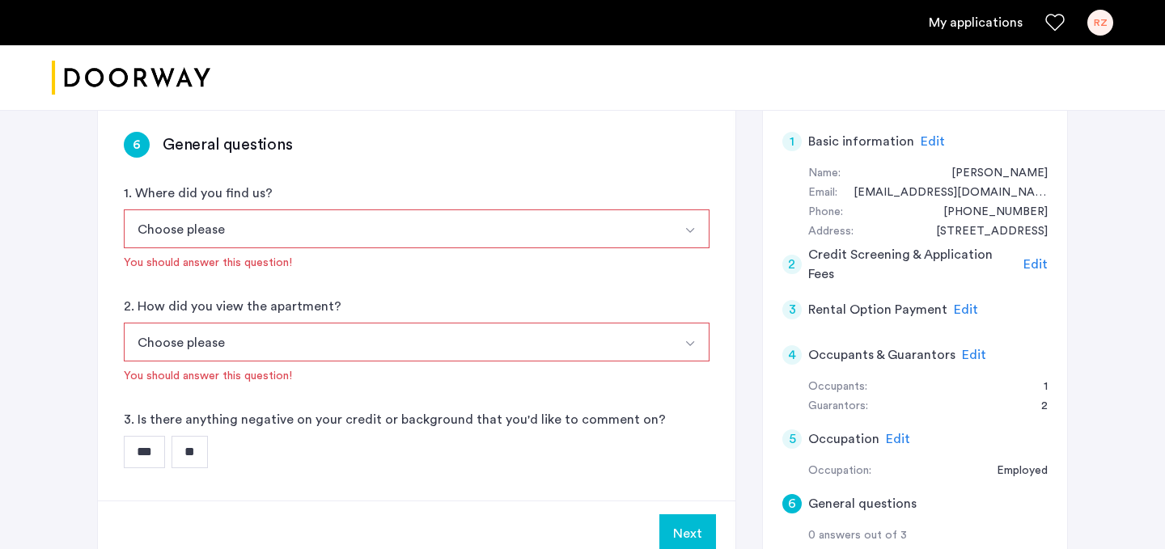
scroll to position [128, 0]
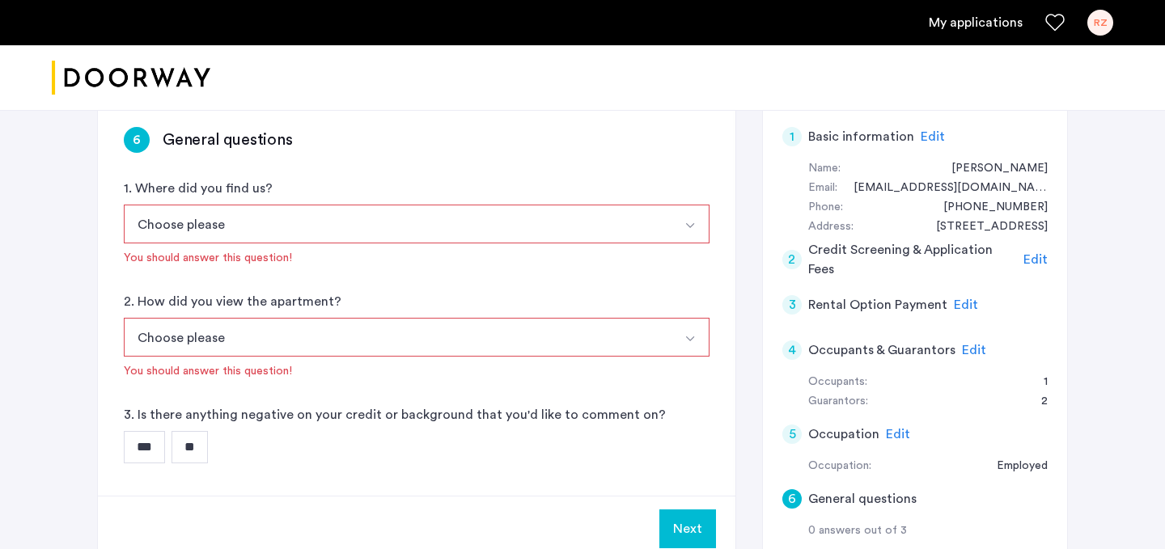
click at [694, 226] on img "Select option" at bounding box center [690, 225] width 13 height 13
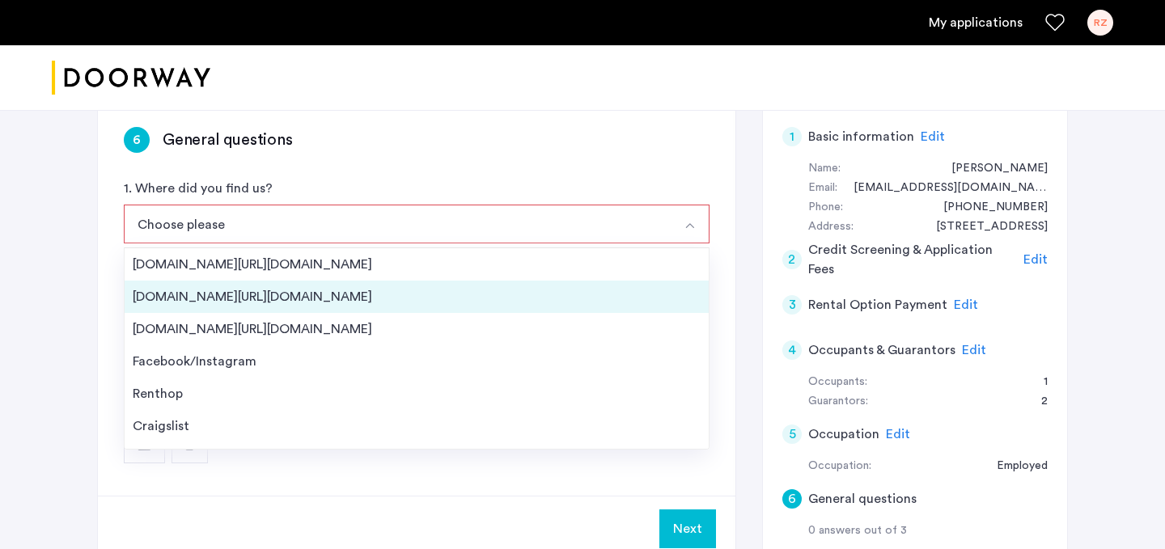
scroll to position [26, 0]
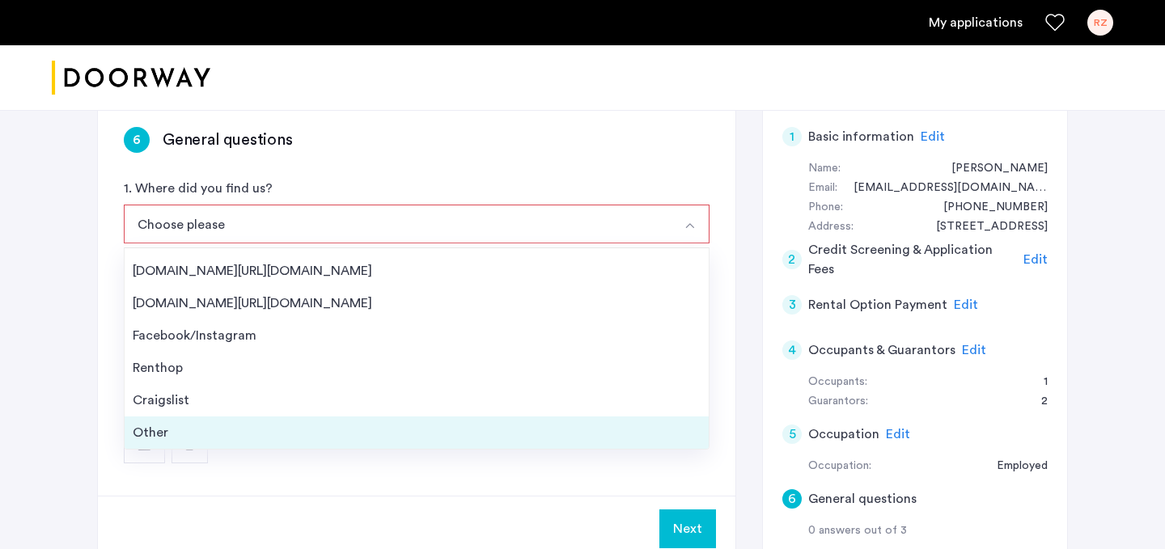
click at [461, 438] on div "Other" at bounding box center [417, 432] width 568 height 19
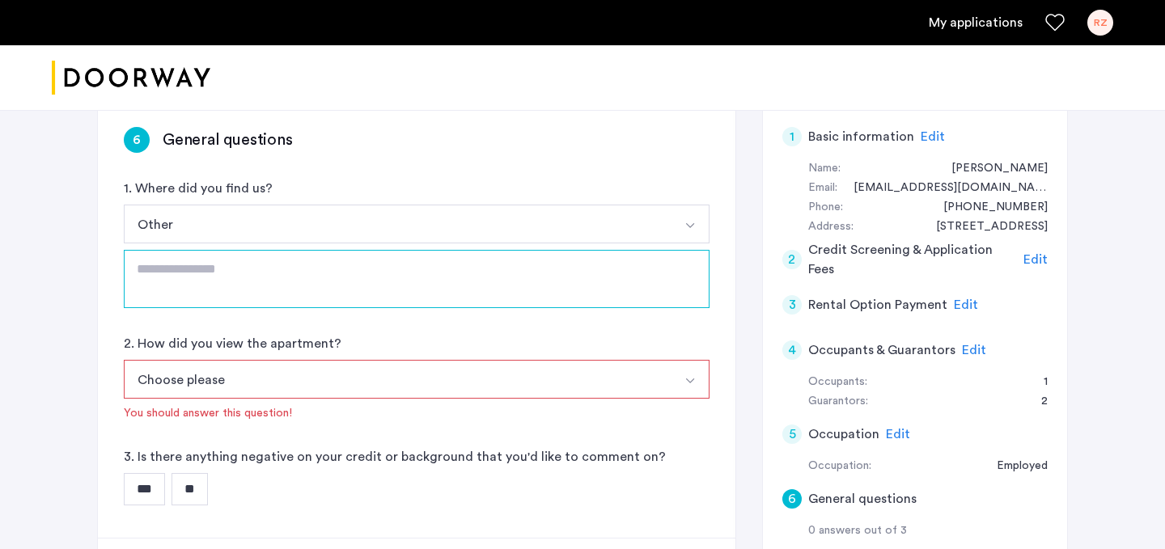
click at [309, 266] on textarea at bounding box center [417, 279] width 586 height 58
click at [304, 275] on textarea "**********" at bounding box center [417, 279] width 586 height 58
type textarea "**********"
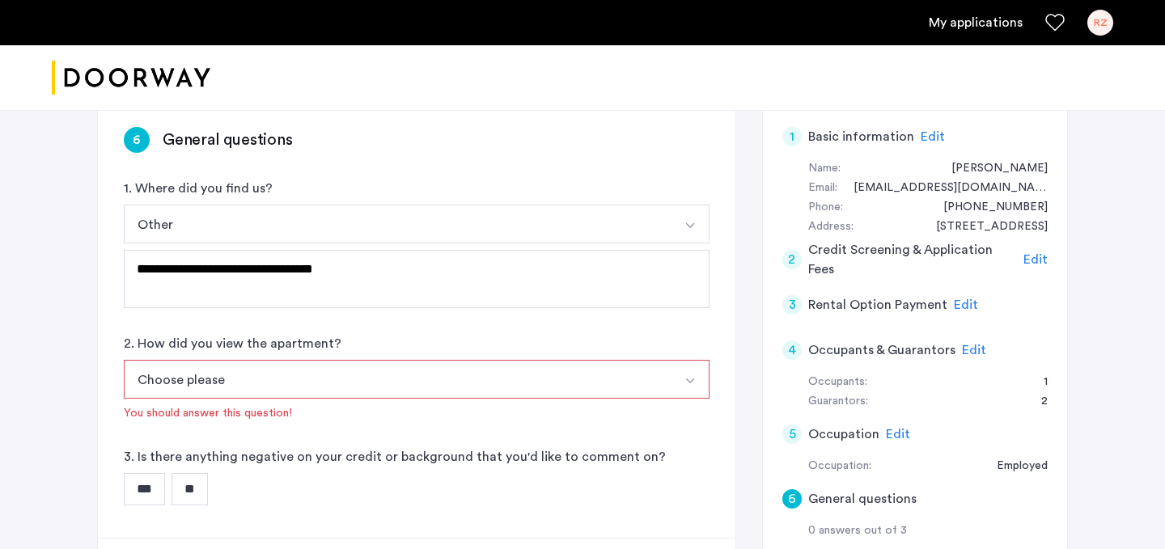
click at [325, 380] on button "Choose please" at bounding box center [398, 379] width 548 height 39
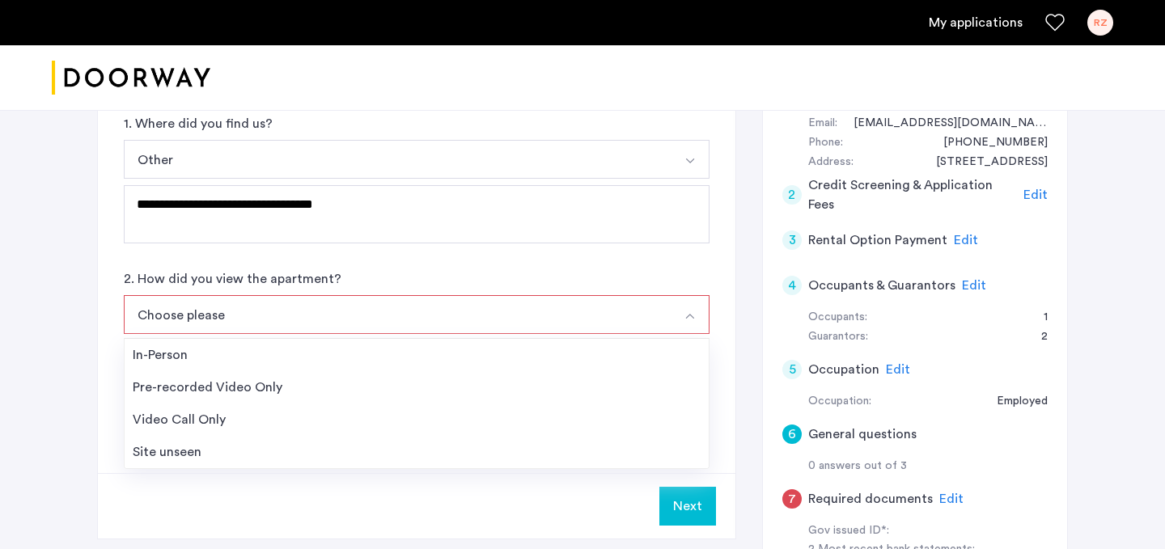
scroll to position [216, 0]
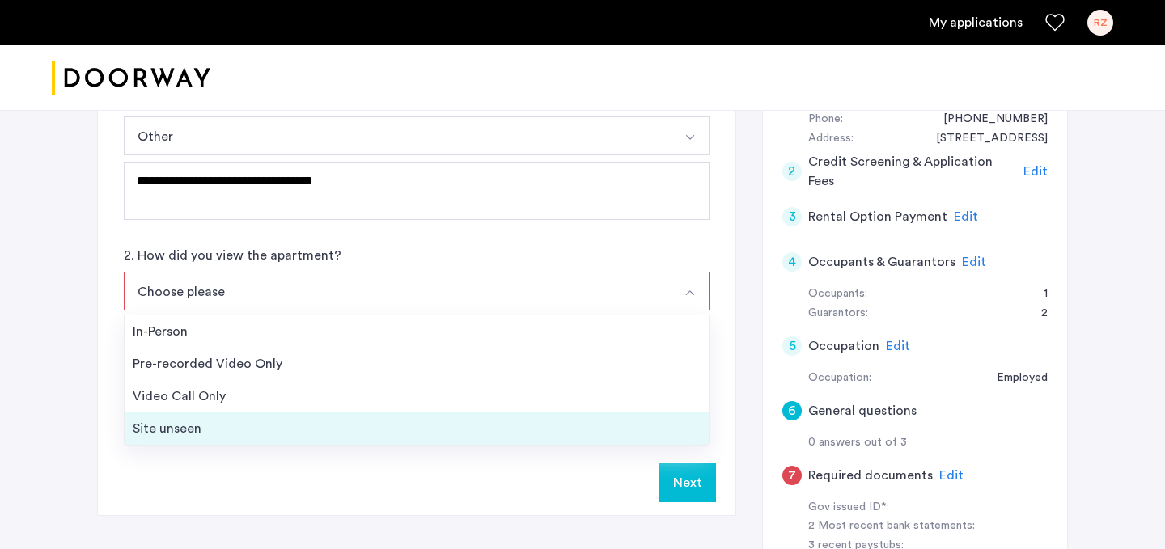
click at [259, 427] on div "Site unseen" at bounding box center [417, 428] width 568 height 19
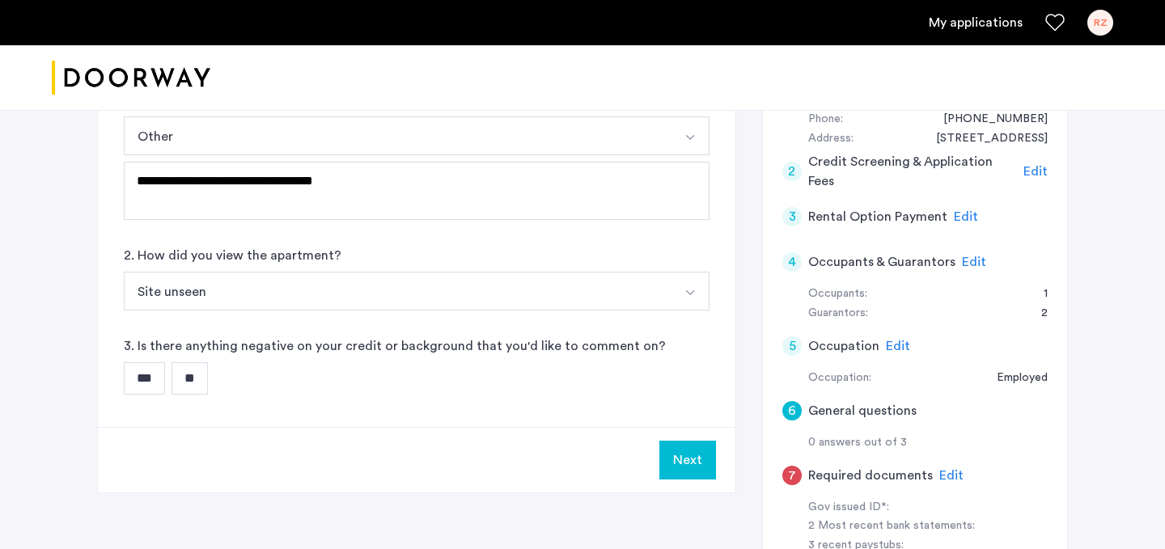
click at [201, 380] on input "**" at bounding box center [190, 379] width 36 height 32
click at [692, 464] on button "Next" at bounding box center [687, 460] width 57 height 39
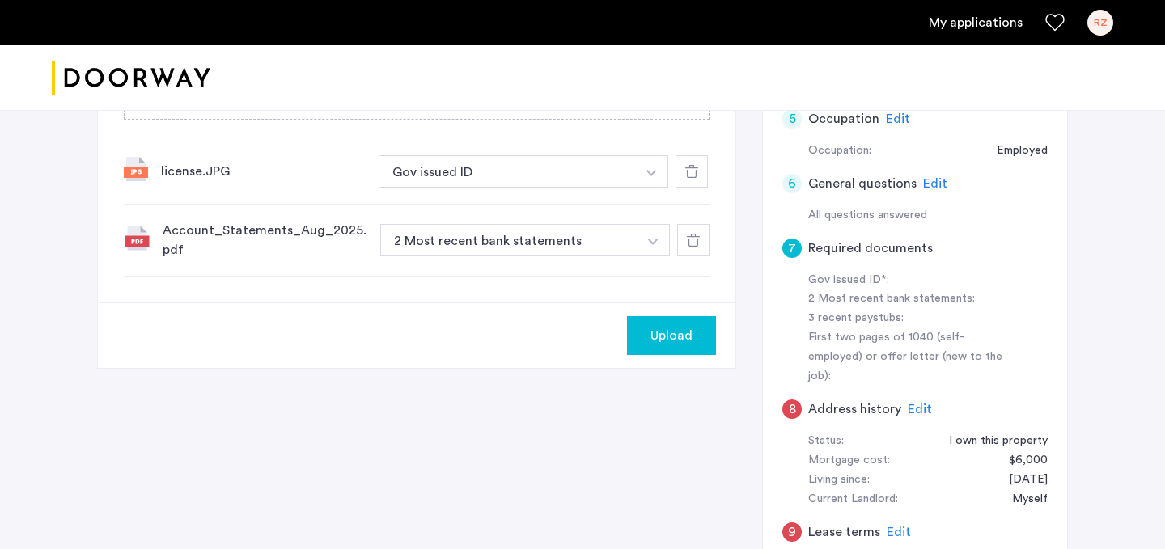
scroll to position [421, 0]
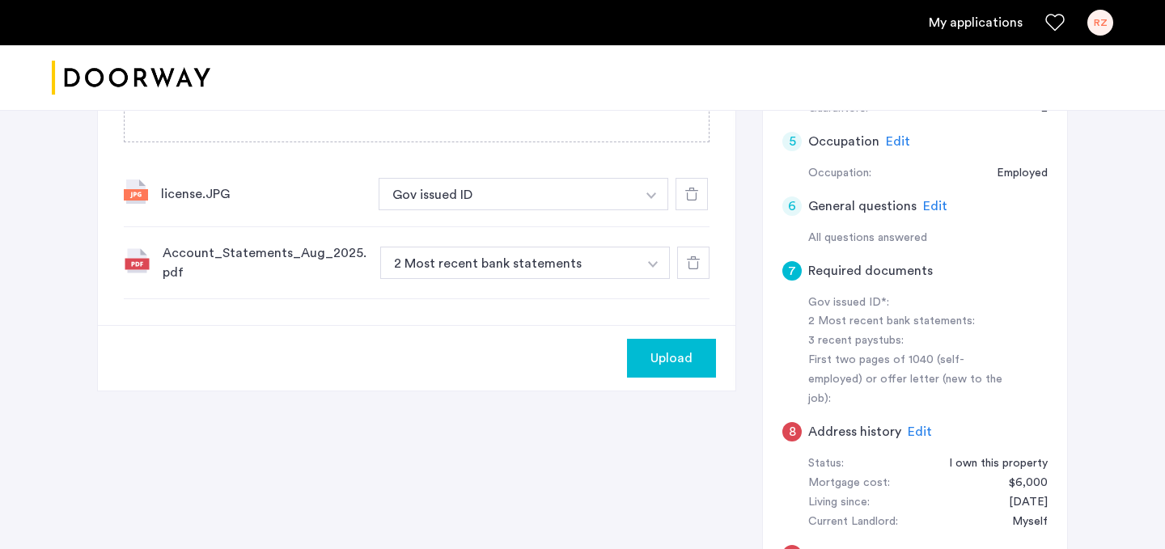
click at [652, 269] on button "button" at bounding box center [653, 263] width 33 height 32
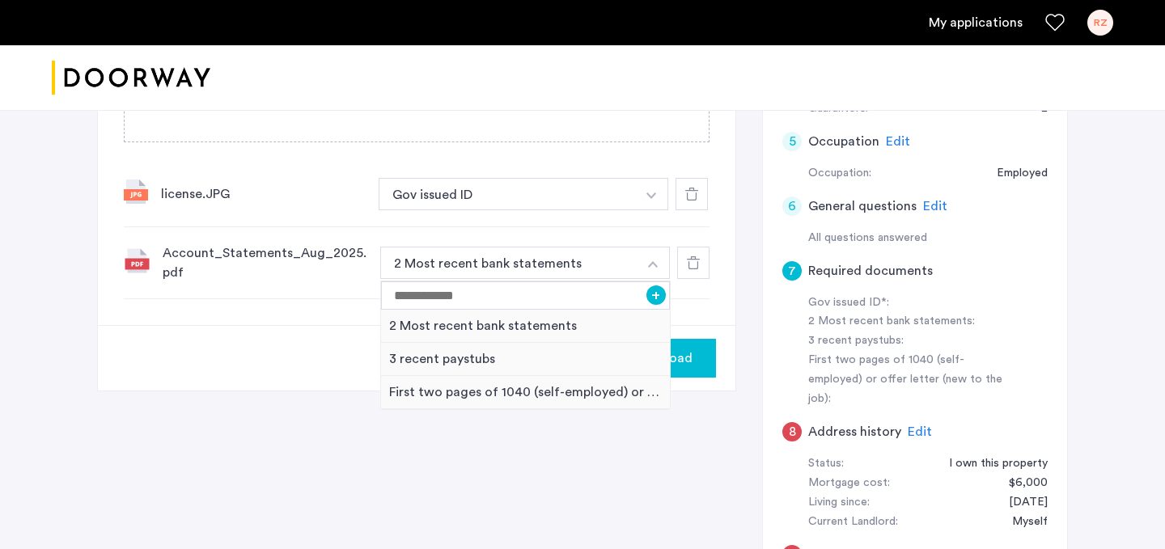
click at [652, 269] on button "button" at bounding box center [653, 263] width 33 height 32
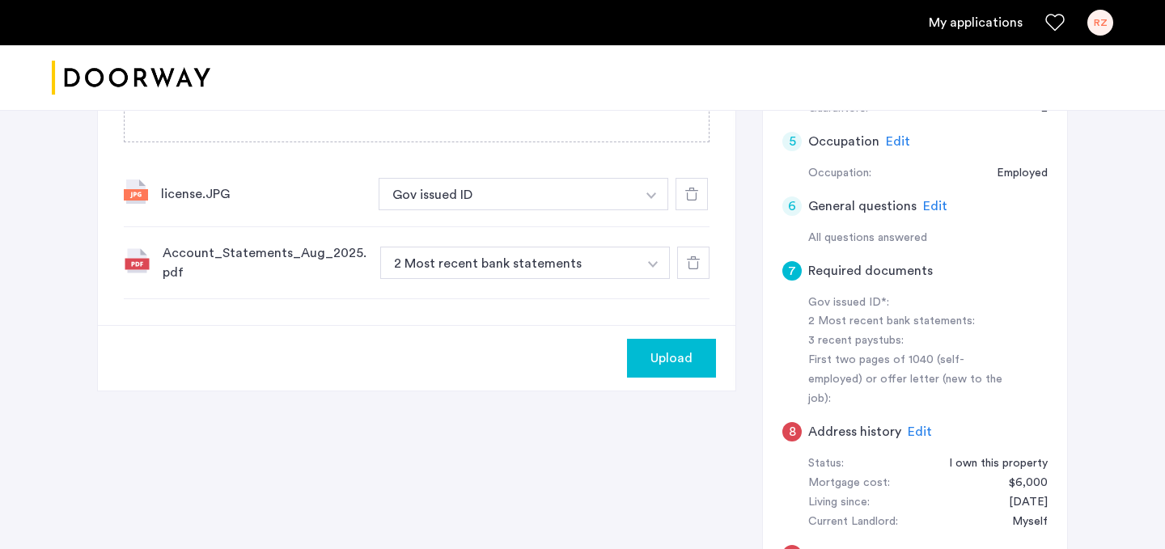
scroll to position [418, 0]
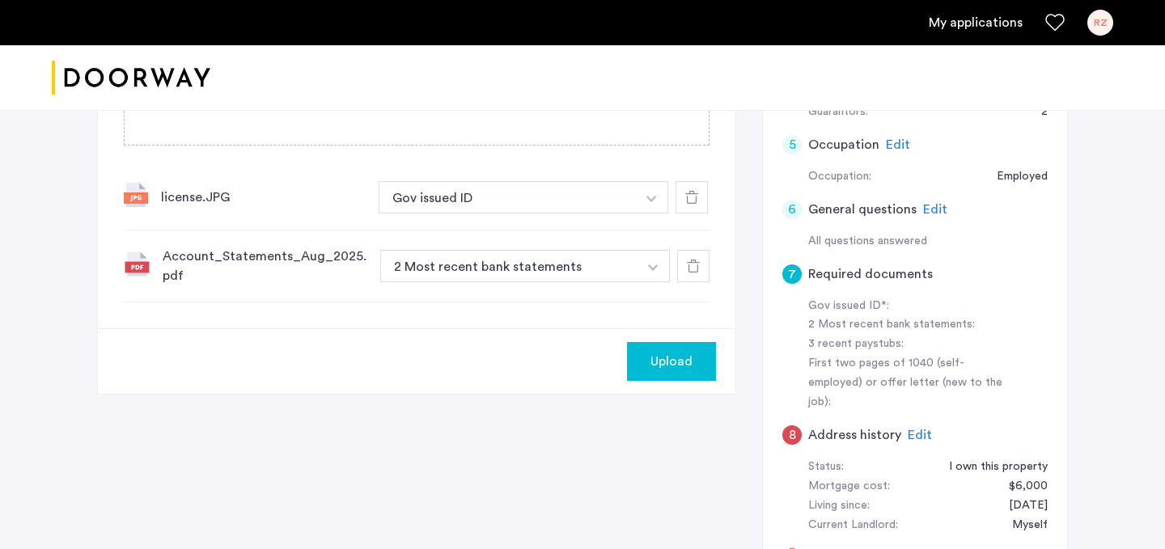
click at [672, 367] on span "Upload" at bounding box center [672, 361] width 42 height 19
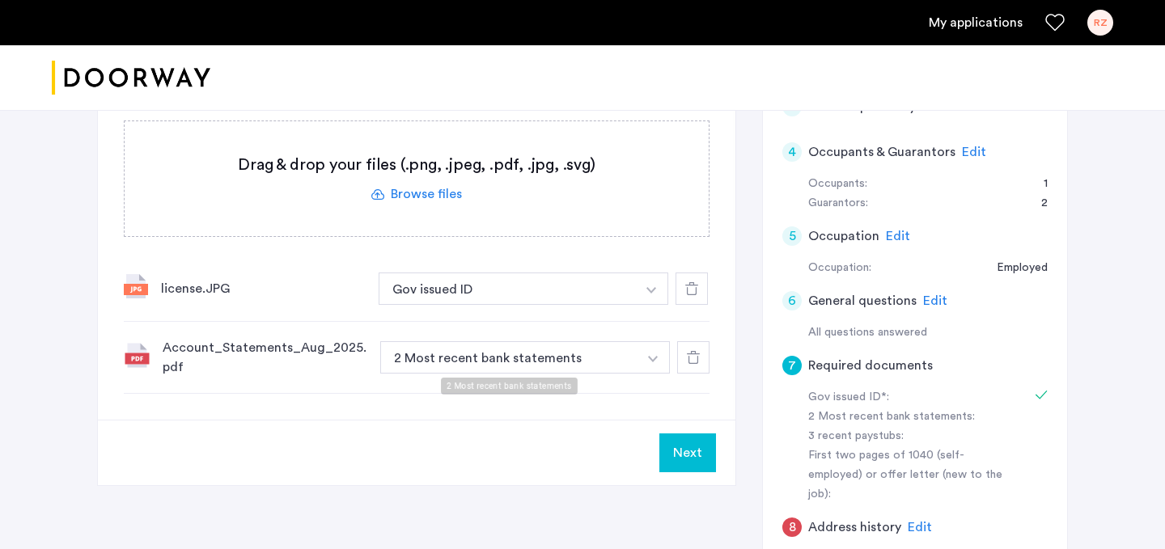
scroll to position [358, 0]
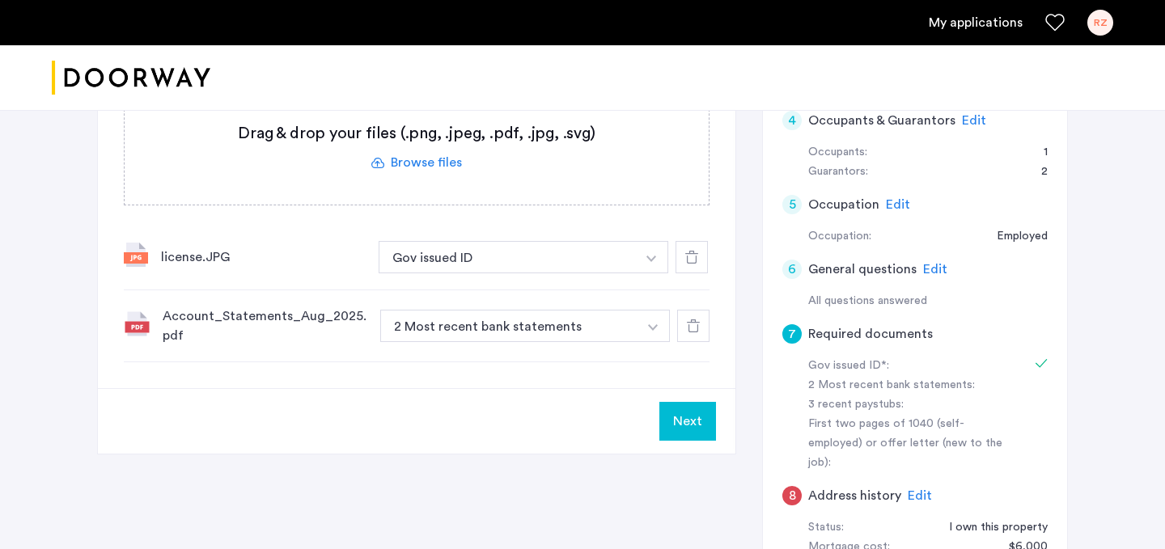
click at [690, 431] on button "Next" at bounding box center [687, 421] width 57 height 39
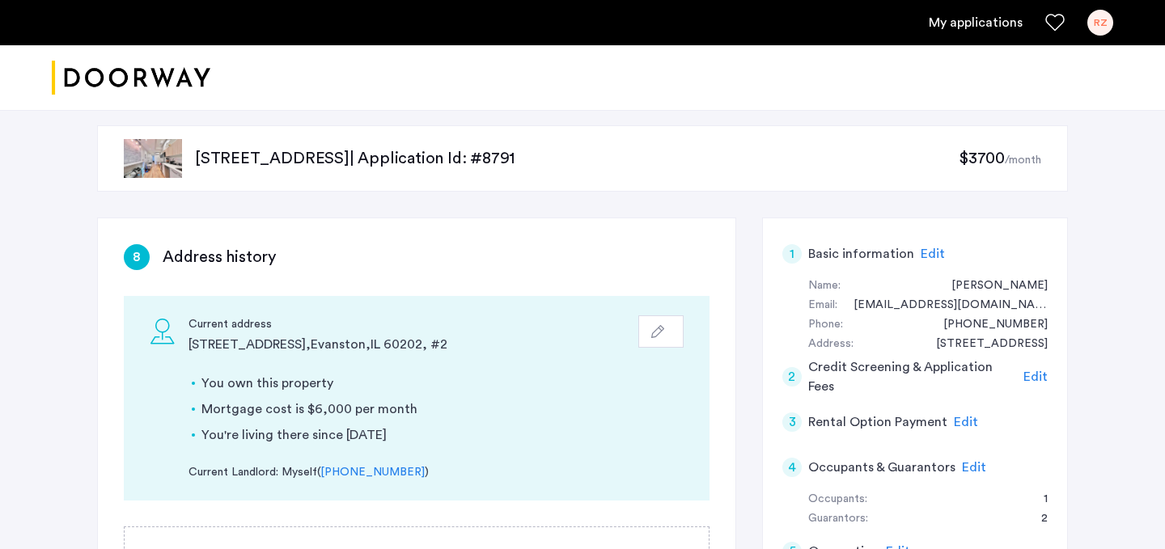
scroll to position [0, 0]
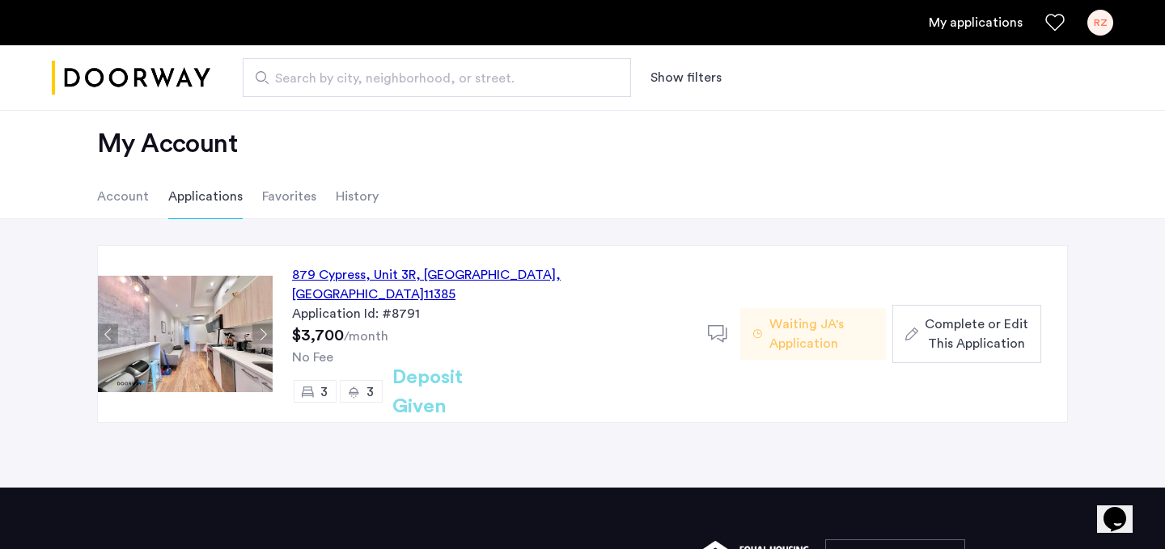
scroll to position [34, 0]
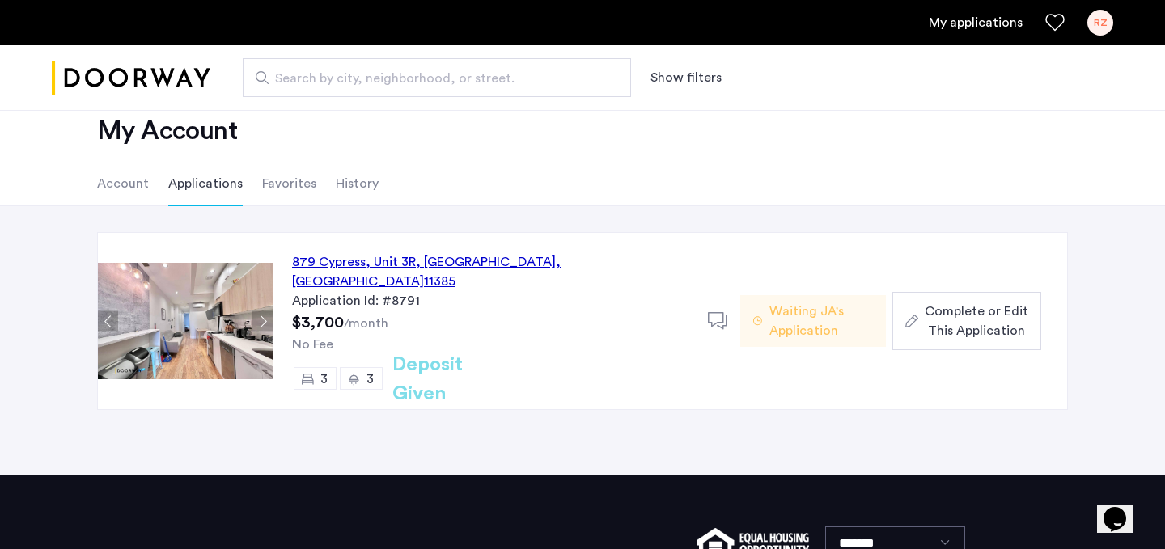
click at [945, 316] on span "Complete or Edit This Application" at bounding box center [977, 321] width 104 height 39
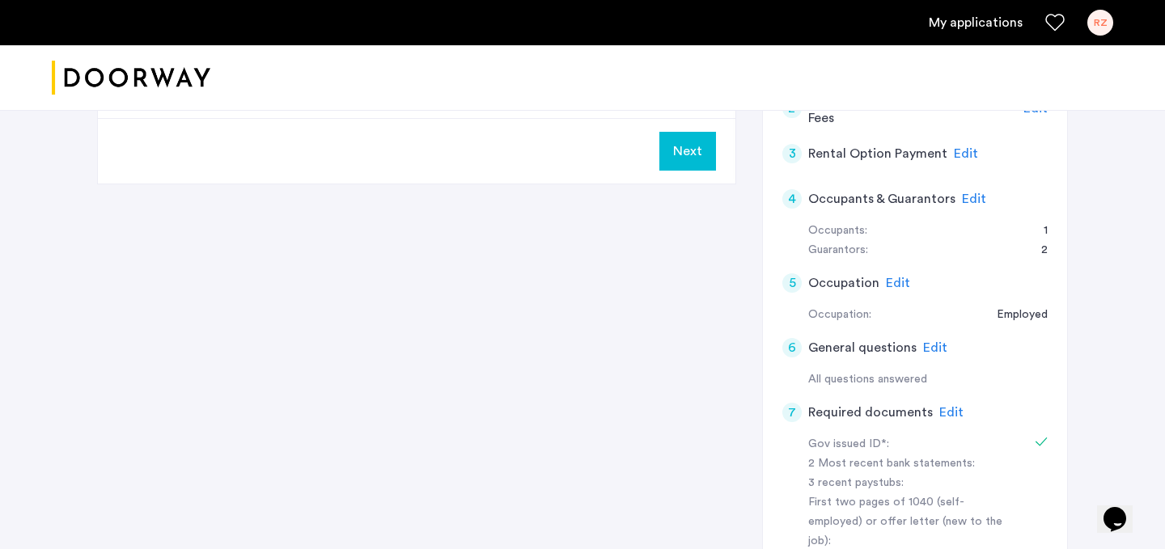
scroll to position [337, 0]
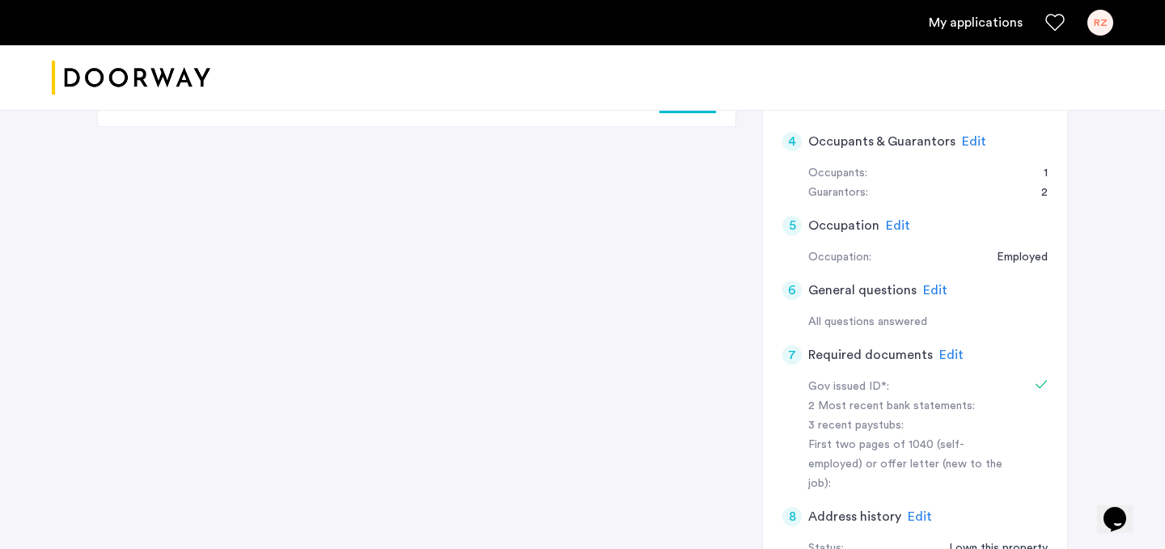
click at [955, 354] on span "Edit" at bounding box center [951, 355] width 24 height 13
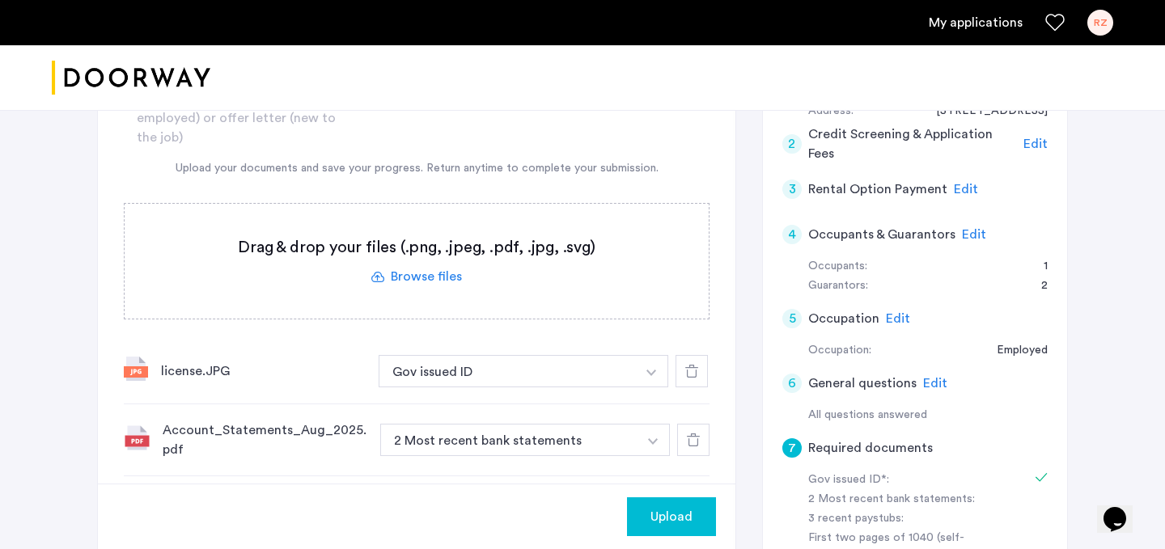
scroll to position [296, 0]
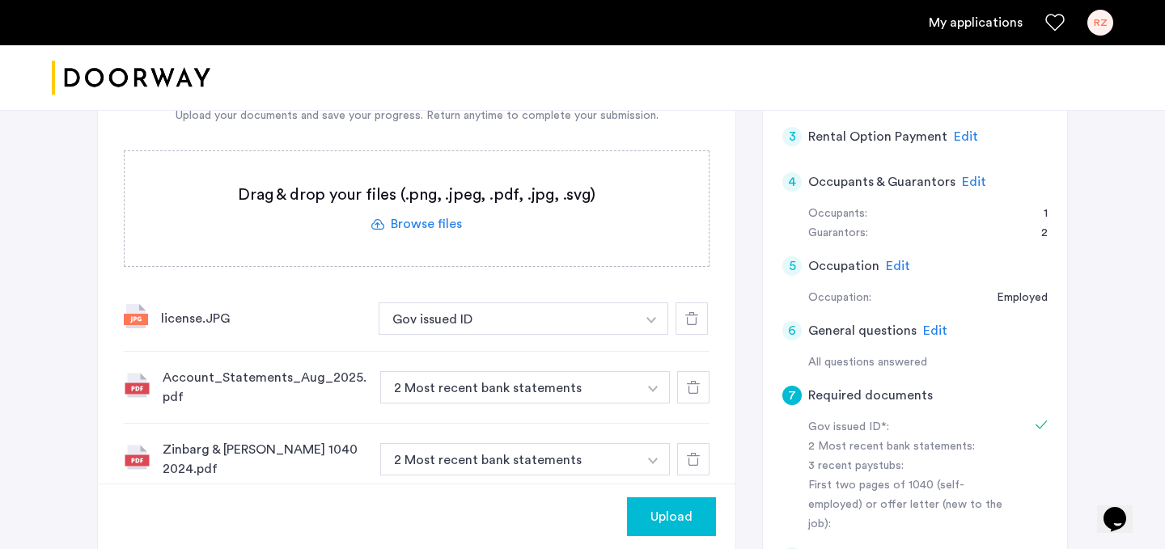
click at [672, 523] on span "Upload" at bounding box center [672, 516] width 42 height 19
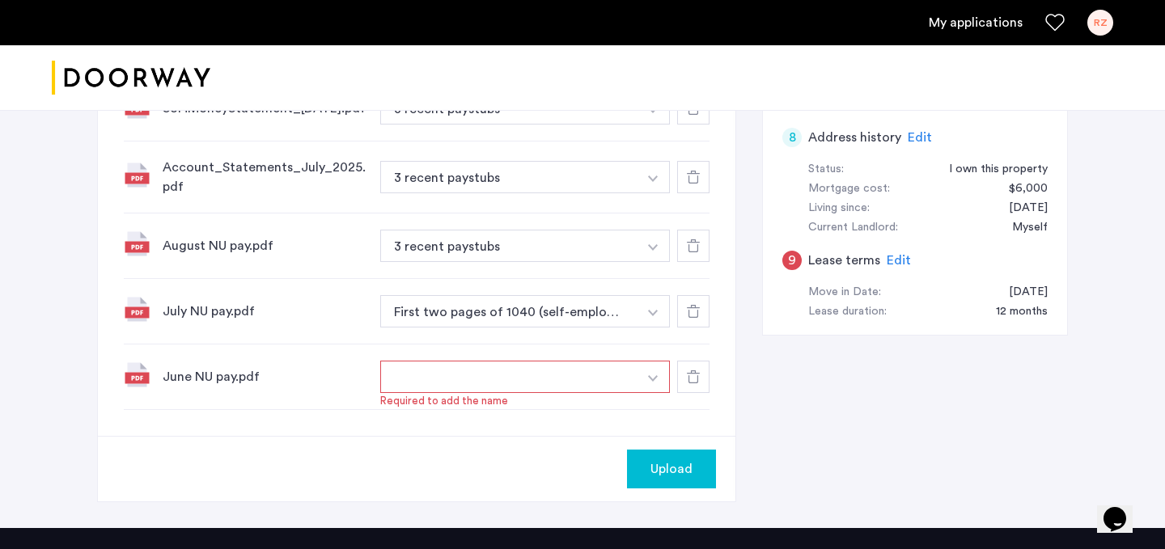
scroll to position [723, 0]
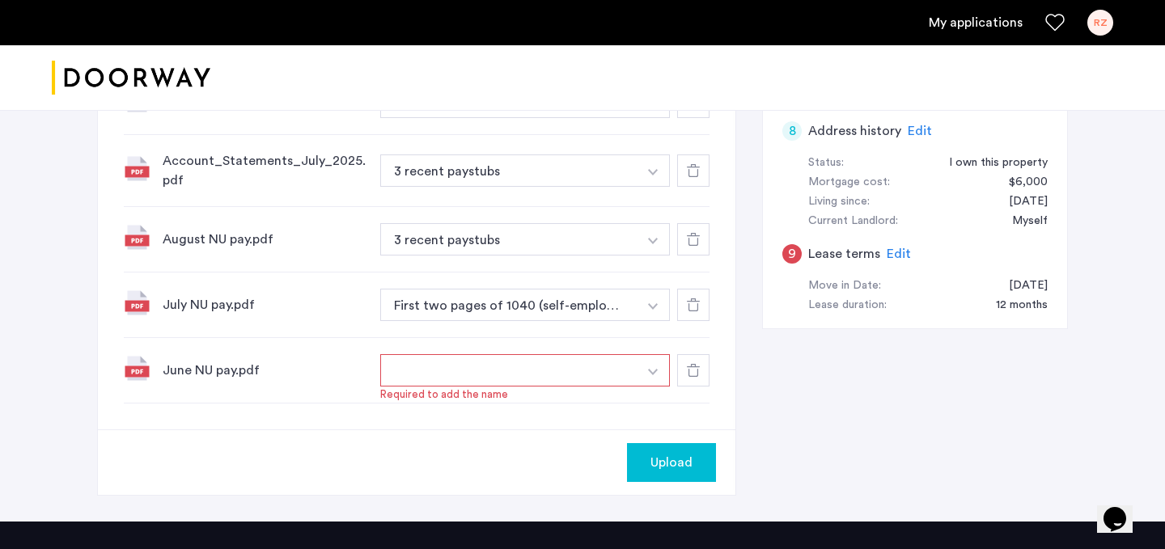
click at [655, 370] on img "button" at bounding box center [653, 372] width 10 height 6
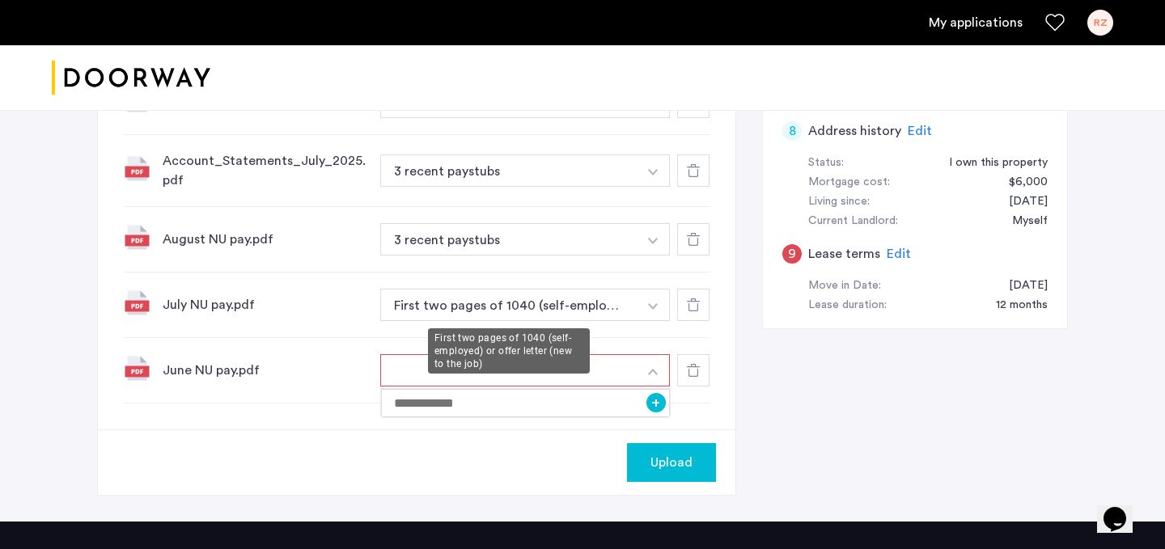
click at [588, 311] on button "First two pages of 1040 (self-employed) or offer letter (new to the job)" at bounding box center [508, 305] width 257 height 32
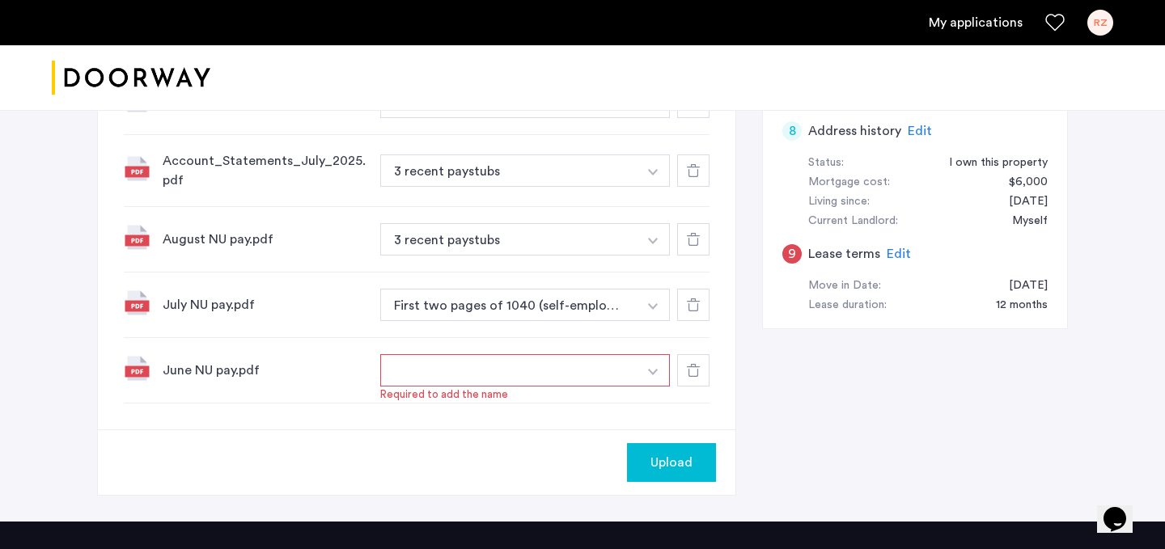
click at [588, 311] on button "First two pages of 1040 (self-employed) or offer letter (new to the job)" at bounding box center [508, 305] width 257 height 32
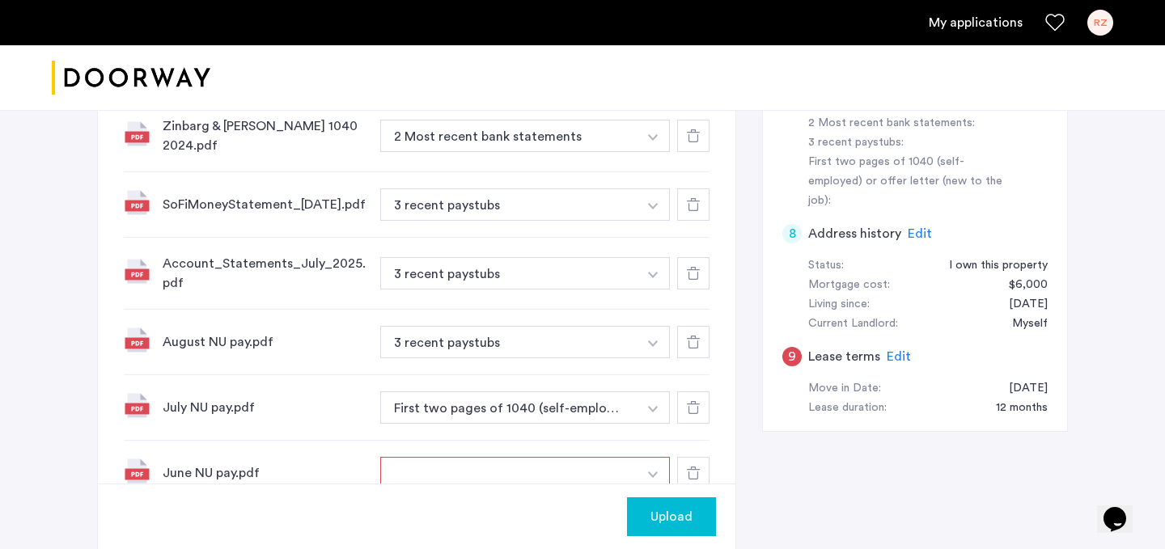
scroll to position [619, 0]
click at [486, 207] on button "3 recent paystubs" at bounding box center [508, 205] width 257 height 32
click at [459, 278] on button "3 recent paystubs" at bounding box center [508, 274] width 257 height 32
click at [445, 350] on button "3 recent paystubs" at bounding box center [508, 343] width 257 height 32
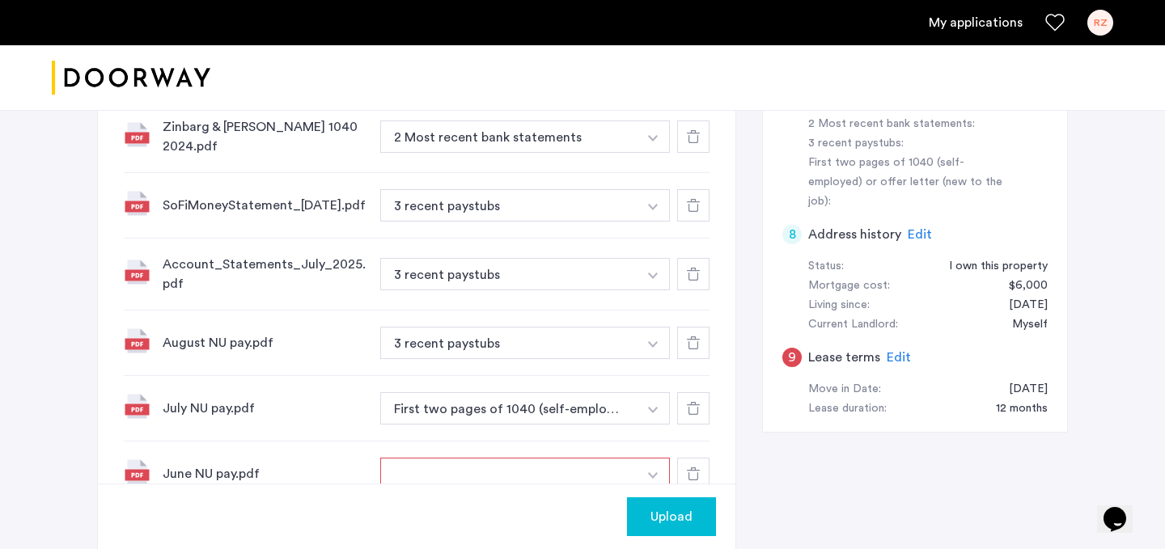
scroll to position [636, 0]
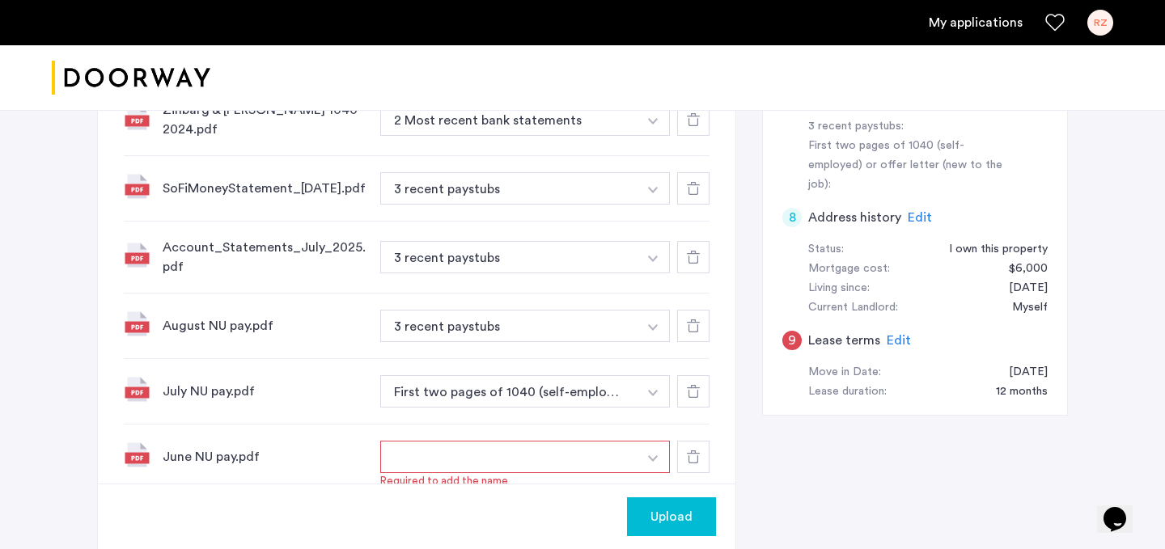
click at [691, 453] on use at bounding box center [693, 457] width 13 height 13
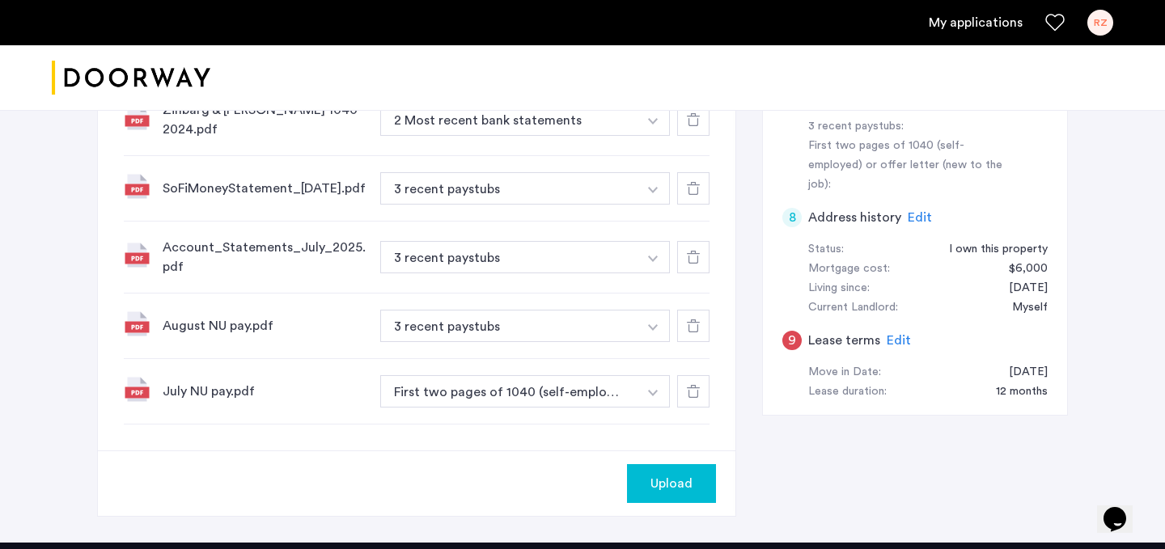
click at [670, 489] on span "Upload" at bounding box center [672, 483] width 42 height 19
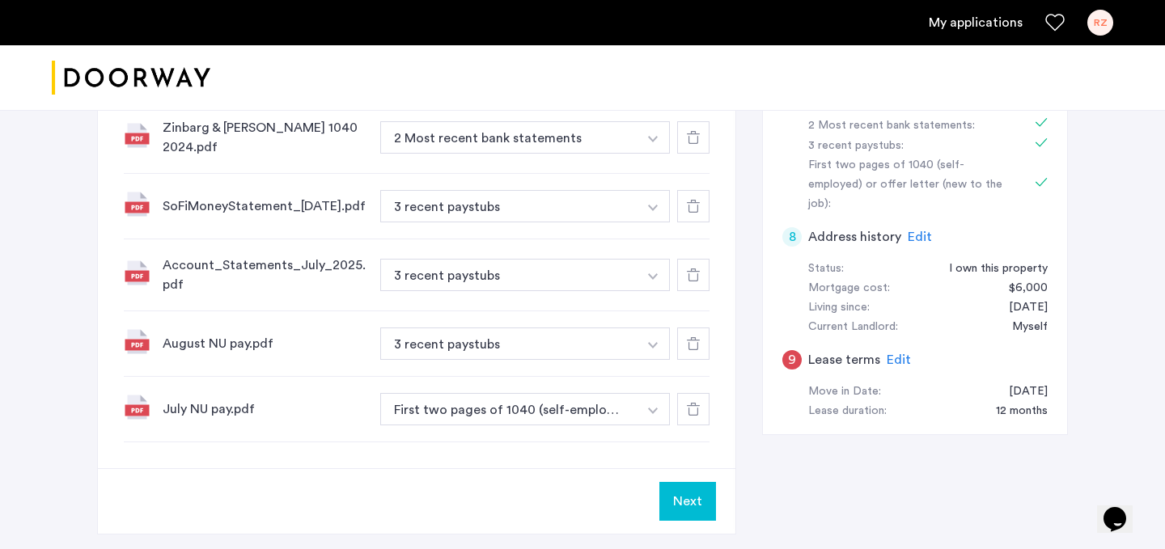
scroll to position [642, 0]
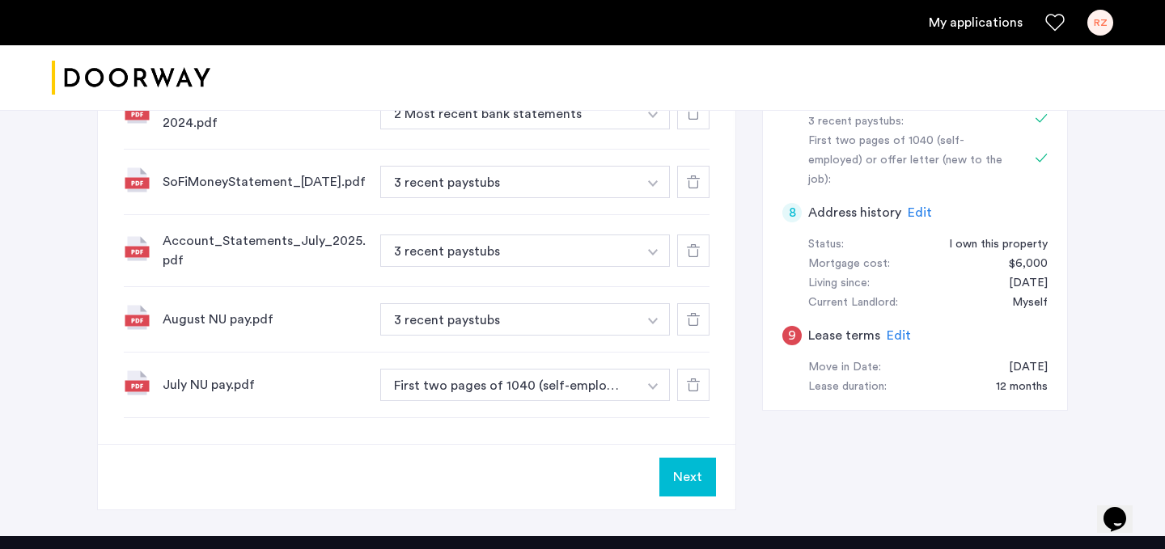
click at [899, 329] on span "Edit" at bounding box center [899, 335] width 24 height 13
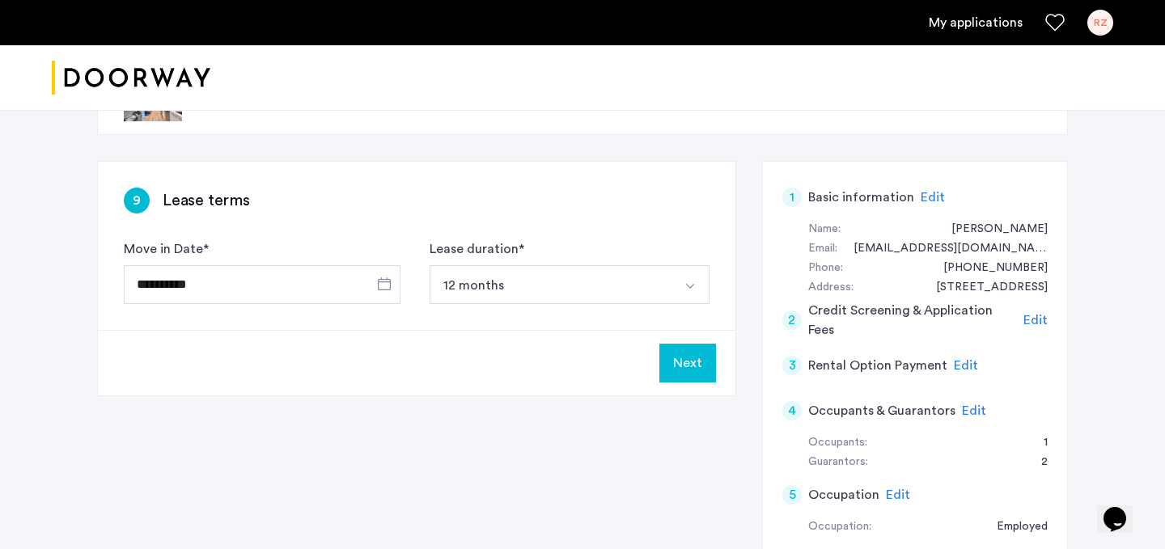
scroll to position [51, 0]
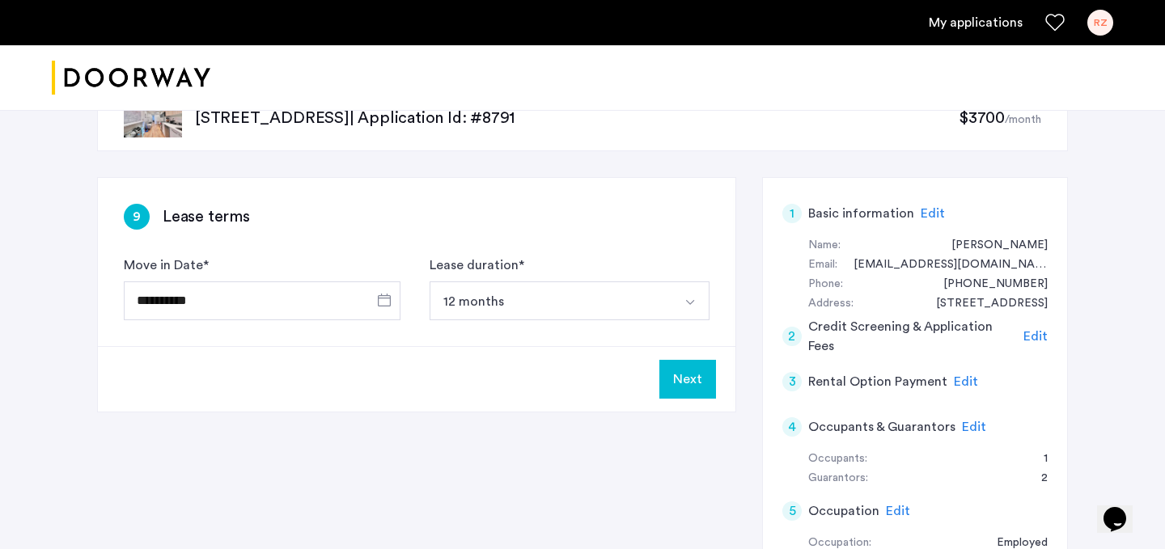
click at [687, 385] on button "Next" at bounding box center [687, 379] width 57 height 39
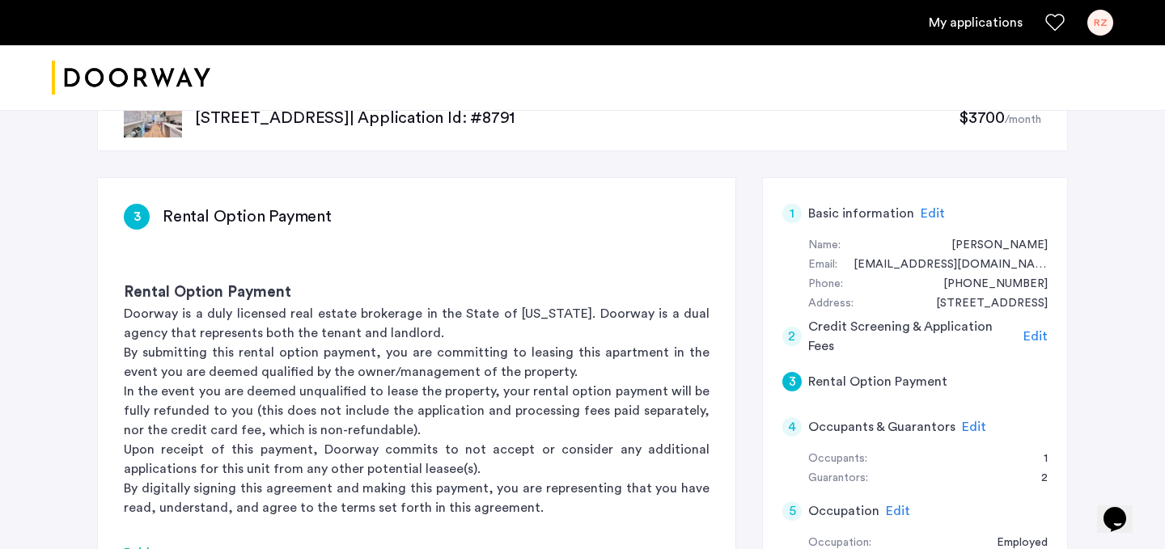
scroll to position [0, 0]
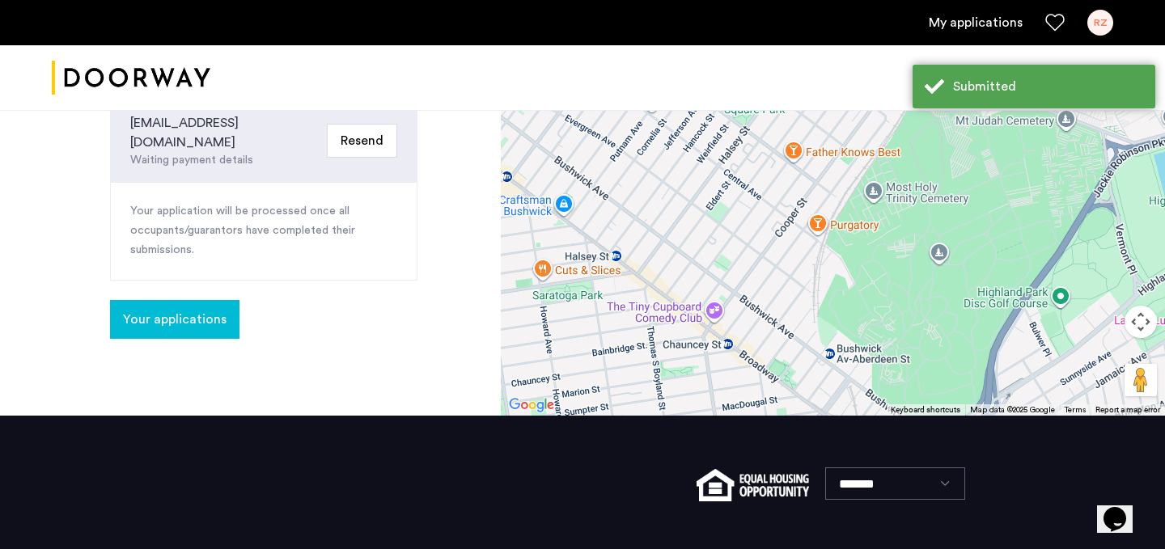
scroll to position [767, 0]
